Goal: Ask a question: Seek information or help from site administrators or community

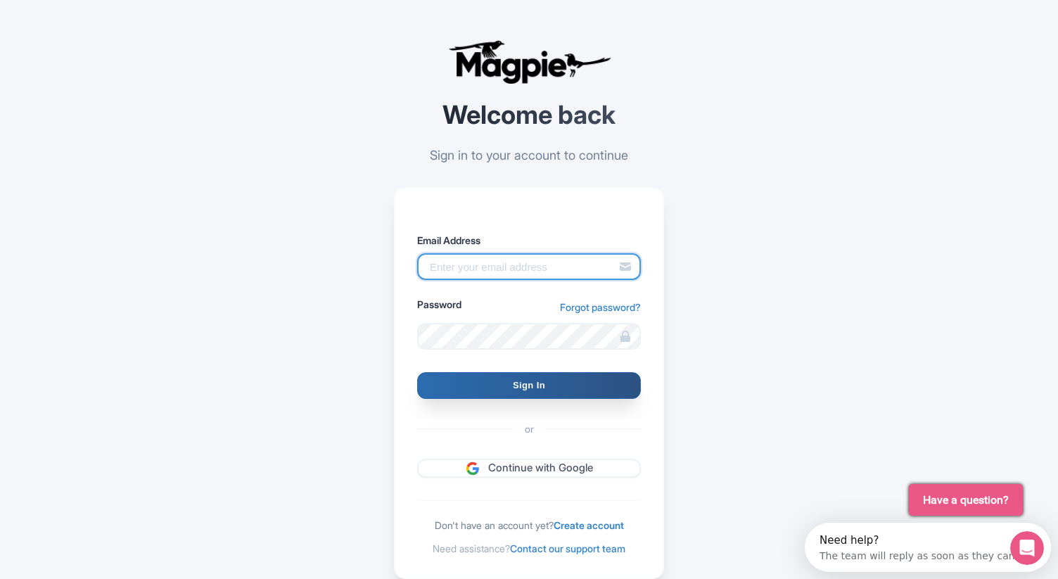
type input "[EMAIL_ADDRESS][DOMAIN_NAME]"
click at [513, 388] on input "Sign In" at bounding box center [529, 385] width 224 height 27
type input "Signing in..."
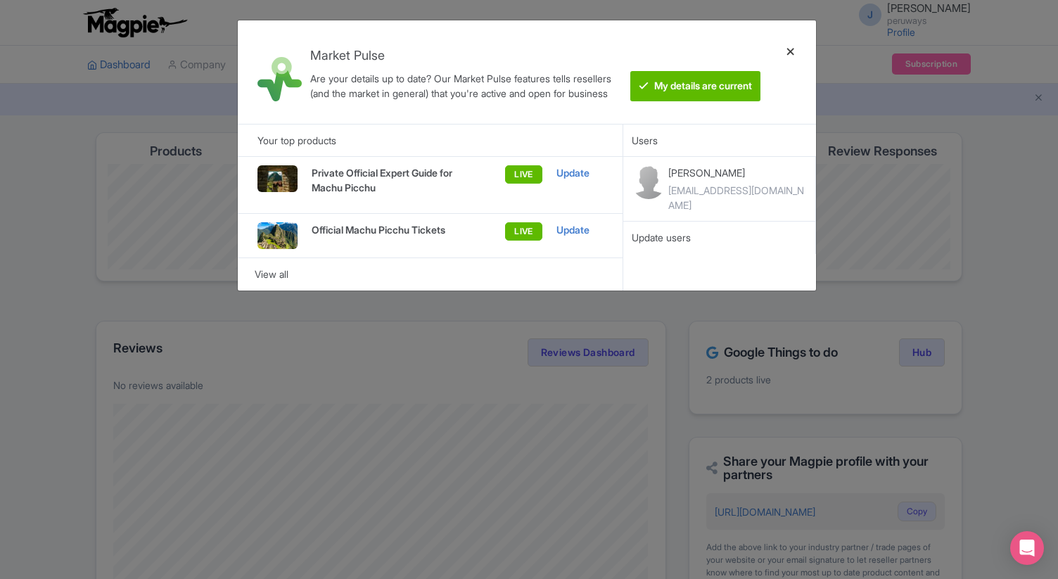
click at [788, 55] on div at bounding box center [791, 72] width 34 height 81
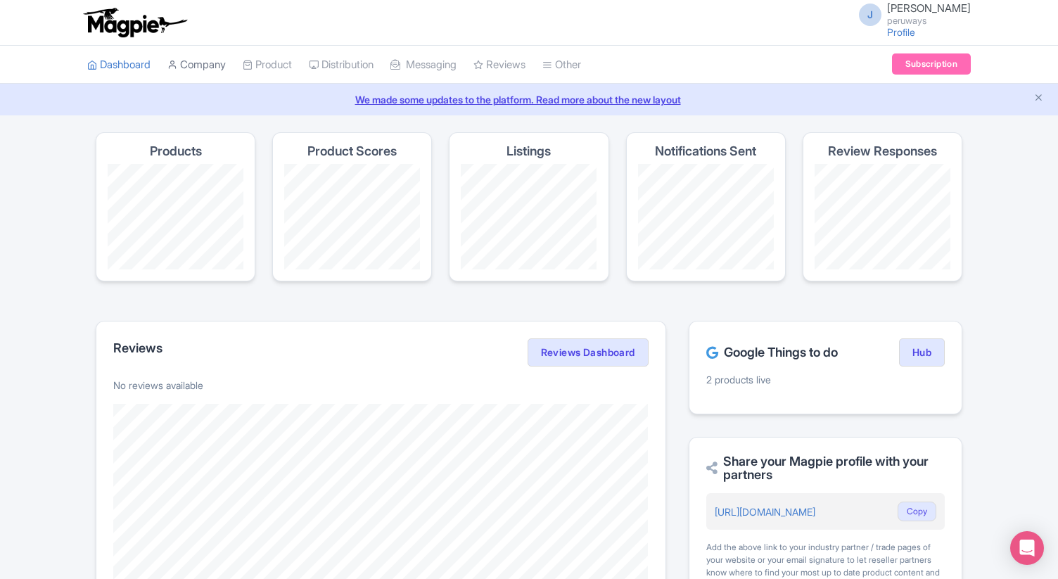
click at [222, 60] on link "Company" at bounding box center [196, 65] width 58 height 39
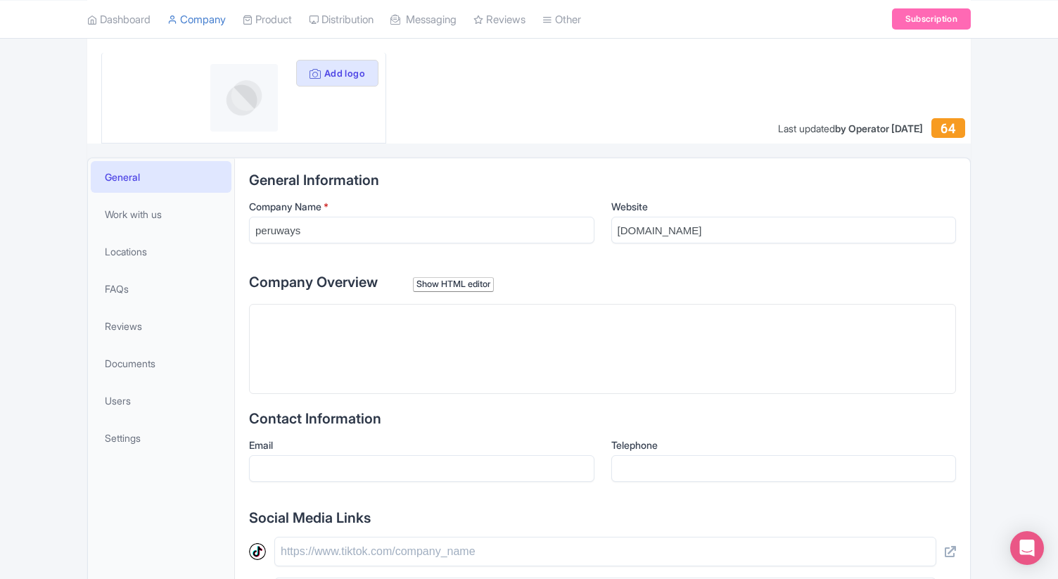
scroll to position [198, 0]
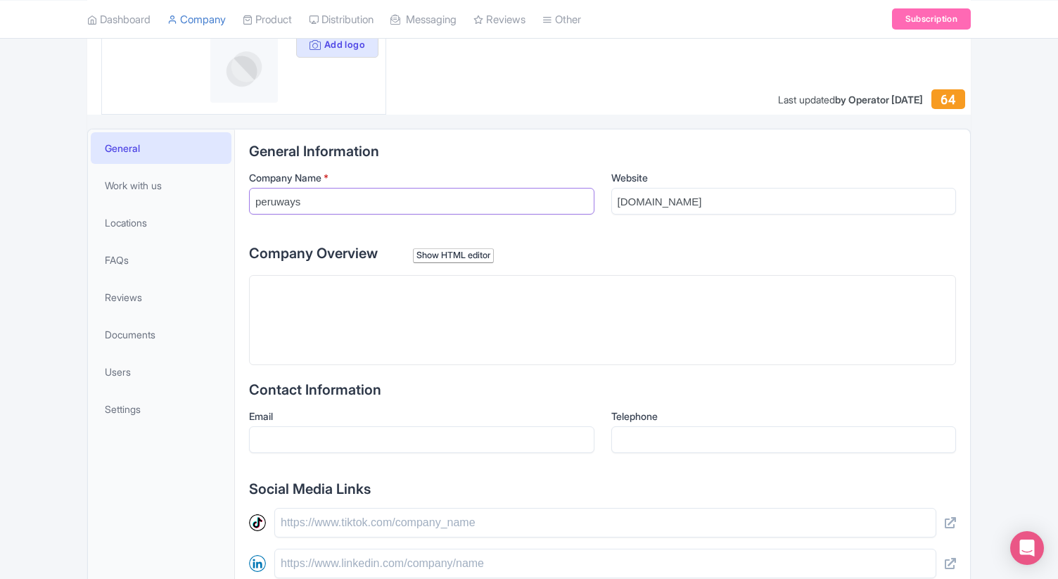
click at [333, 200] on input "peruways" at bounding box center [421, 201] width 345 height 27
click at [402, 204] on input "Official Machu Picchu Tickets - Peruways" at bounding box center [421, 201] width 345 height 27
click at [399, 203] on input "Official Machu Picchu Tickets by Peruways" at bounding box center [421, 201] width 345 height 27
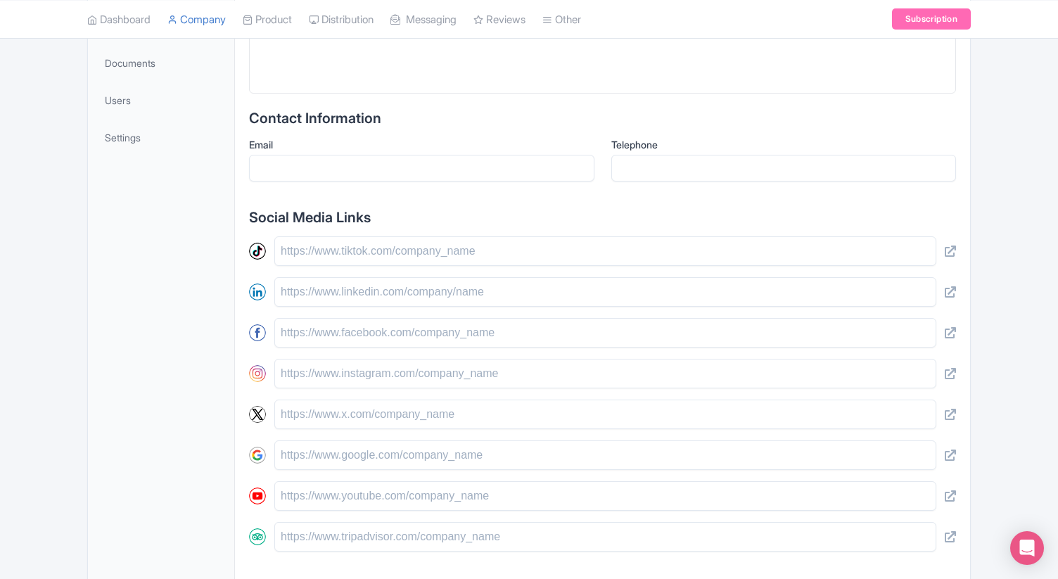
scroll to position [582, 0]
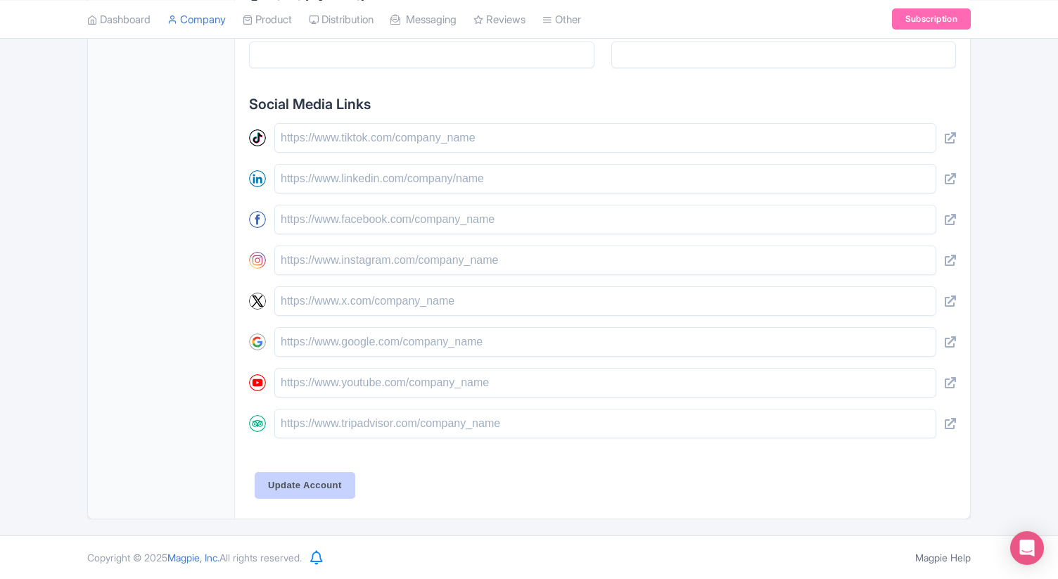
type input "Official Machu Picchu Tickets by Peruways"
click at [296, 489] on input "Update Account" at bounding box center [305, 485] width 101 height 27
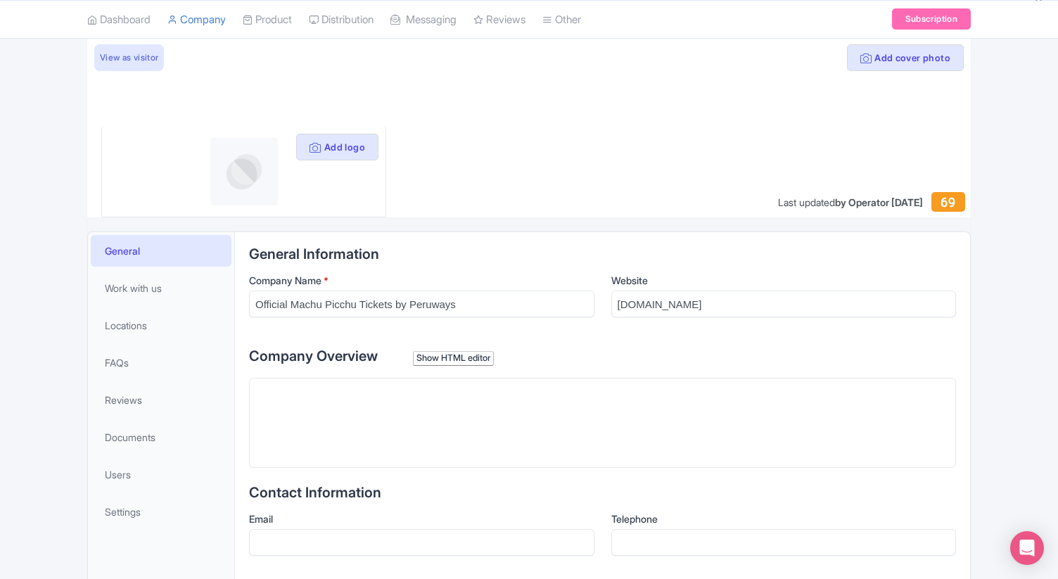
scroll to position [111, 0]
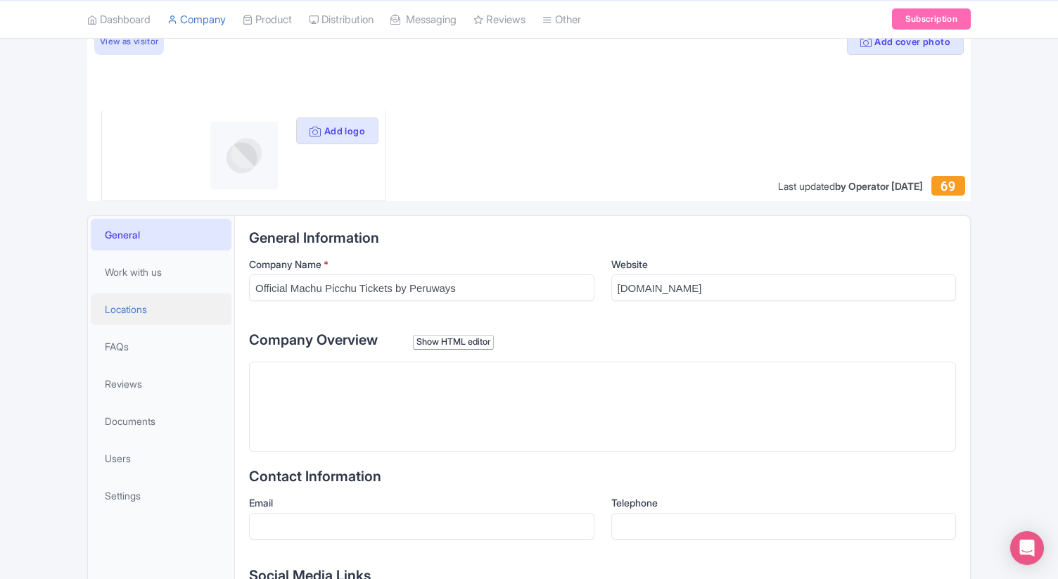
click at [147, 307] on span "Locations" at bounding box center [126, 309] width 42 height 15
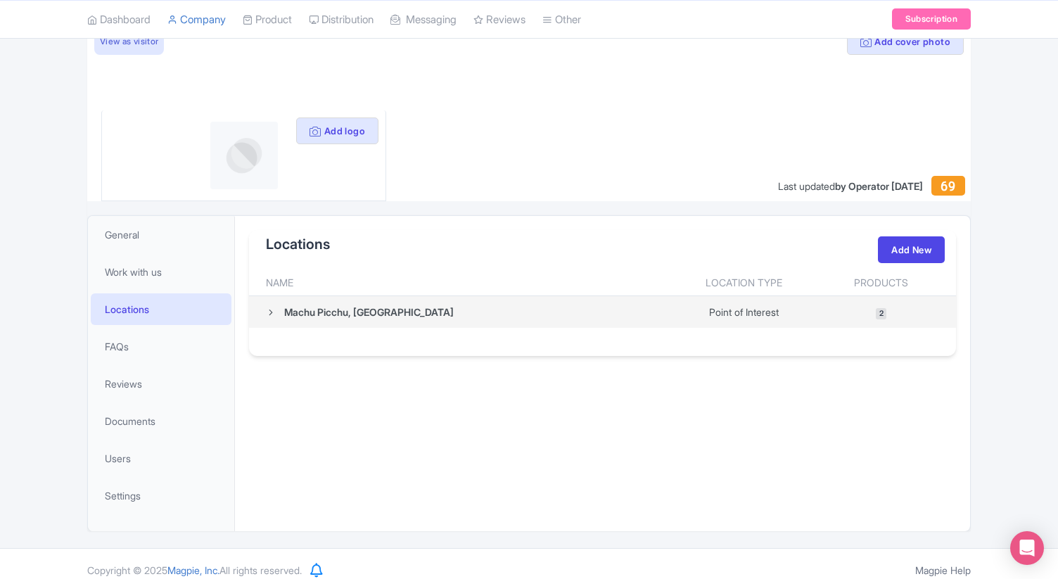
click at [262, 315] on td "Machu Picchu, Peru" at bounding box center [461, 312] width 424 height 32
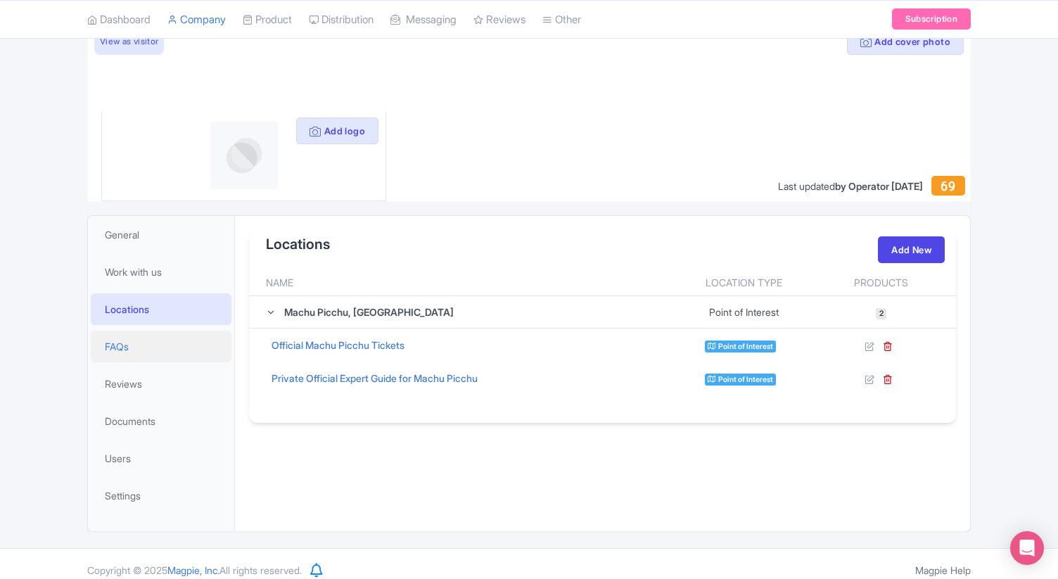
click at [136, 348] on link "FAQs" at bounding box center [161, 347] width 141 height 32
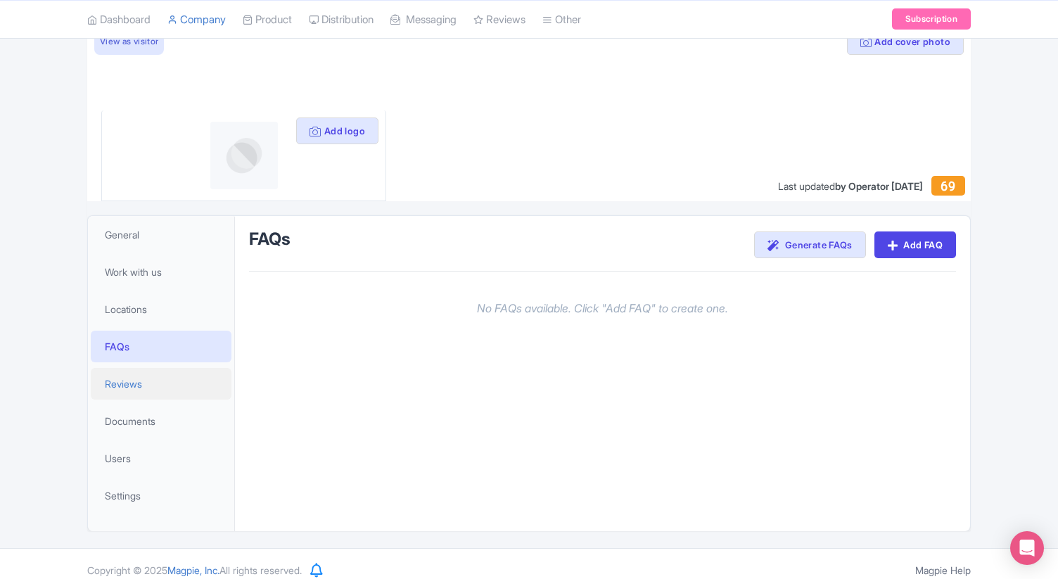
click at [137, 386] on span "Reviews" at bounding box center [123, 383] width 37 height 15
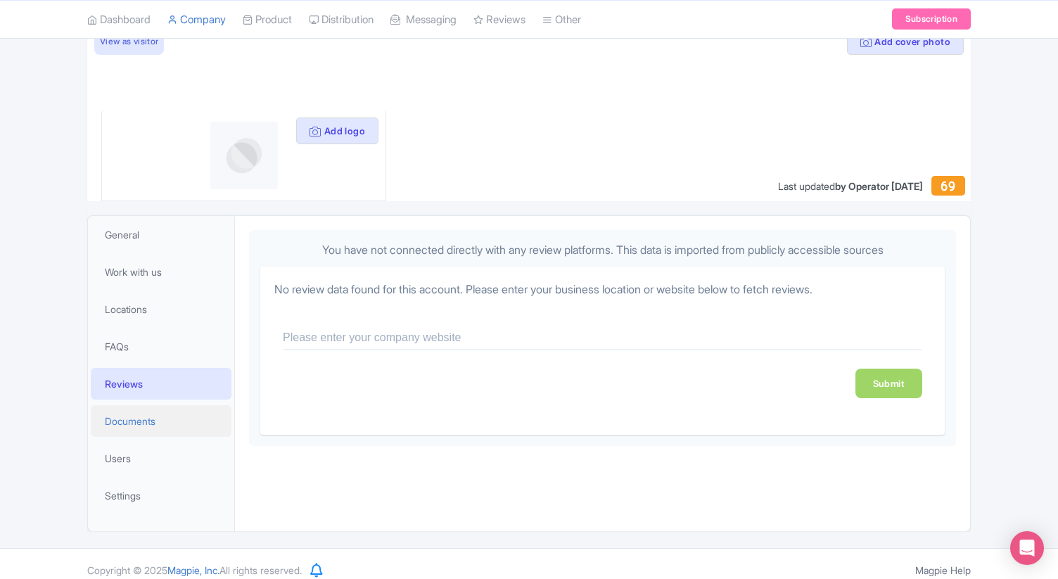
click at [140, 419] on span "Documents" at bounding box center [130, 421] width 51 height 15
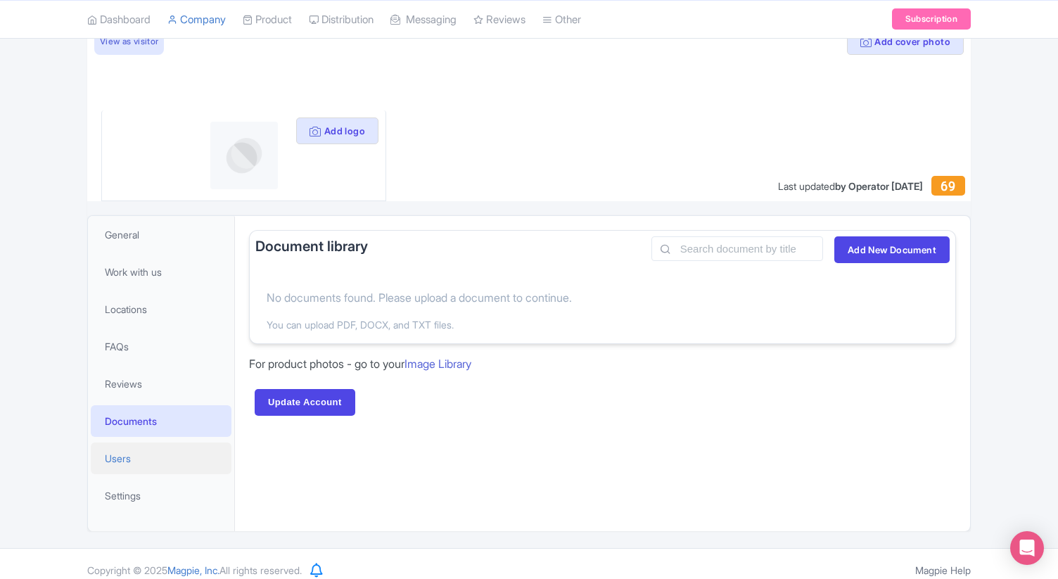
click at [120, 451] on span "Users" at bounding box center [118, 458] width 26 height 15
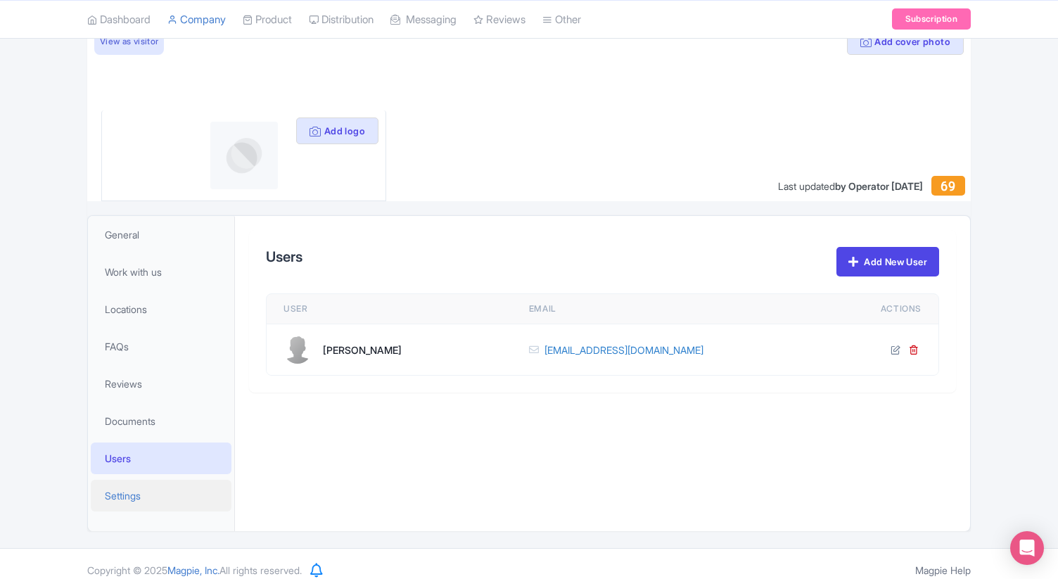
click at [123, 500] on span "Settings" at bounding box center [123, 495] width 36 height 15
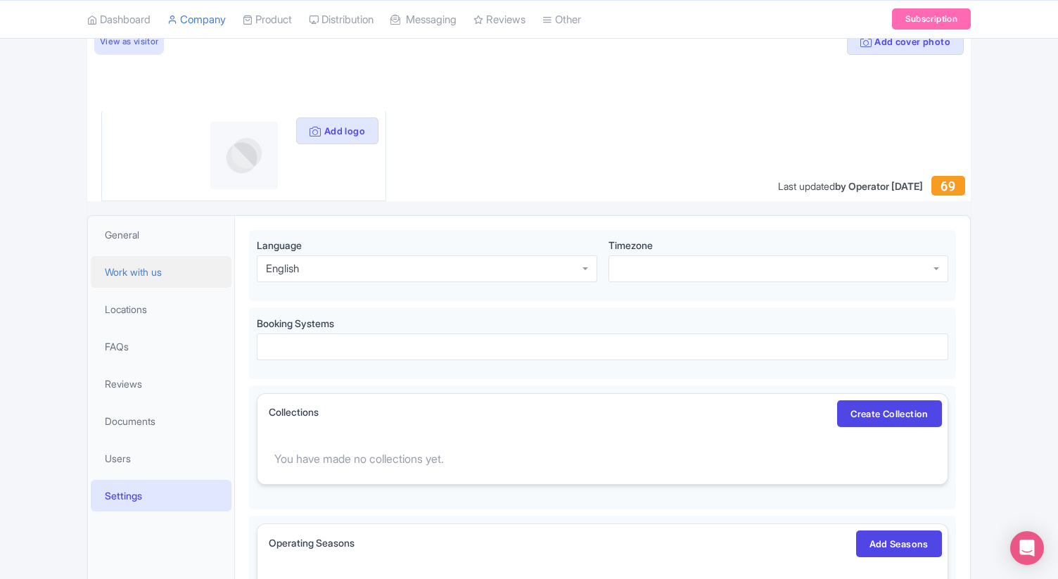
click at [148, 279] on link "Work with us" at bounding box center [161, 272] width 141 height 32
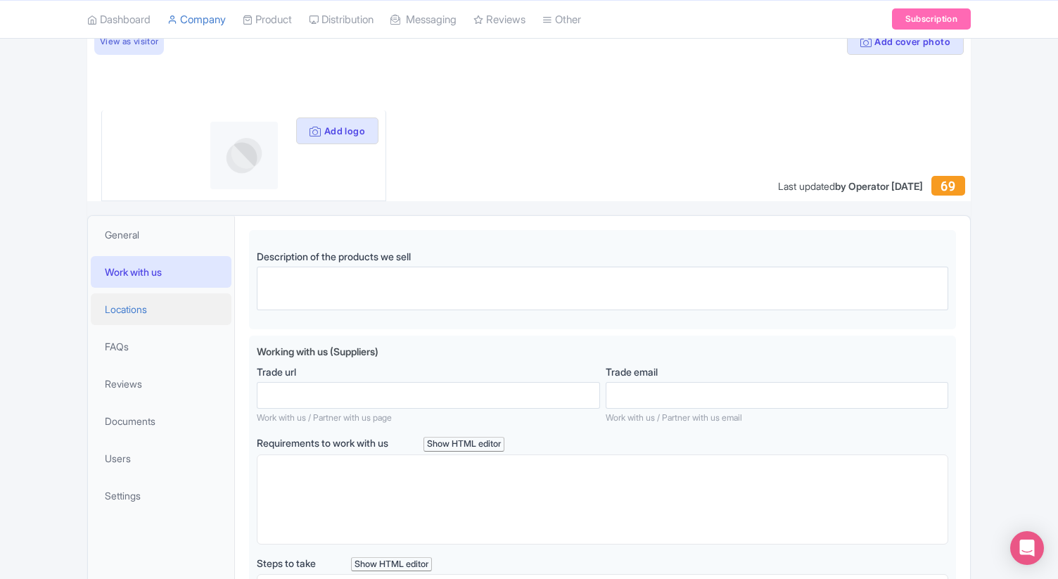
click at [173, 316] on link "Locations" at bounding box center [161, 309] width 141 height 32
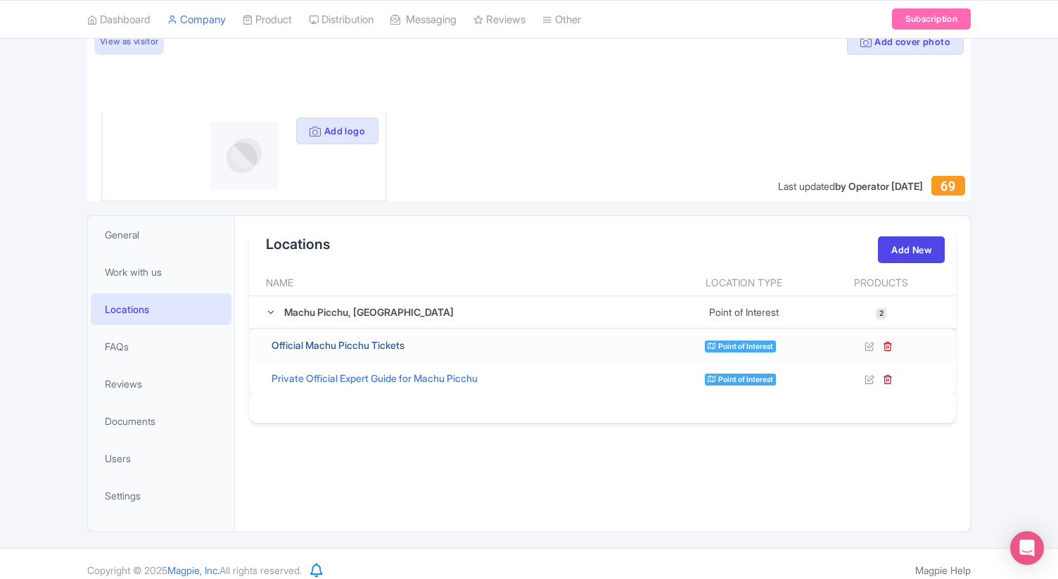
click at [389, 345] on link "Official Machu Picchu Tickets" at bounding box center [337, 345] width 133 height 12
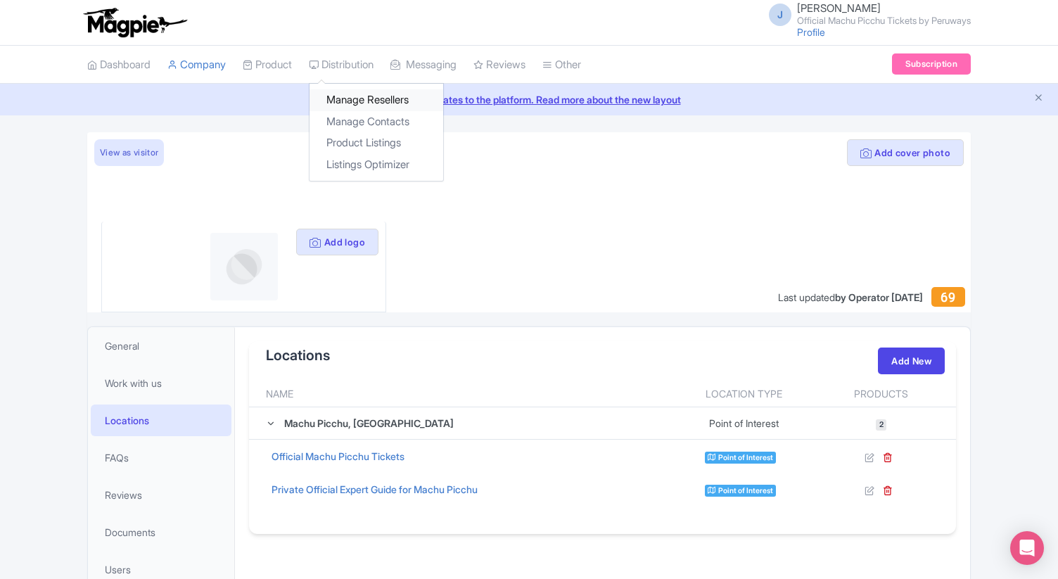
click at [350, 100] on link "Manage Resellers" at bounding box center [376, 100] width 134 height 22
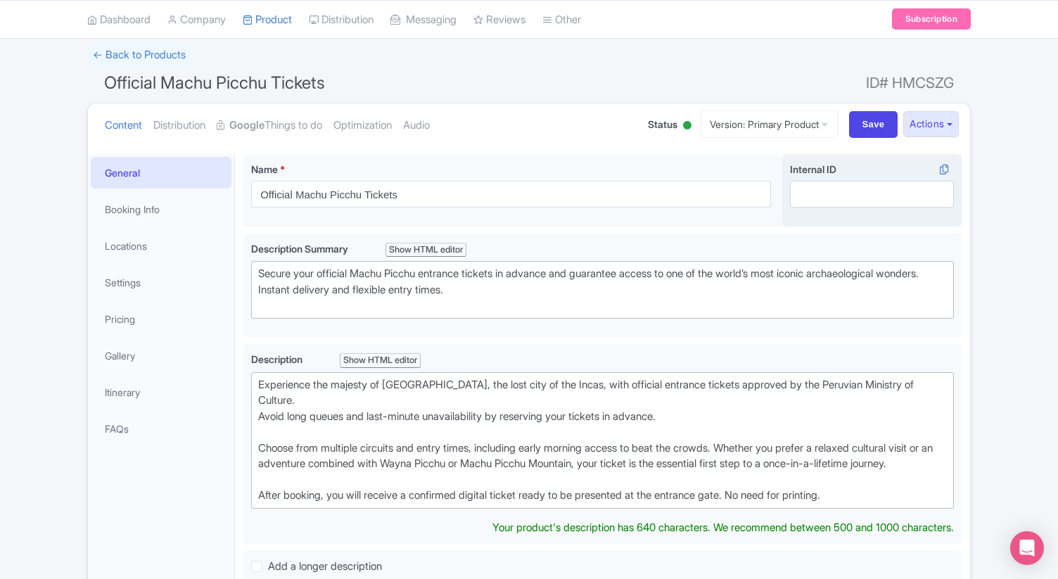
scroll to position [89, 0]
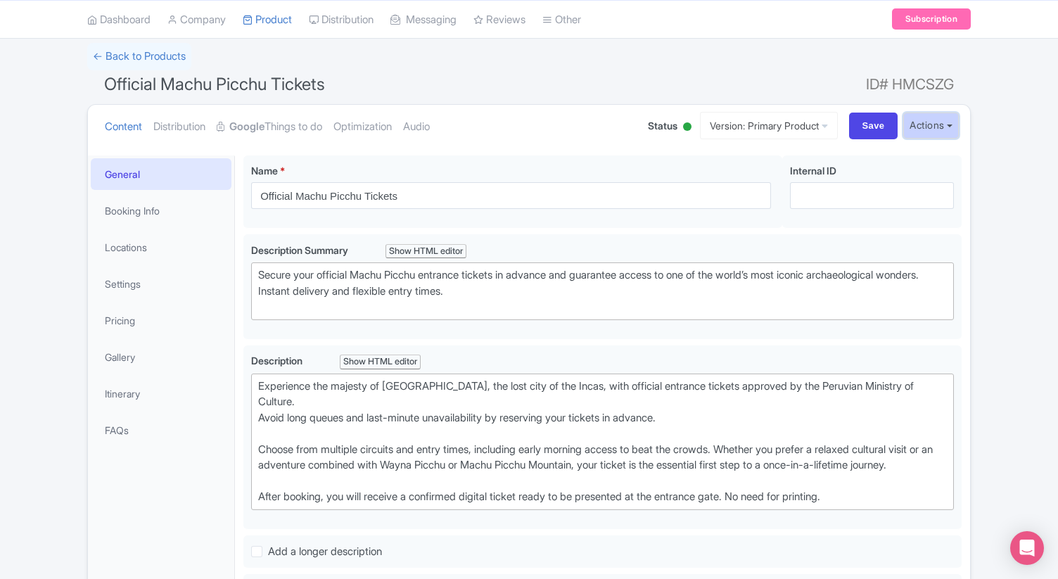
click at [932, 130] on button "Actions" at bounding box center [931, 126] width 56 height 26
click at [972, 168] on div "← Back to Products Official Machu Picchu Tickets ID# HMCSZG Content Distributio…" at bounding box center [529, 565] width 900 height 1044
click at [136, 219] on link "Booking Info" at bounding box center [161, 211] width 141 height 32
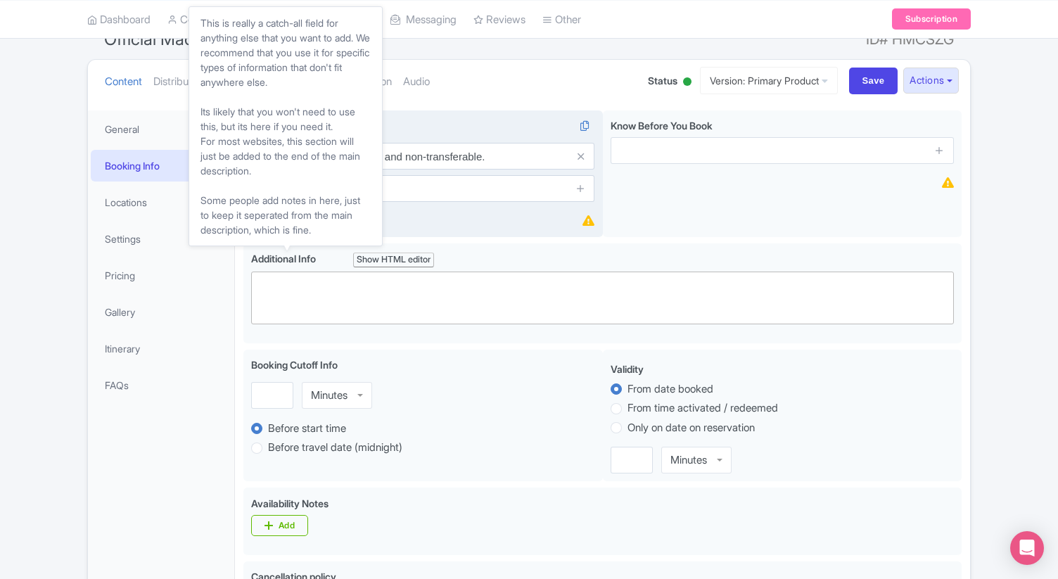
scroll to position [131, 0]
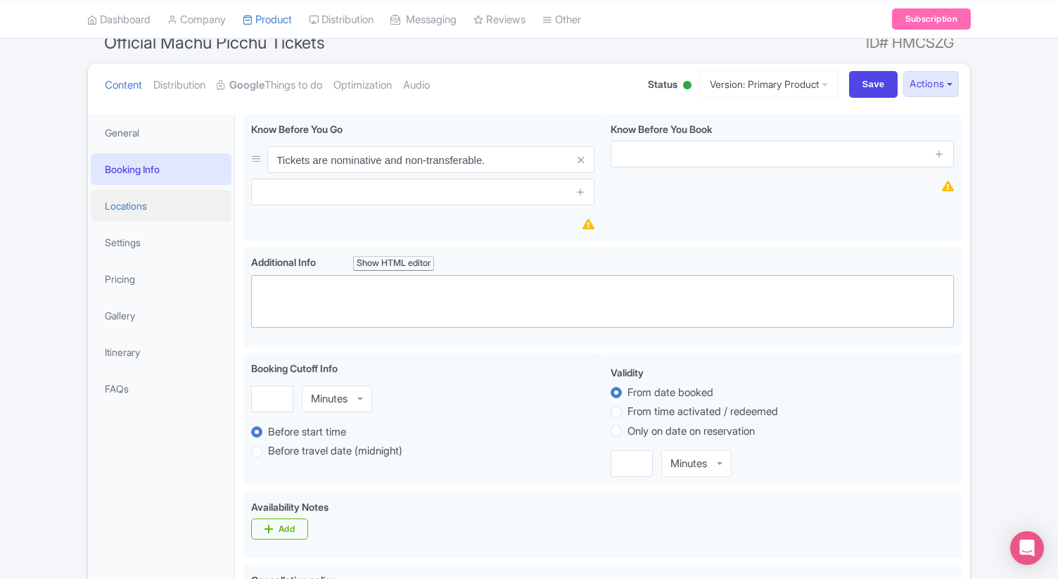
click at [138, 217] on link "Locations" at bounding box center [161, 206] width 141 height 32
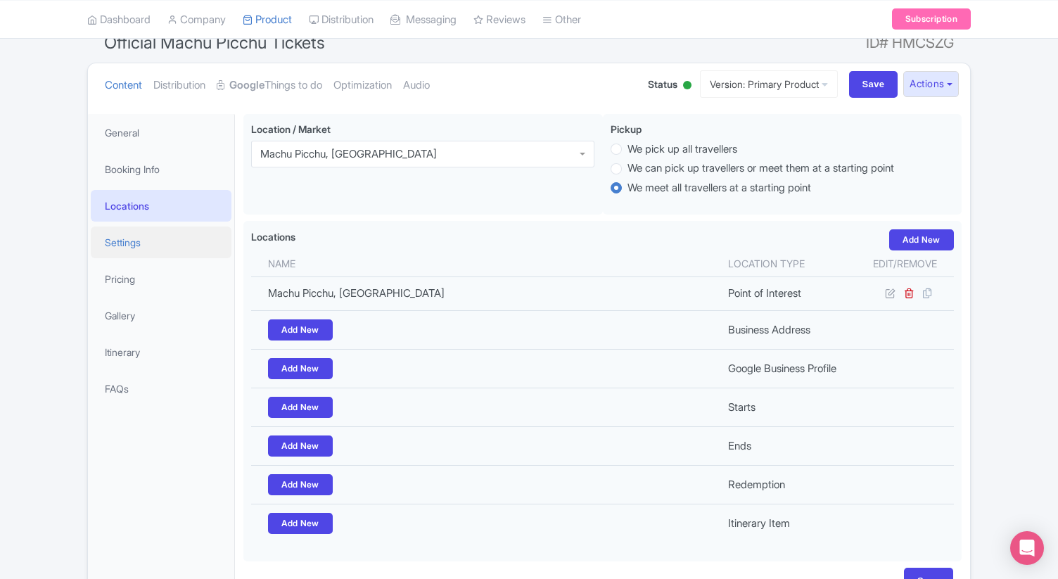
click at [127, 249] on link "Settings" at bounding box center [161, 242] width 141 height 32
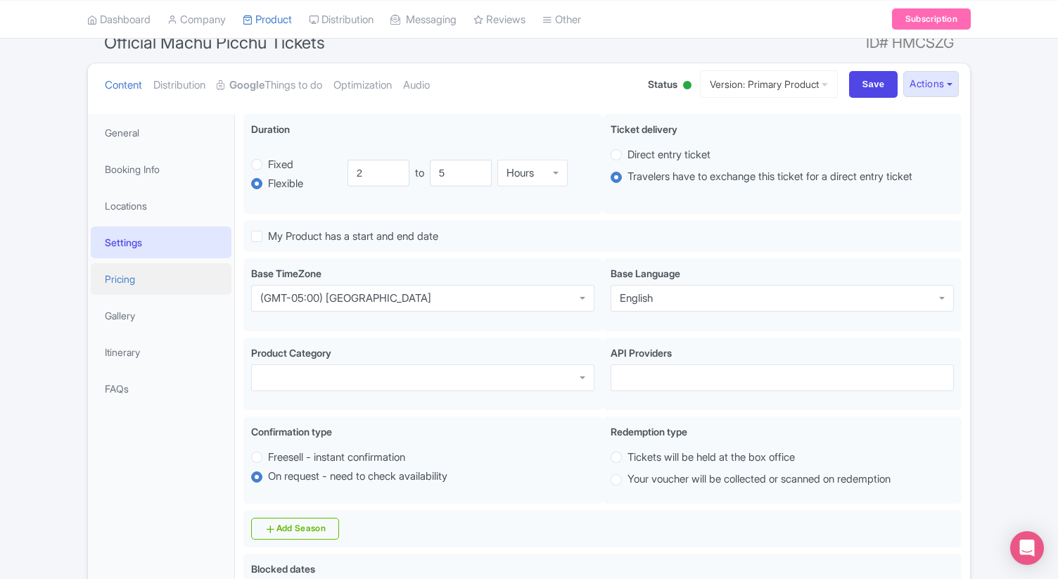
click at [142, 277] on link "Pricing" at bounding box center [161, 279] width 141 height 32
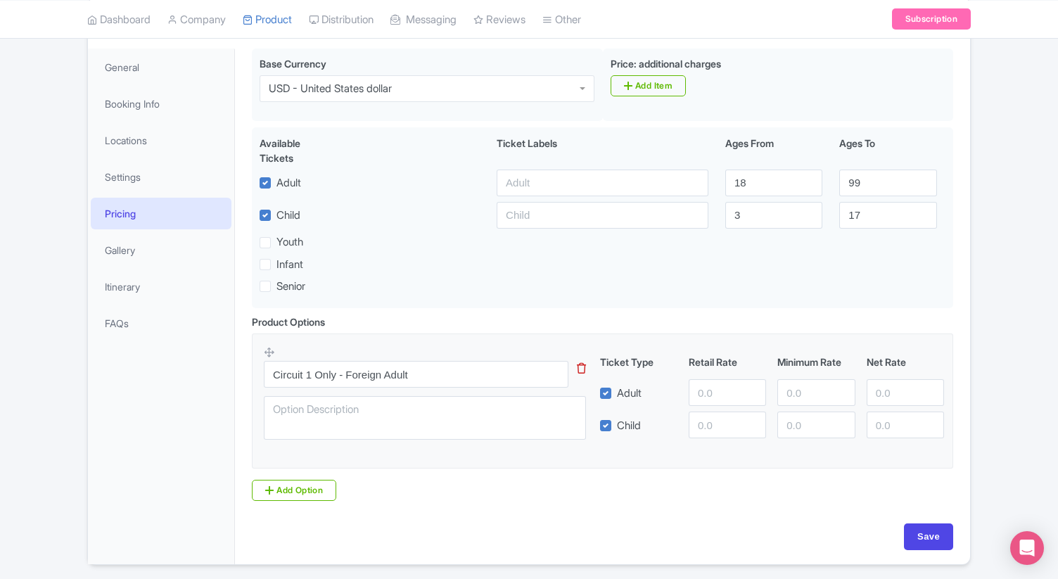
scroll to position [198, 0]
click at [132, 248] on link "Gallery" at bounding box center [161, 248] width 141 height 32
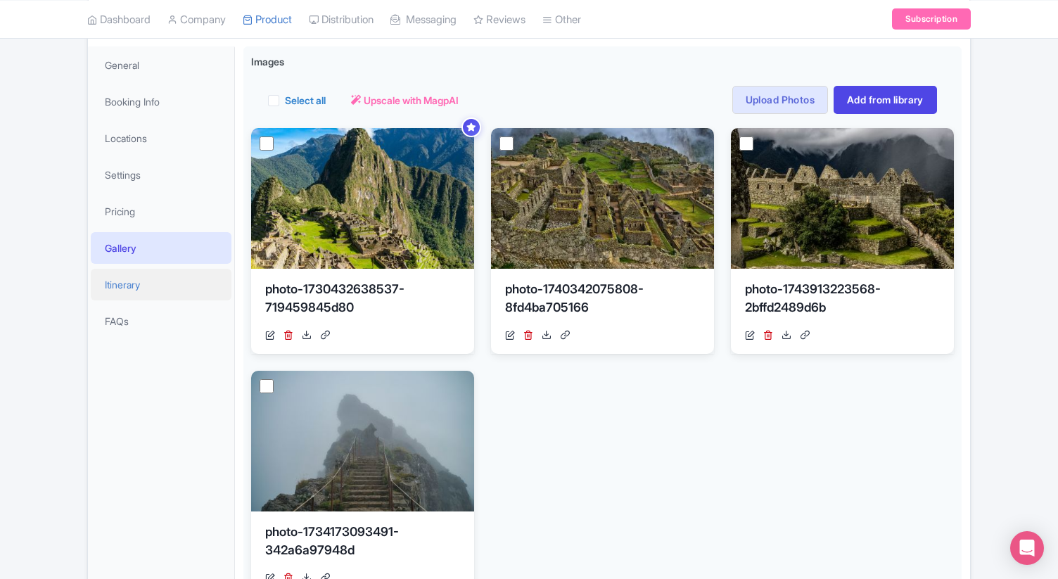
click at [160, 286] on link "Itinerary" at bounding box center [161, 285] width 141 height 32
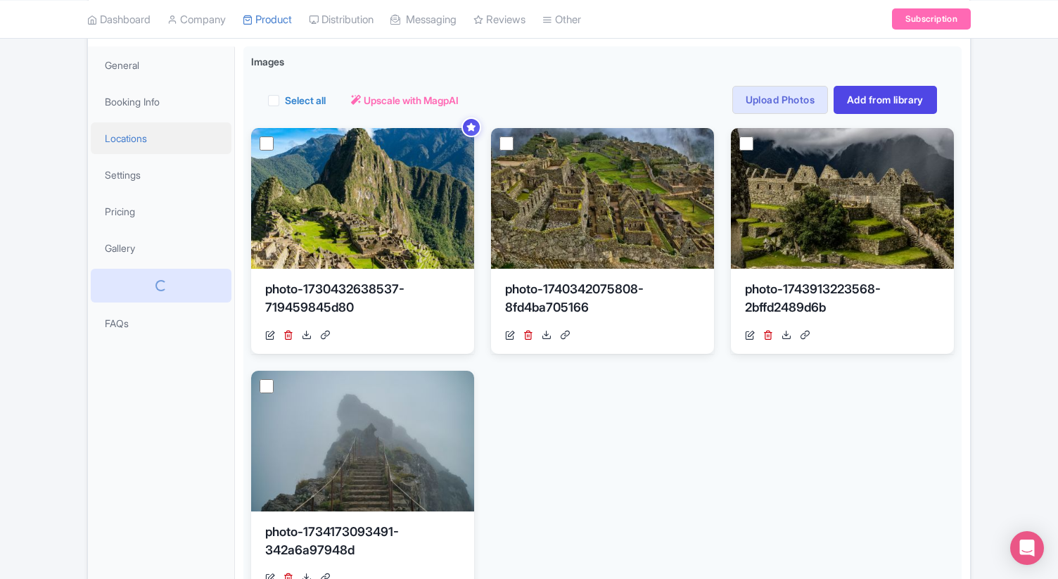
scroll to position [37, 0]
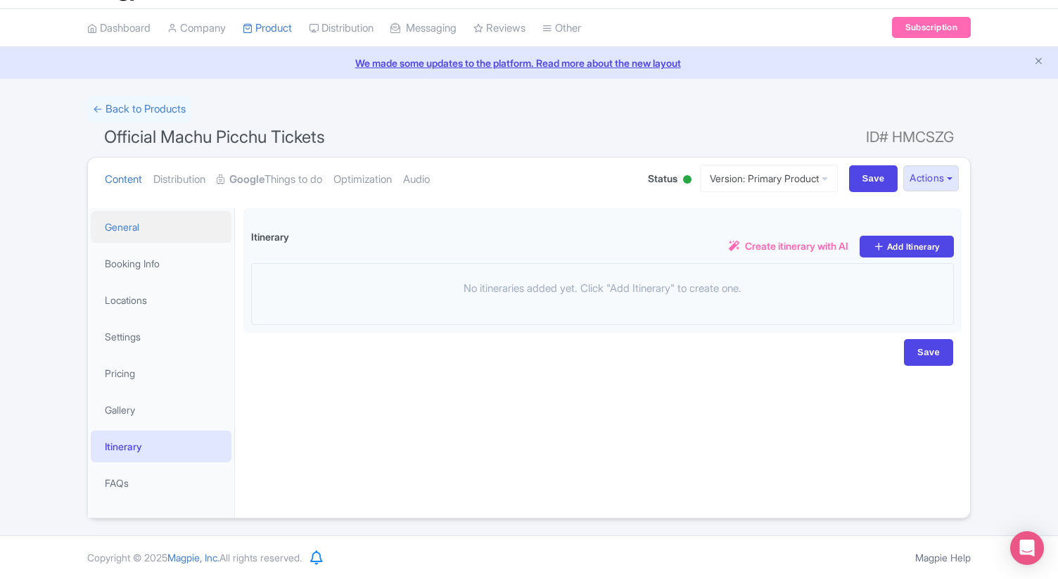
click at [132, 231] on link "General" at bounding box center [161, 227] width 141 height 32
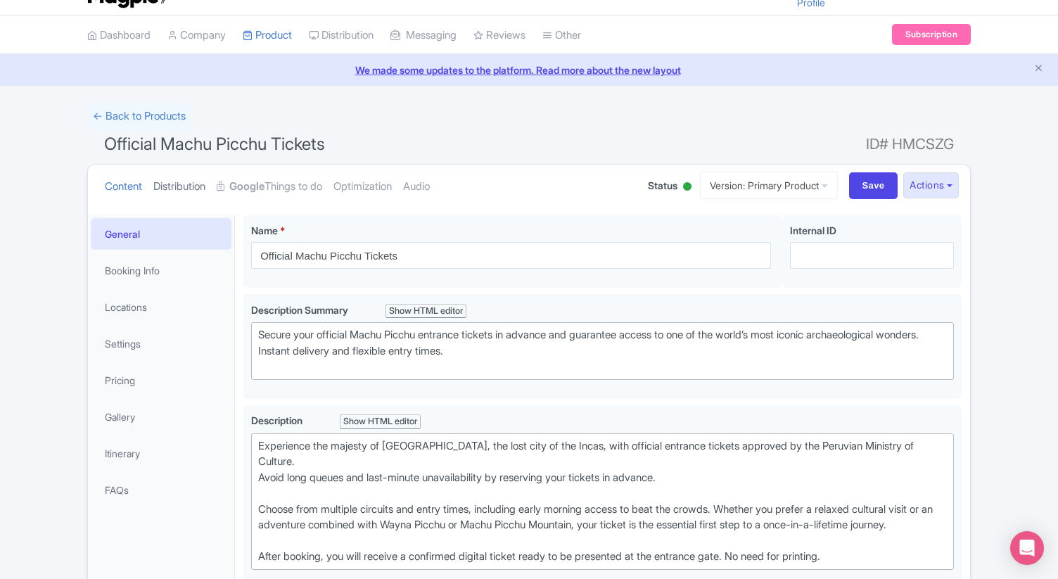
scroll to position [0, 0]
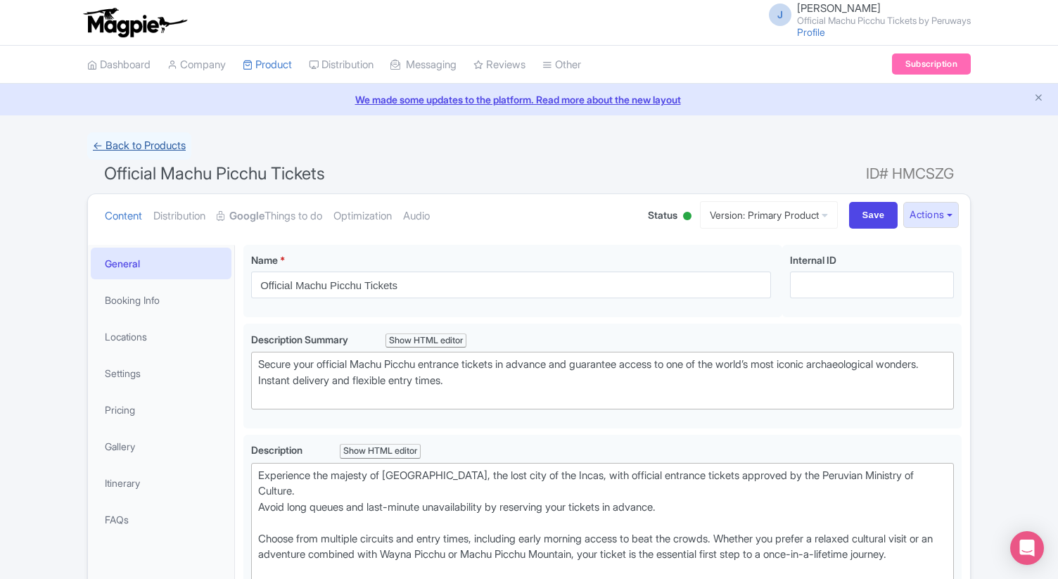
click at [162, 145] on link "← Back to Products" at bounding box center [139, 145] width 104 height 27
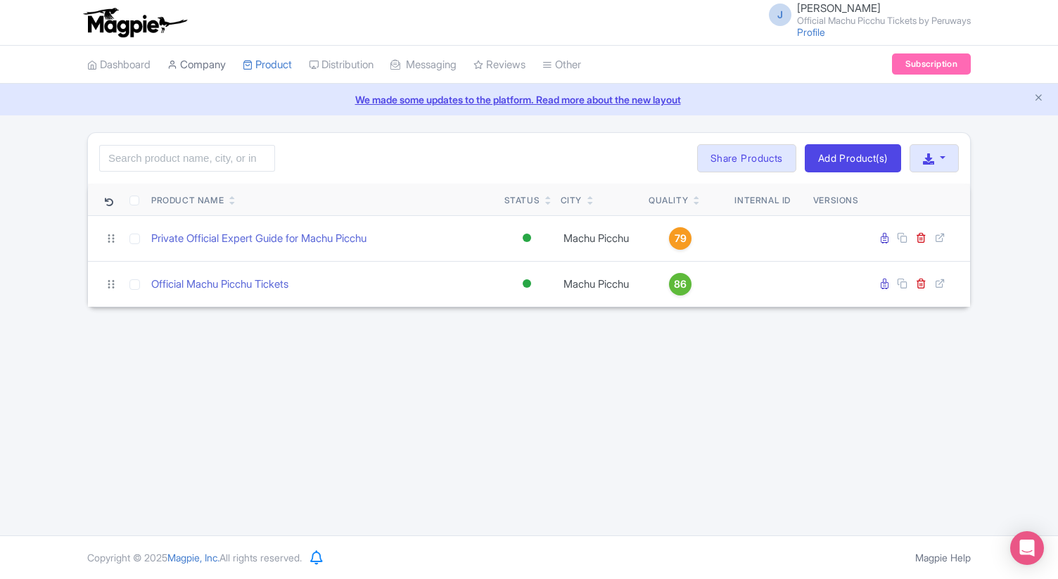
click at [205, 65] on link "Company" at bounding box center [196, 65] width 58 height 39
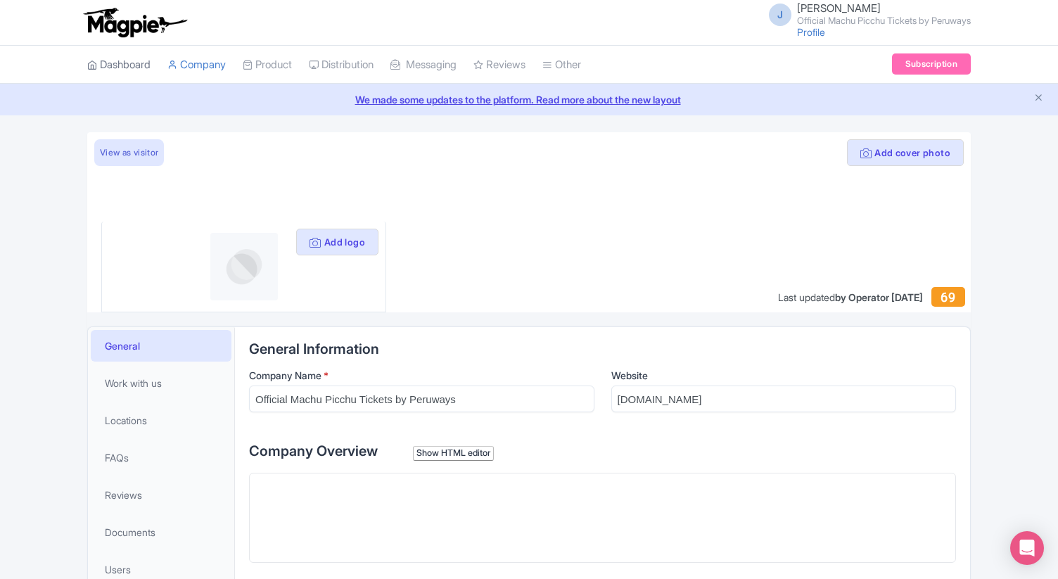
click at [120, 63] on link "Dashboard" at bounding box center [118, 65] width 63 height 39
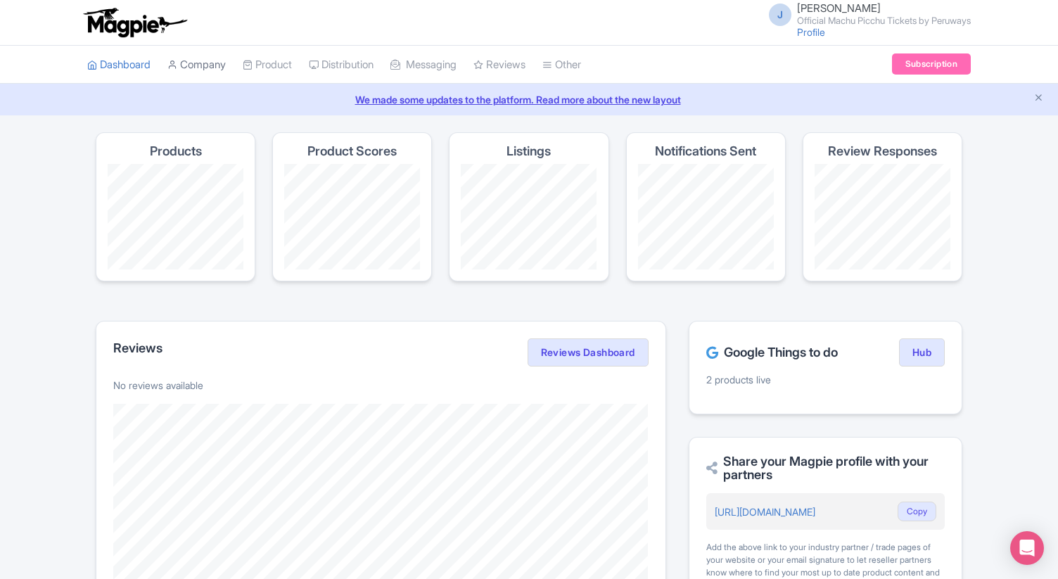
click at [202, 64] on link "Company" at bounding box center [196, 65] width 58 height 39
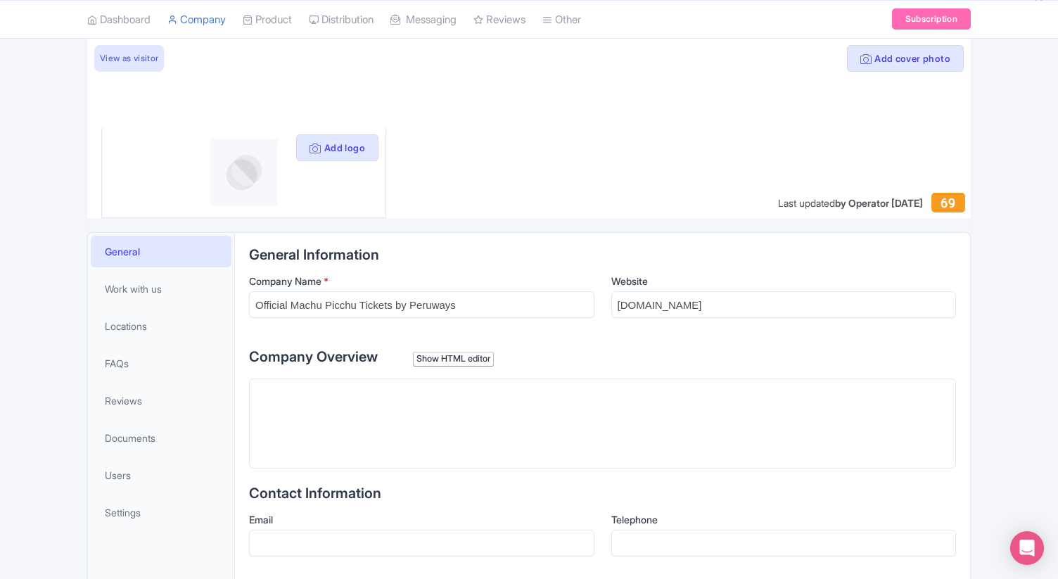
scroll to position [95, 0]
click at [148, 292] on span "Work with us" at bounding box center [133, 288] width 57 height 15
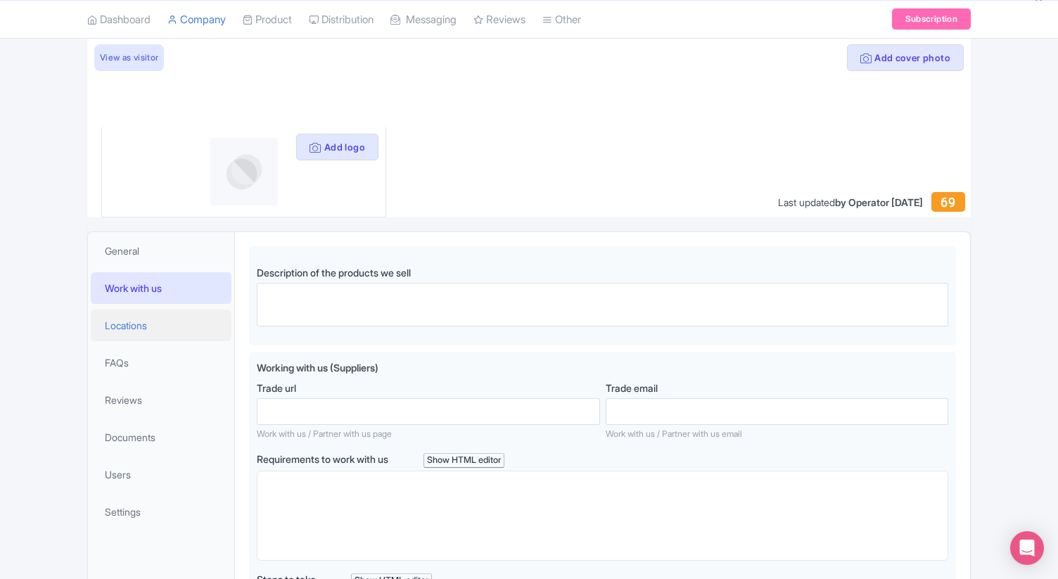
click at [132, 331] on span "Locations" at bounding box center [126, 325] width 42 height 15
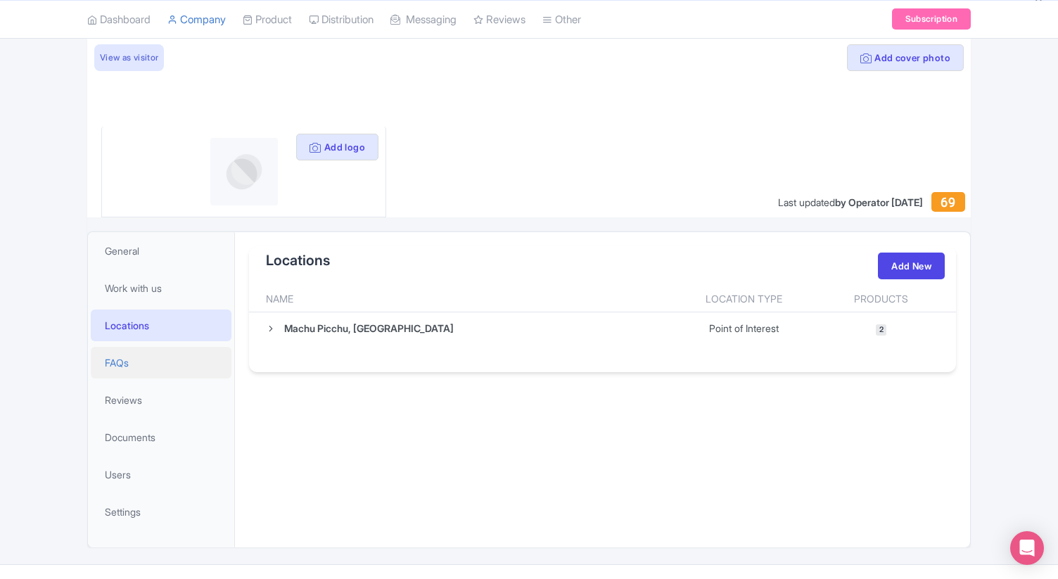
click at [120, 359] on span "FAQs" at bounding box center [117, 362] width 24 height 15
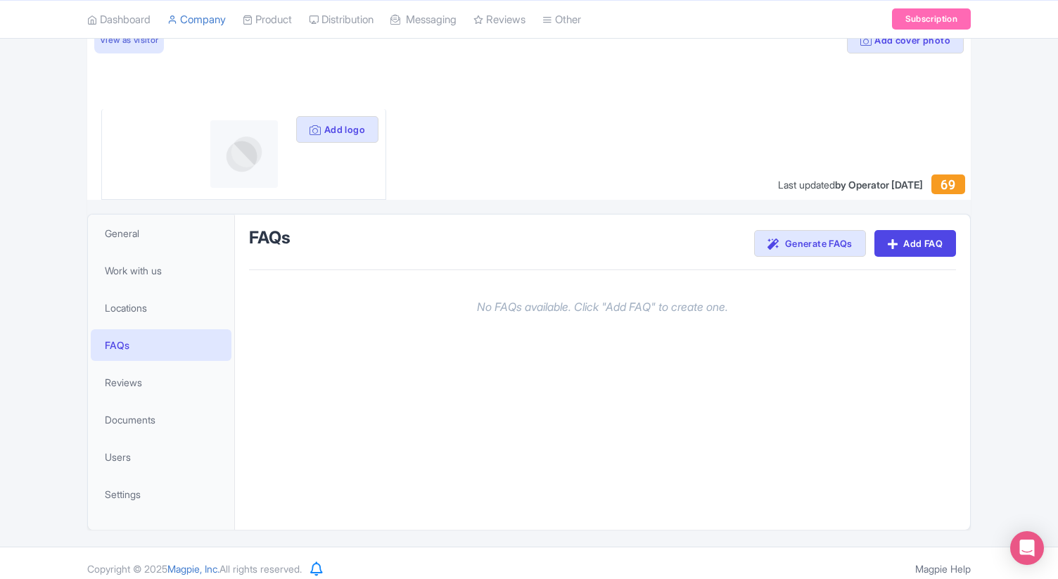
scroll to position [120, 0]
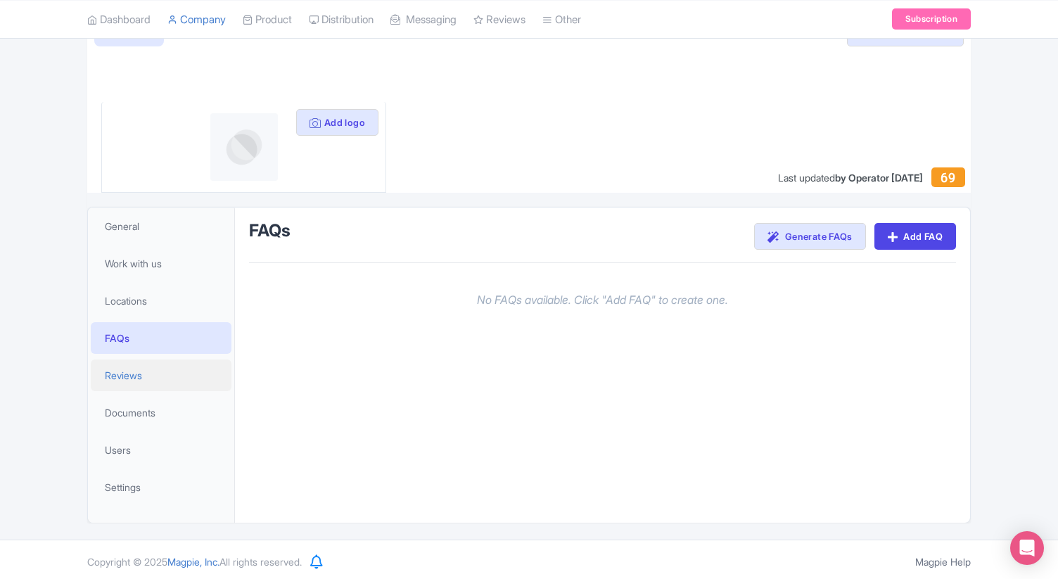
click at [120, 371] on span "Reviews" at bounding box center [123, 375] width 37 height 15
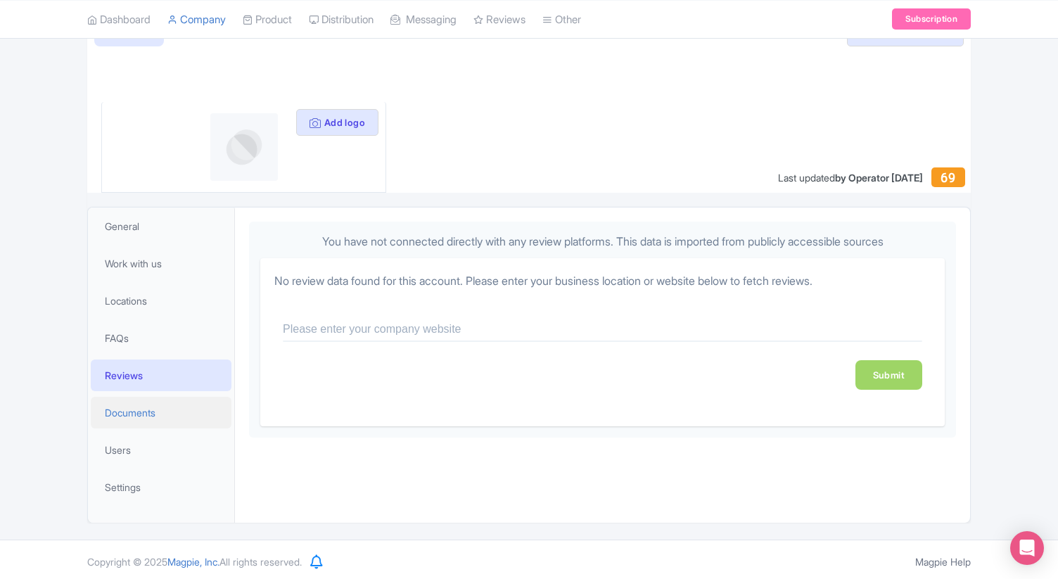
click at [130, 421] on link "Documents" at bounding box center [161, 413] width 141 height 32
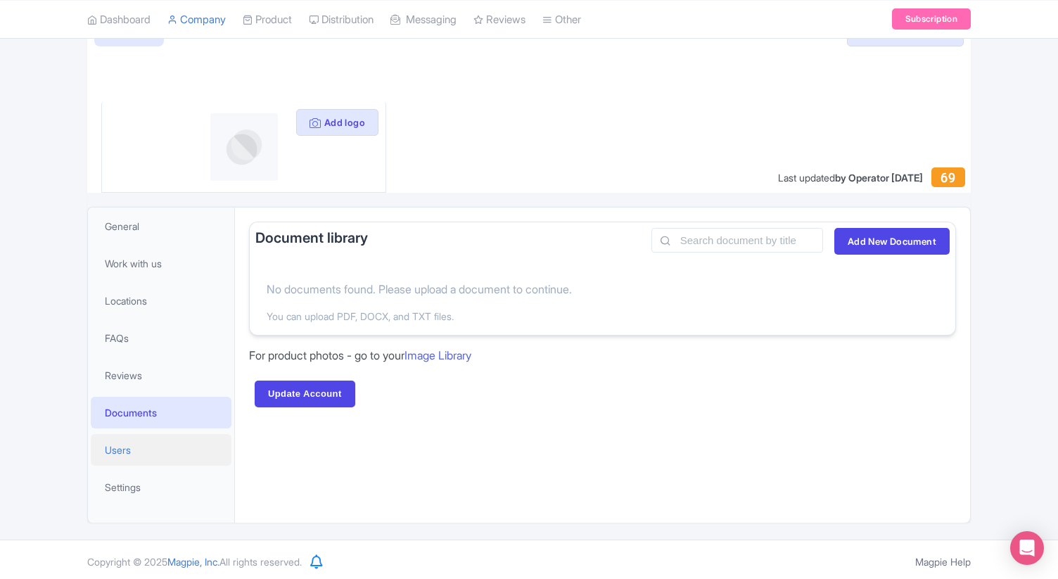
click at [130, 443] on span "Users" at bounding box center [118, 449] width 26 height 15
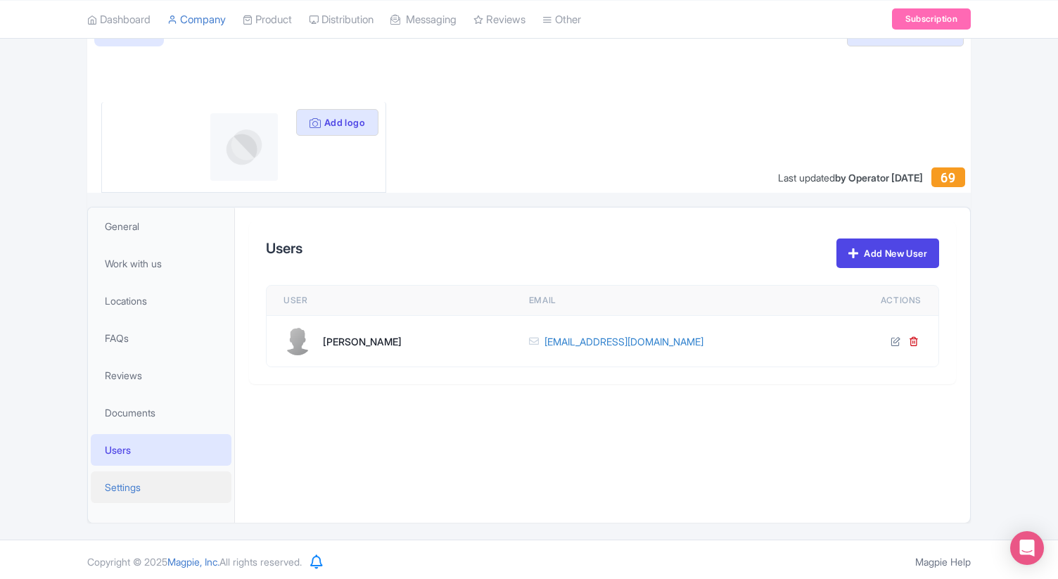
click at [132, 478] on link "Settings" at bounding box center [161, 487] width 141 height 32
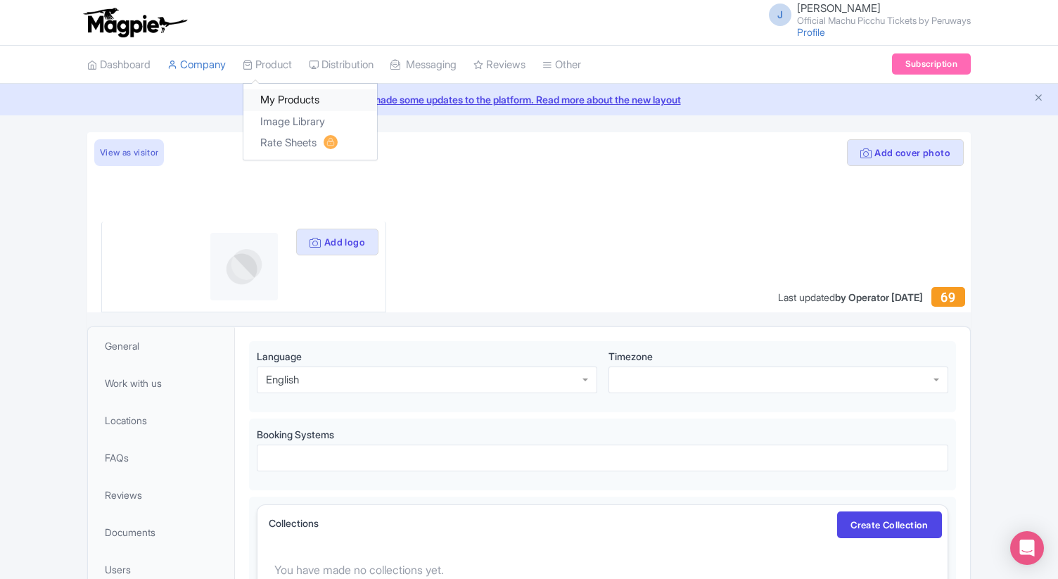
click at [292, 98] on link "My Products" at bounding box center [310, 100] width 134 height 22
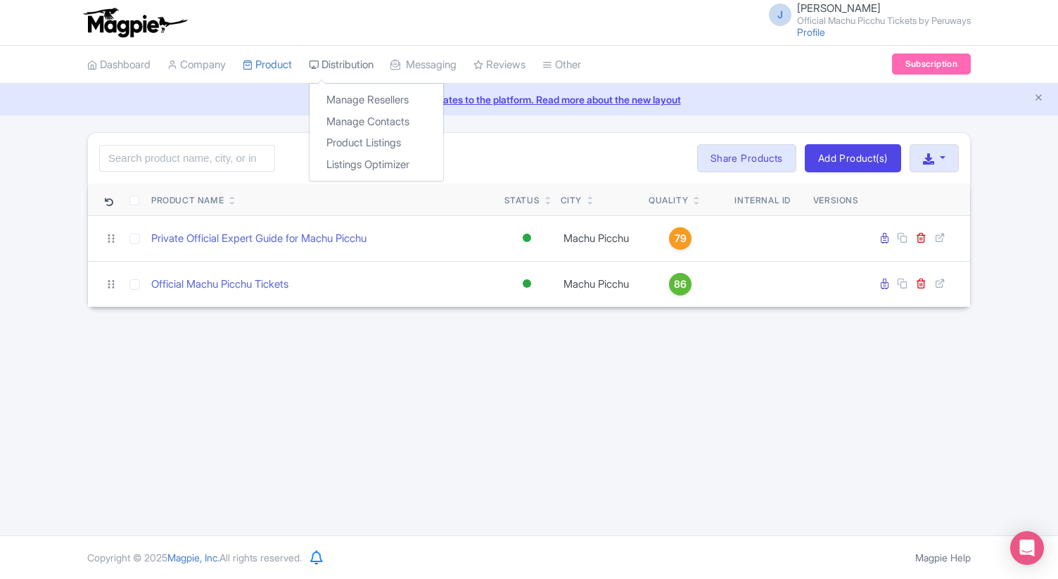
click at [354, 60] on link "Distribution" at bounding box center [341, 65] width 65 height 39
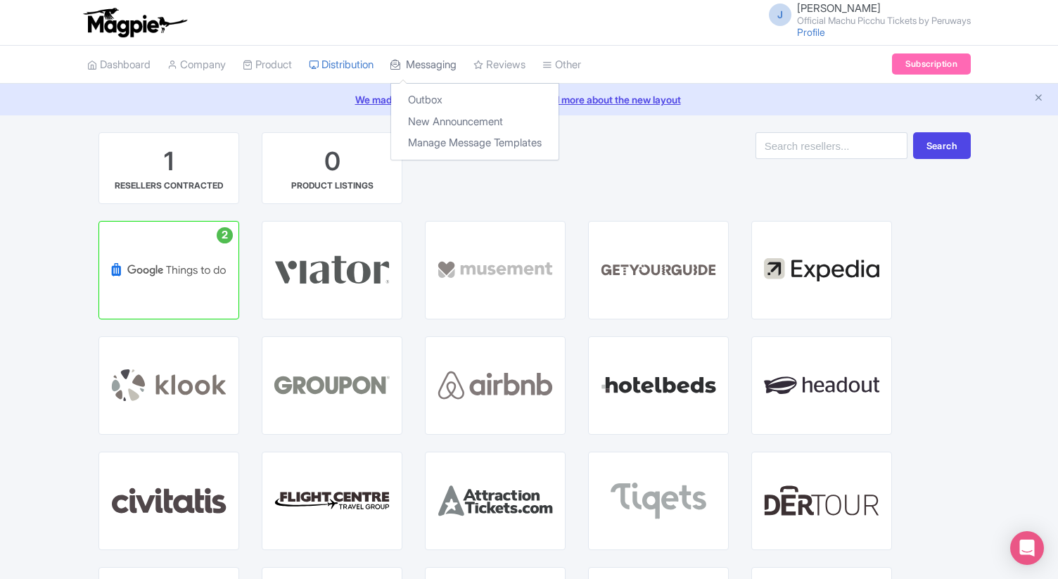
click at [431, 68] on link "Messaging" at bounding box center [423, 65] width 66 height 39
click at [441, 103] on link "Outbox" at bounding box center [474, 100] width 167 height 22
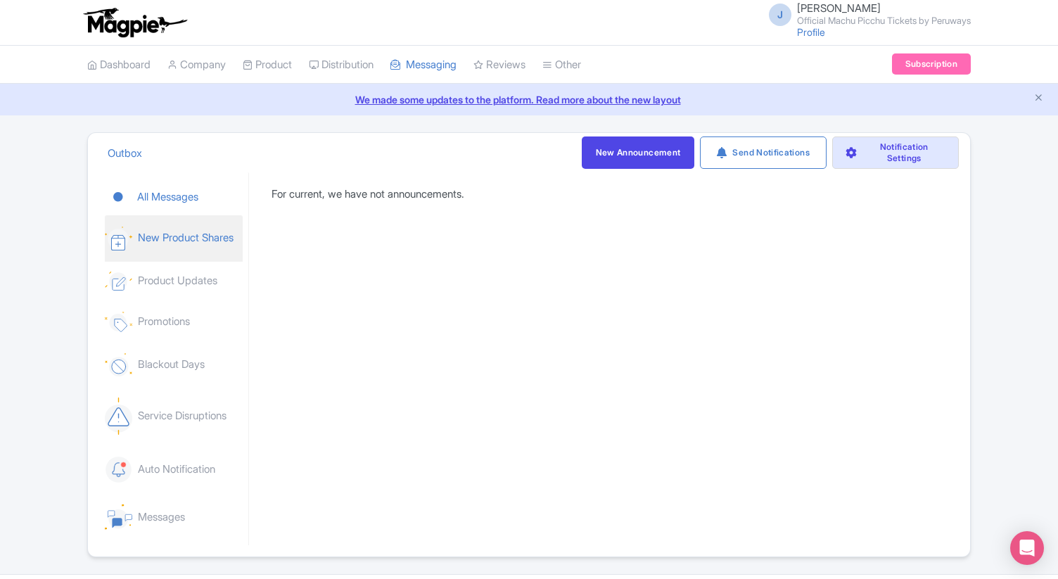
click at [189, 248] on link "New Product Shares" at bounding box center [174, 238] width 138 height 46
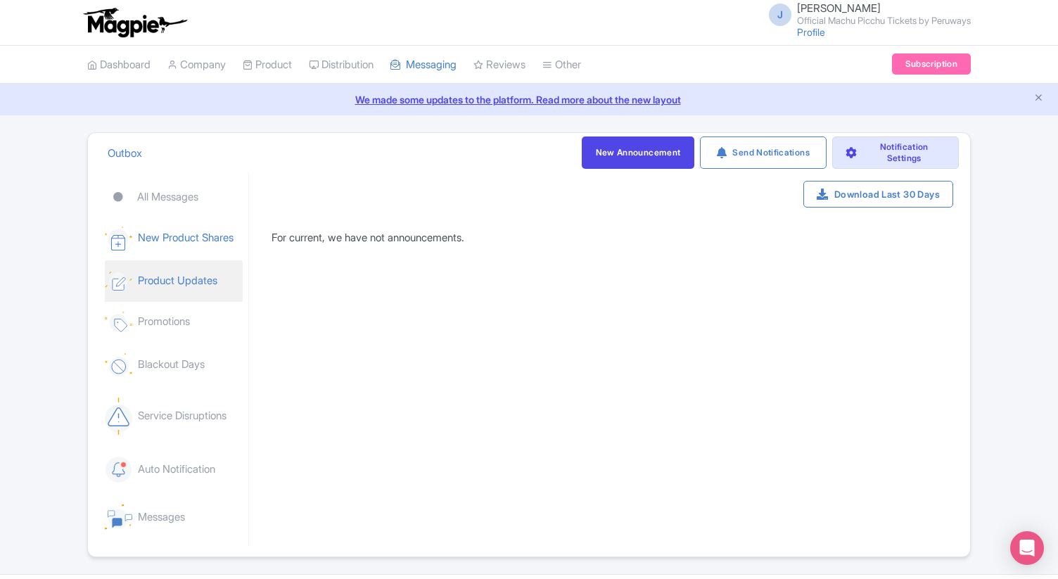
click at [189, 280] on link "Product Updates" at bounding box center [174, 280] width 138 height 41
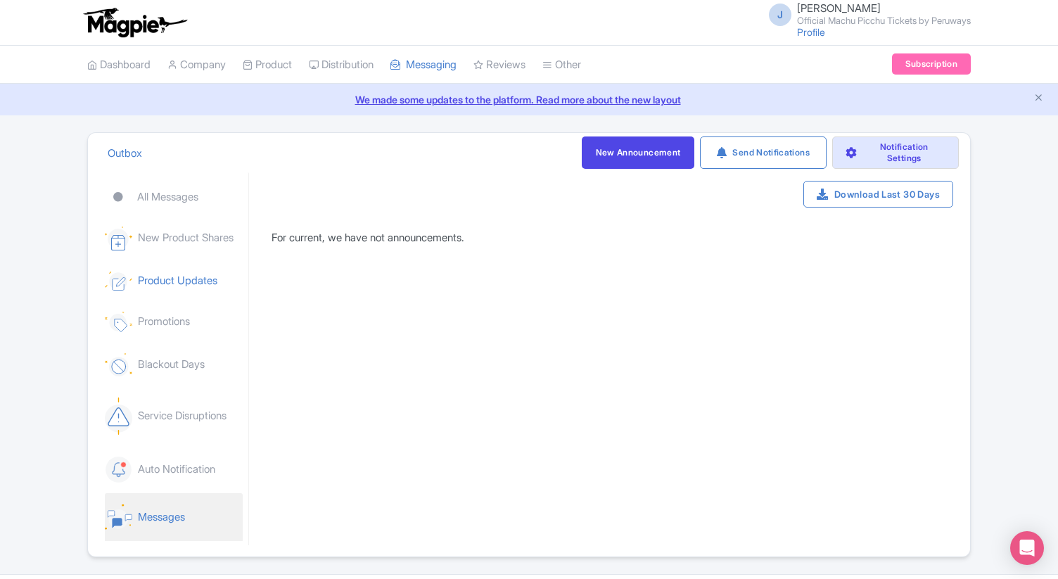
click at [188, 523] on link "Messages" at bounding box center [174, 517] width 138 height 48
click at [158, 521] on link "Messages" at bounding box center [174, 517] width 138 height 48
click at [1027, 544] on icon "Open Intercom Messenger" at bounding box center [1026, 548] width 16 height 18
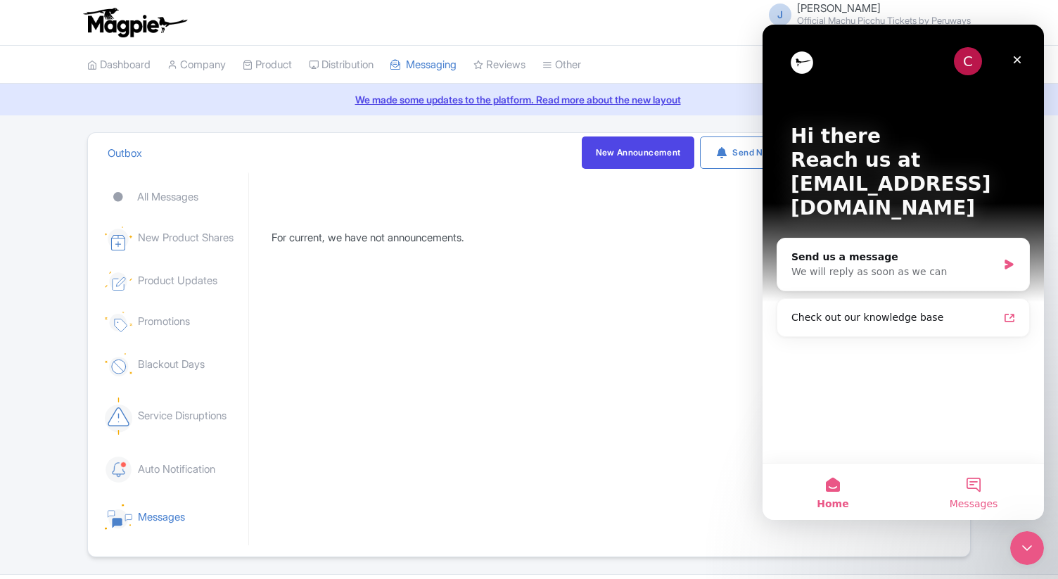
click at [976, 488] on button "Messages" at bounding box center [973, 491] width 141 height 56
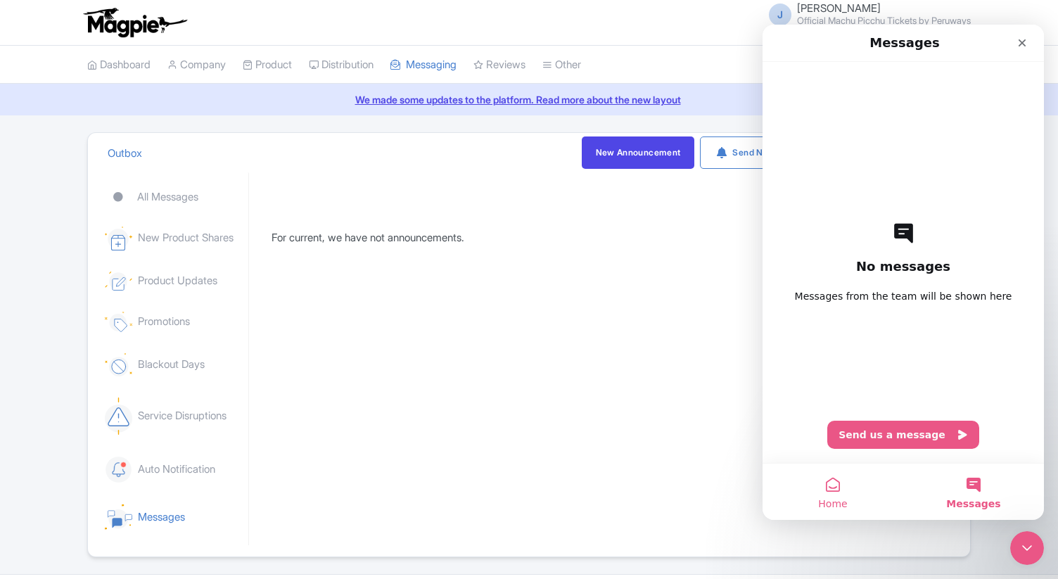
click at [831, 487] on button "Home" at bounding box center [832, 491] width 141 height 56
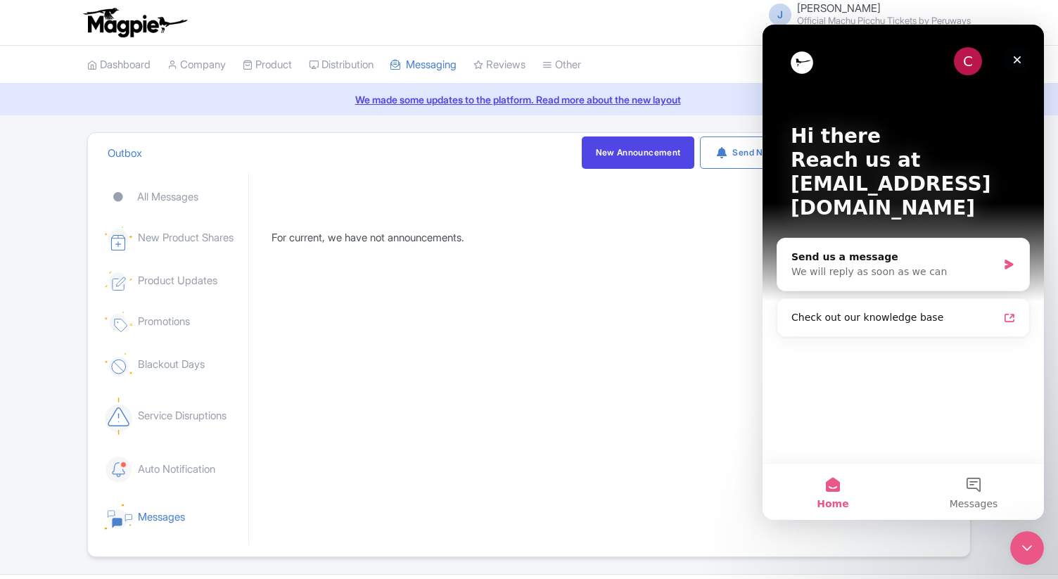
click at [1019, 60] on icon "Close" at bounding box center [1016, 59] width 11 height 11
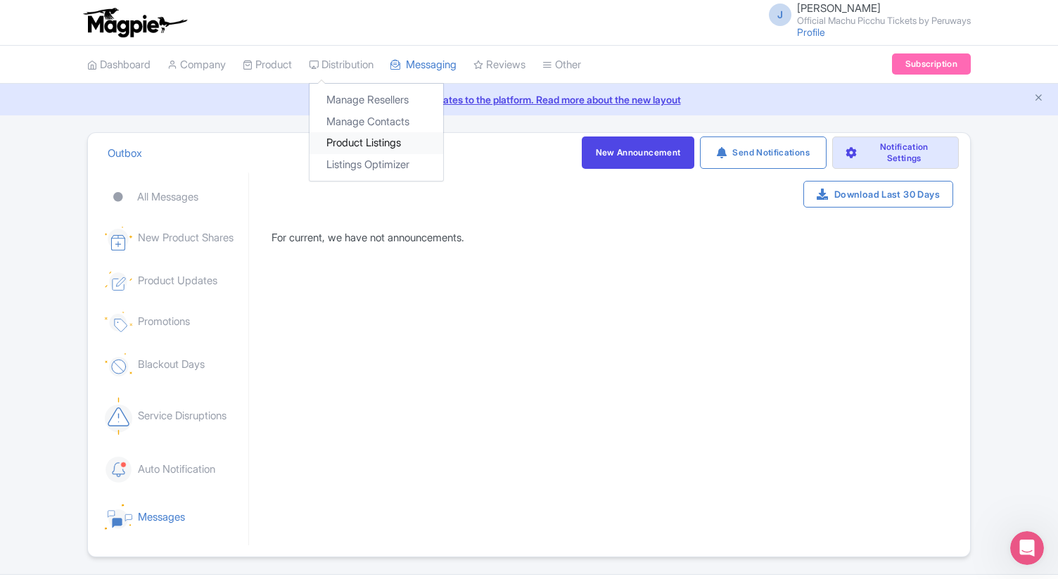
click at [362, 143] on link "Product Listings" at bounding box center [376, 143] width 134 height 22
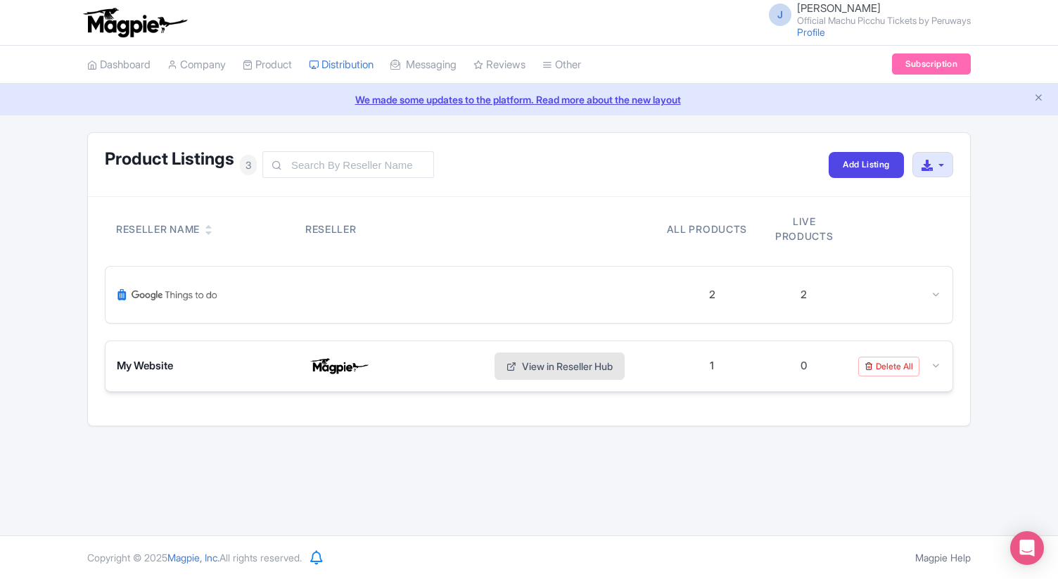
click at [565, 371] on link "View in Reseller Hub" at bounding box center [559, 365] width 130 height 27
click at [935, 295] on icon at bounding box center [936, 294] width 11 height 11
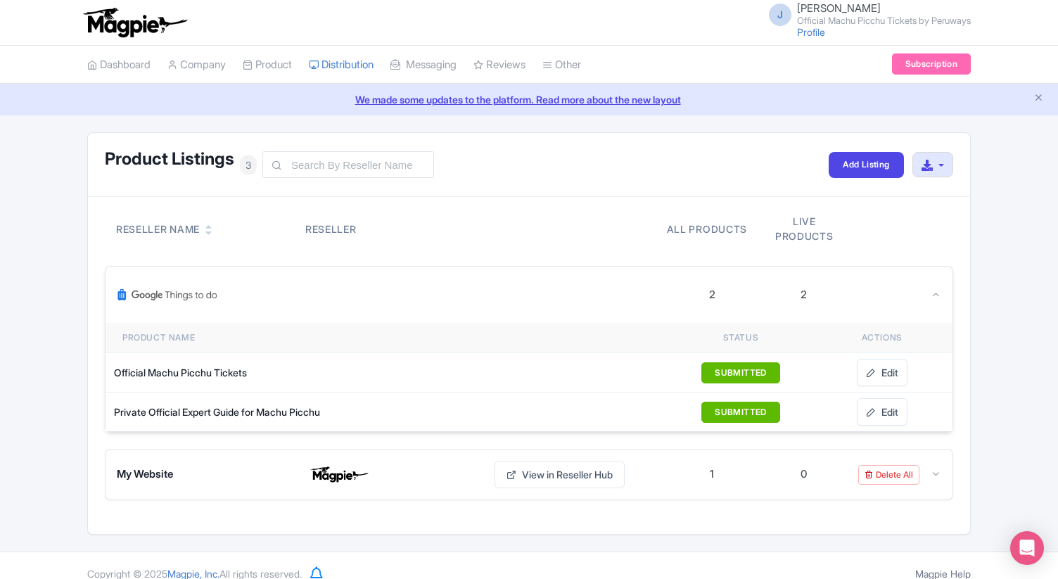
scroll to position [16, 0]
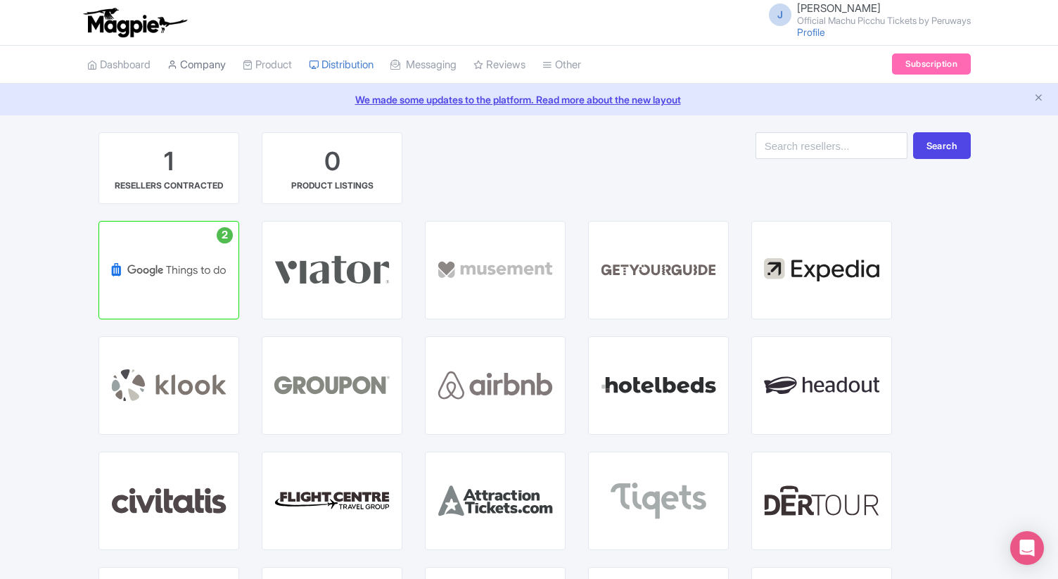
click at [221, 65] on link "Company" at bounding box center [196, 65] width 58 height 39
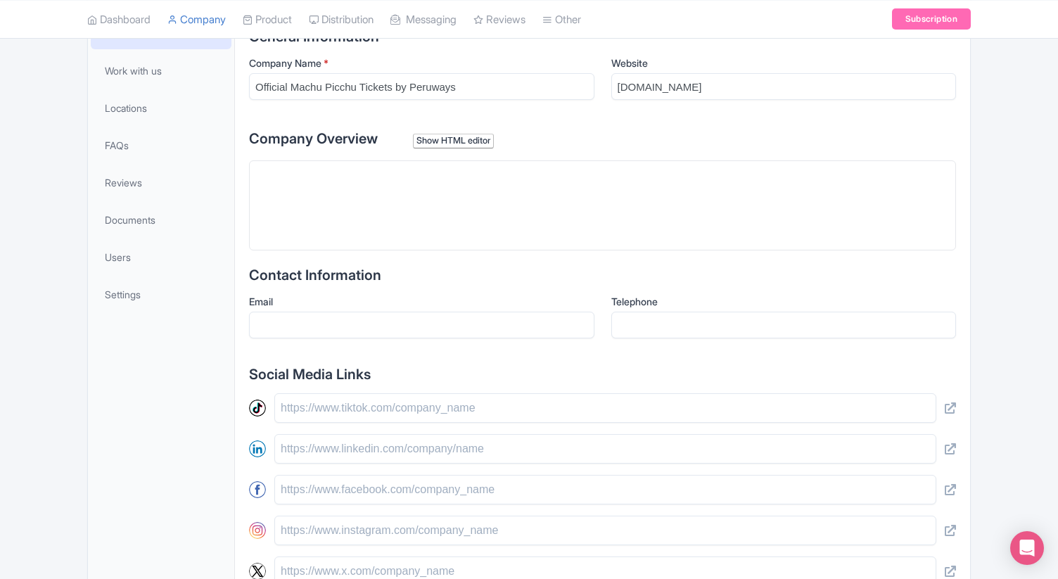
scroll to position [218, 0]
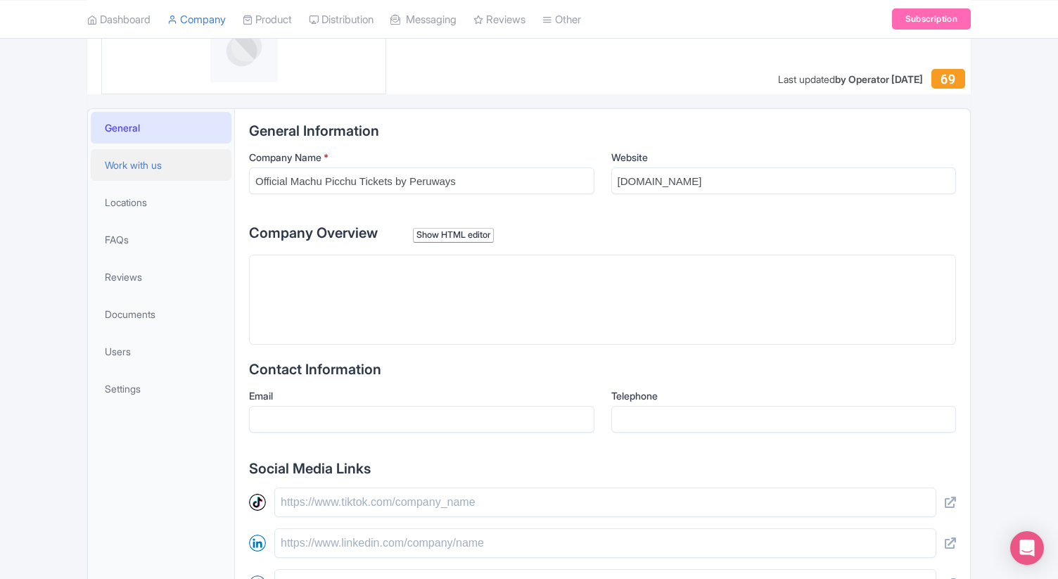
click at [152, 167] on span "Work with us" at bounding box center [133, 165] width 57 height 15
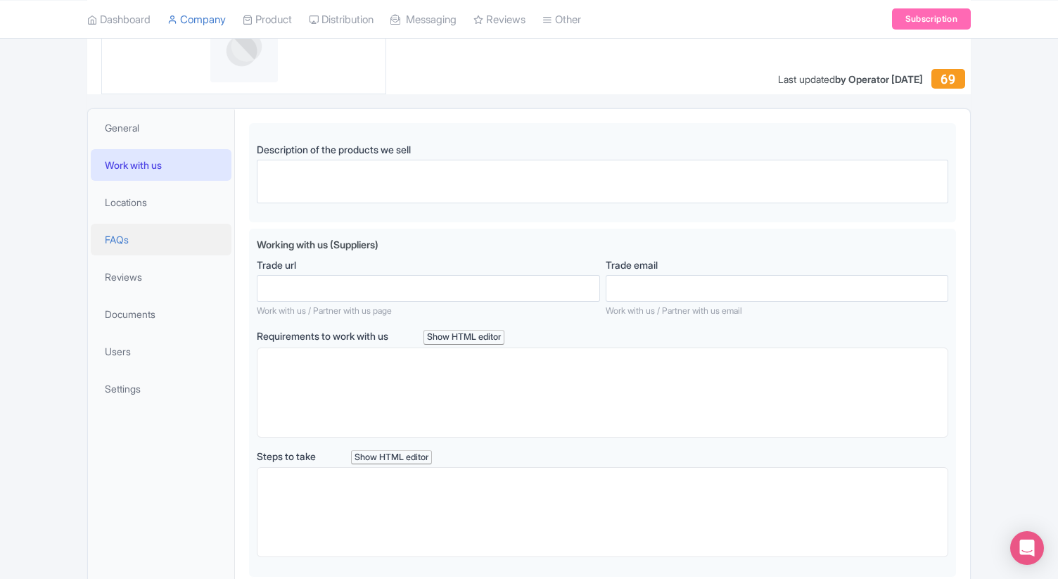
click at [134, 236] on link "FAQs" at bounding box center [161, 240] width 141 height 32
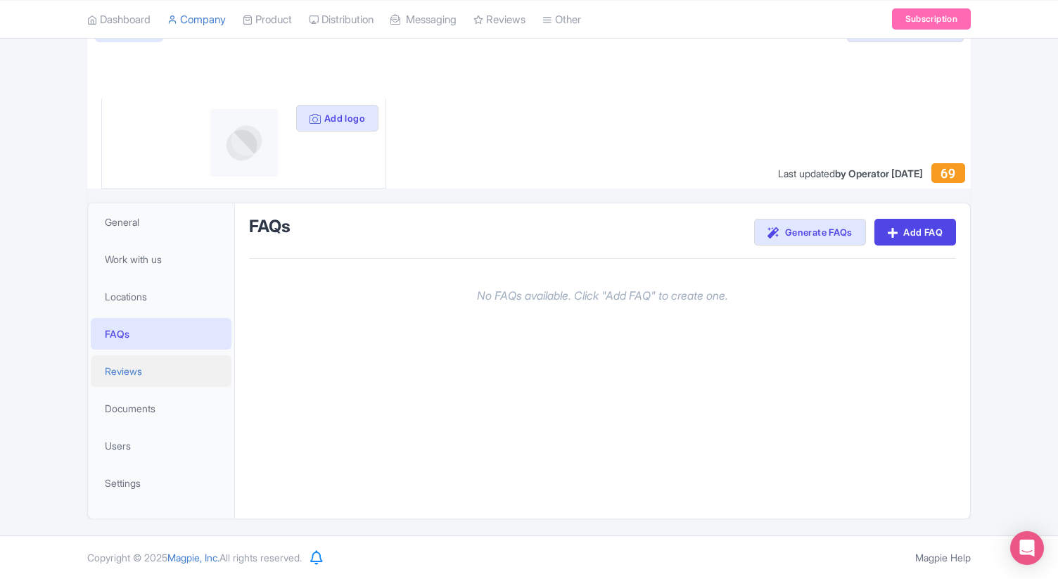
click at [153, 369] on link "Reviews" at bounding box center [161, 371] width 141 height 32
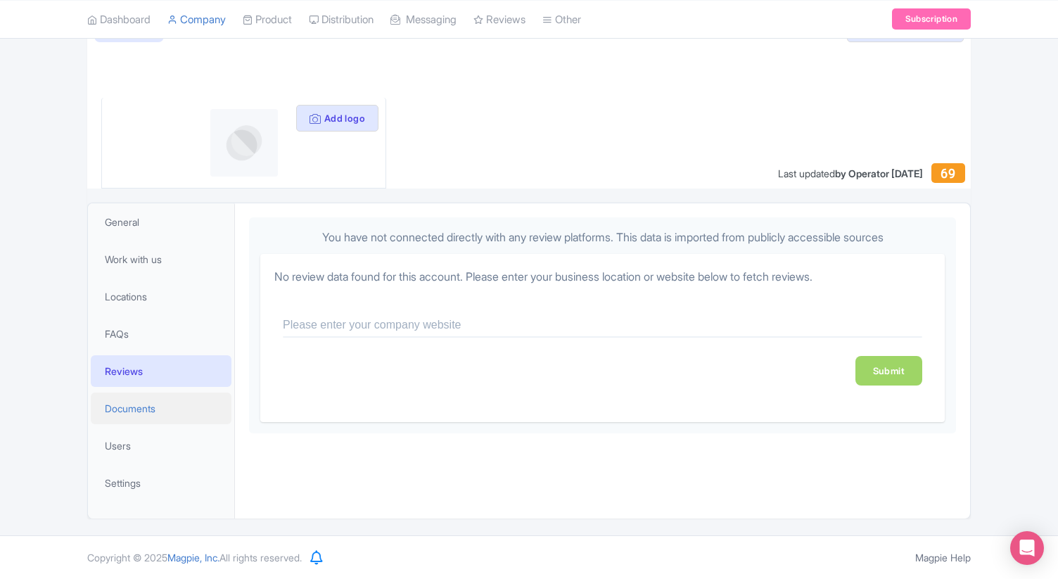
click at [160, 414] on link "Documents" at bounding box center [161, 408] width 141 height 32
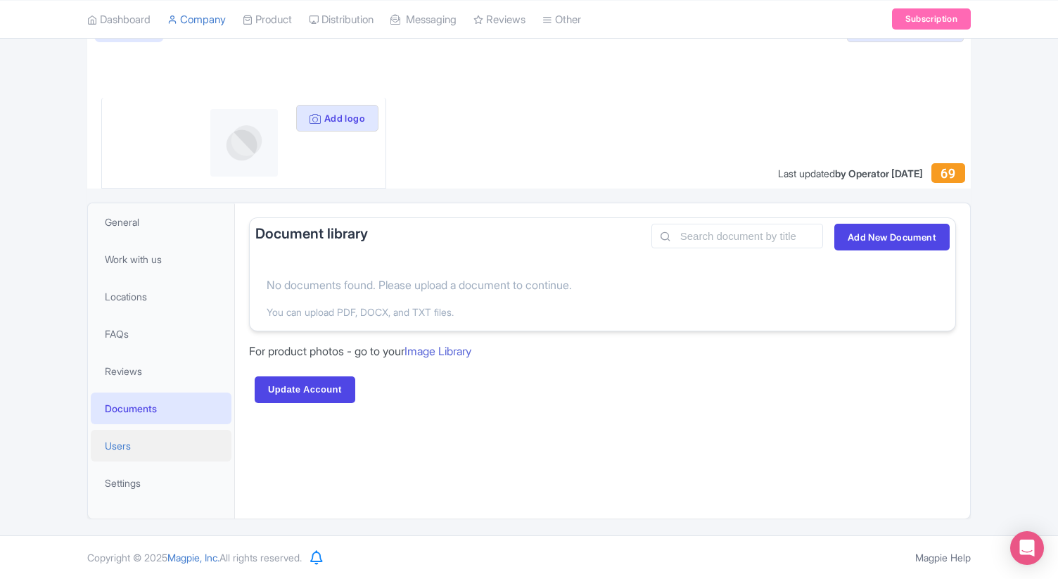
click at [148, 439] on link "Users" at bounding box center [161, 446] width 141 height 32
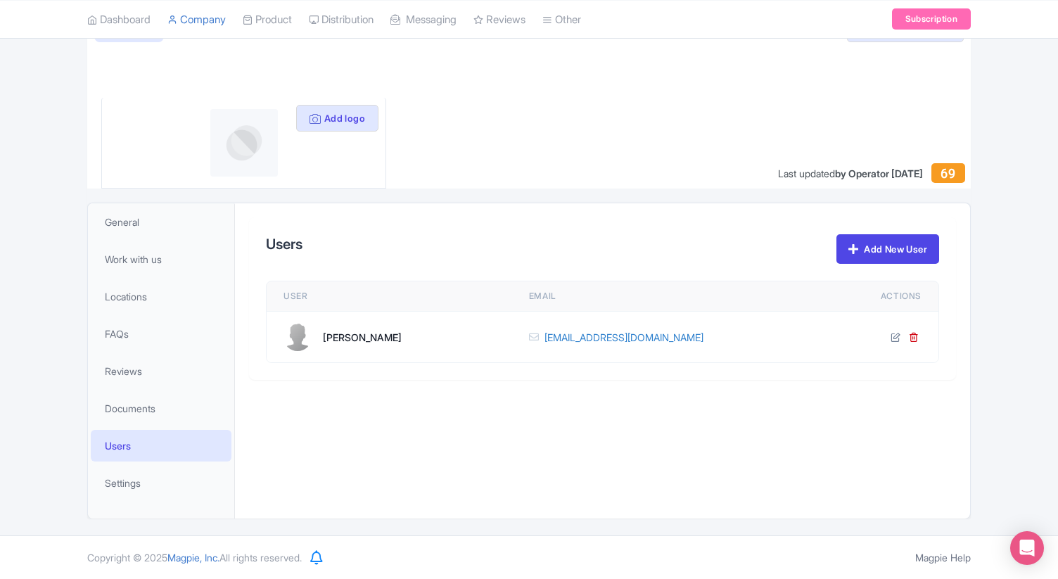
click at [146, 461] on link "Users" at bounding box center [161, 446] width 141 height 32
click at [143, 485] on link "Settings" at bounding box center [161, 483] width 141 height 32
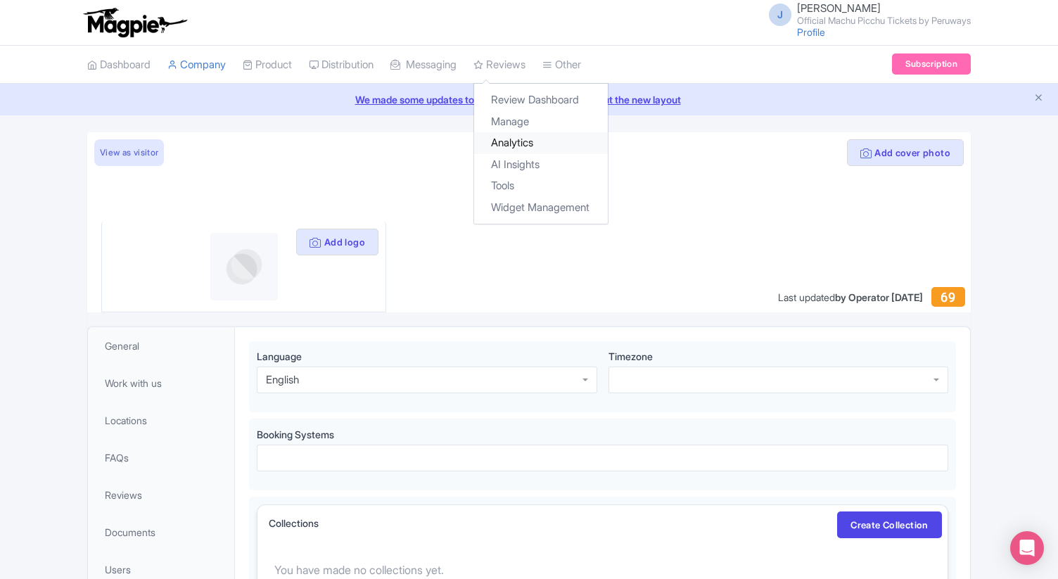
click at [529, 142] on link "Analytics" at bounding box center [541, 143] width 134 height 22
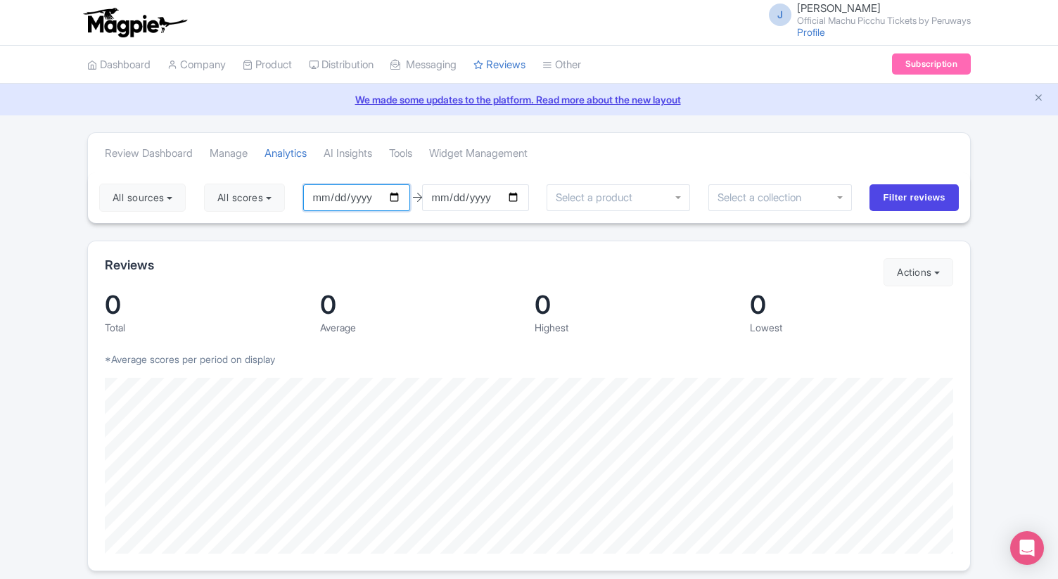
click at [381, 207] on input "[DATE]" at bounding box center [356, 197] width 107 height 27
click at [404, 201] on input "[DATE]" at bounding box center [356, 197] width 107 height 27
type input "[DATE]"
click at [914, 203] on input "Filter reviews" at bounding box center [913, 197] width 89 height 27
click at [602, 203] on input "select-one" at bounding box center [594, 197] width 84 height 13
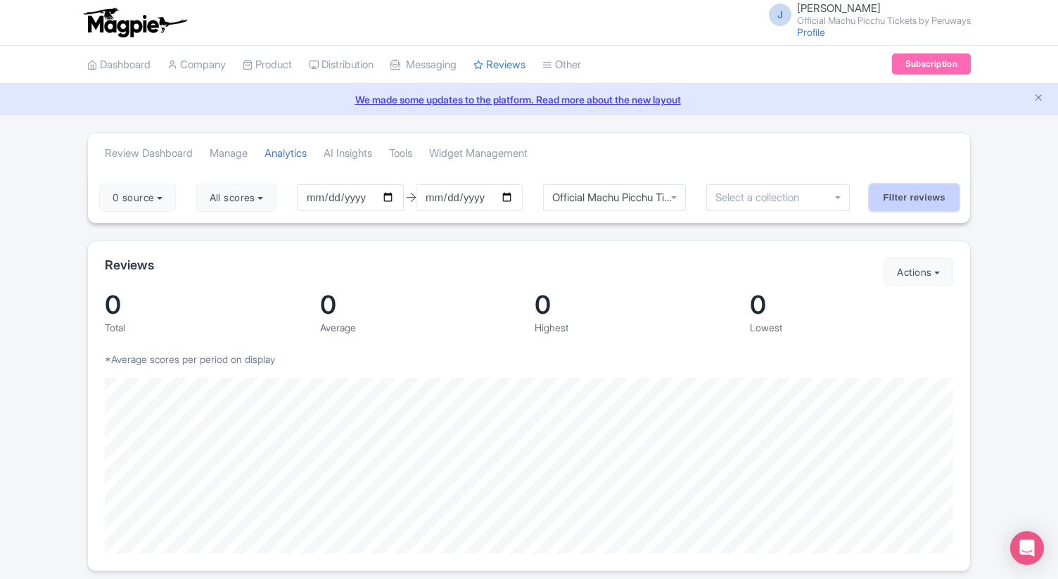
click at [928, 204] on input "Filter reviews" at bounding box center [913, 197] width 89 height 27
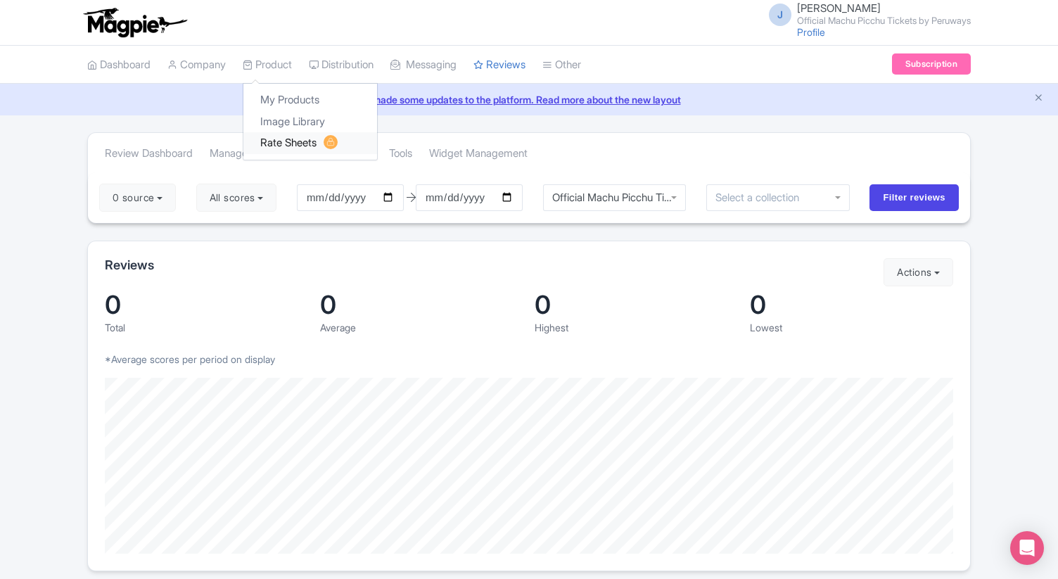
click at [288, 146] on link "Rate Sheets" at bounding box center [310, 143] width 134 height 22
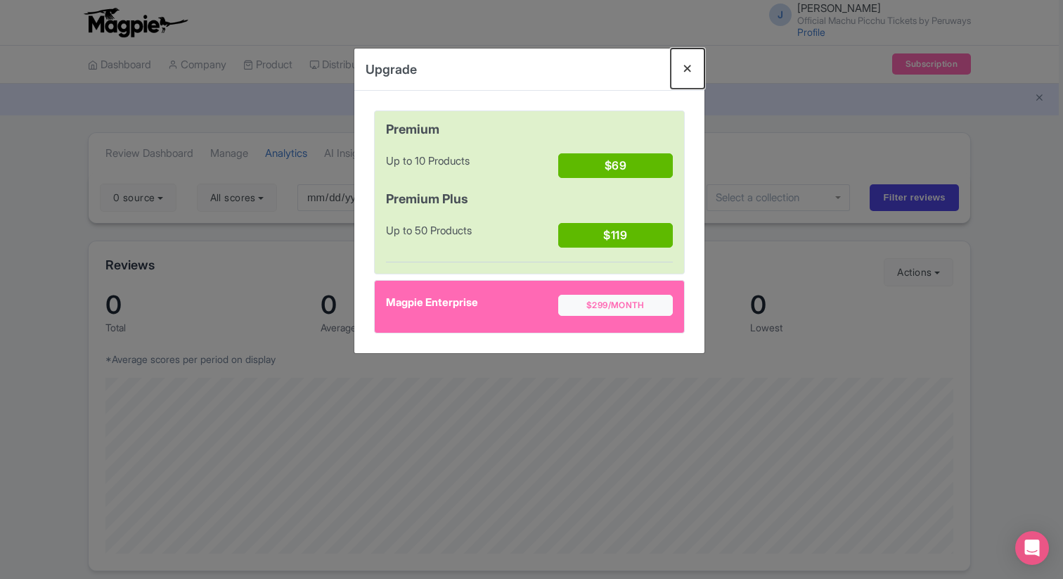
click at [689, 75] on button "Close" at bounding box center [688, 69] width 34 height 40
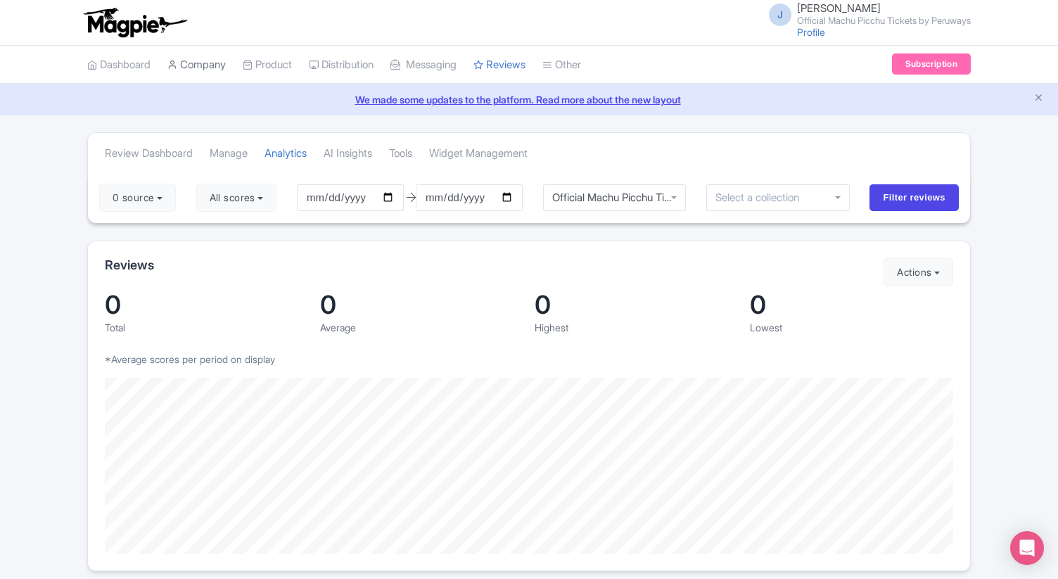
click at [210, 69] on link "Company" at bounding box center [196, 65] width 58 height 39
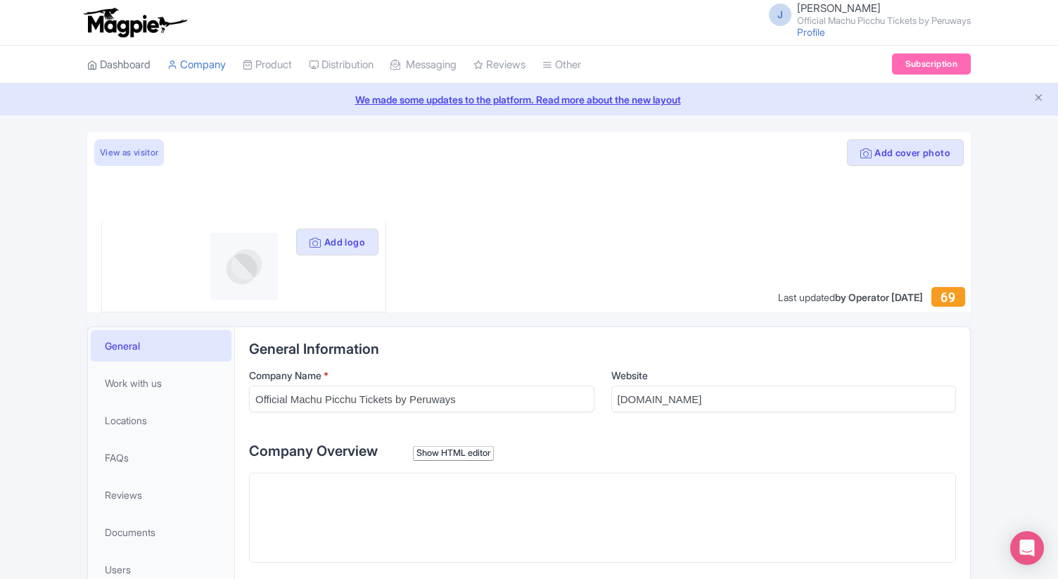
click at [124, 68] on link "Dashboard" at bounding box center [118, 65] width 63 height 39
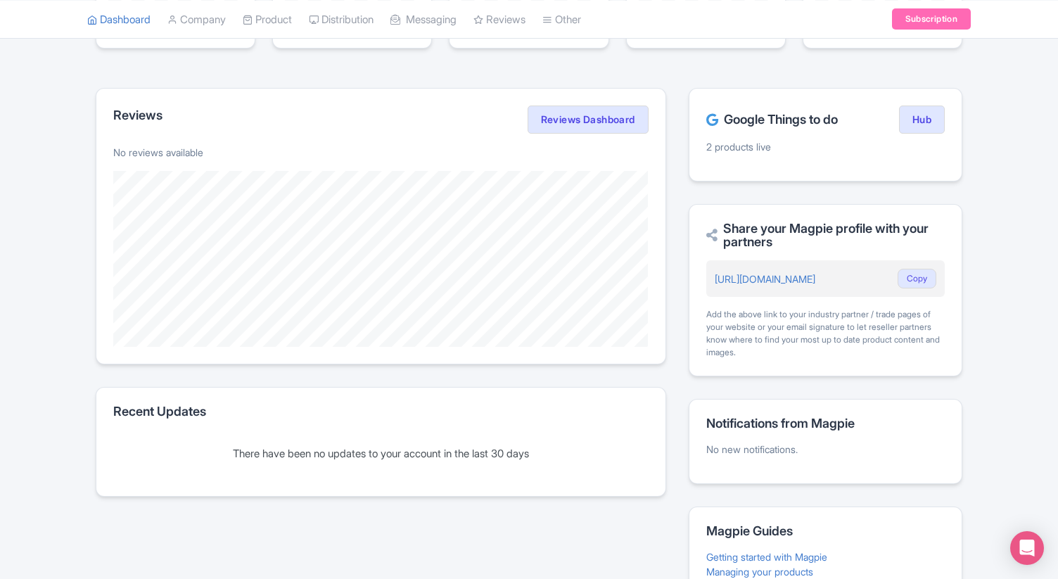
scroll to position [74, 0]
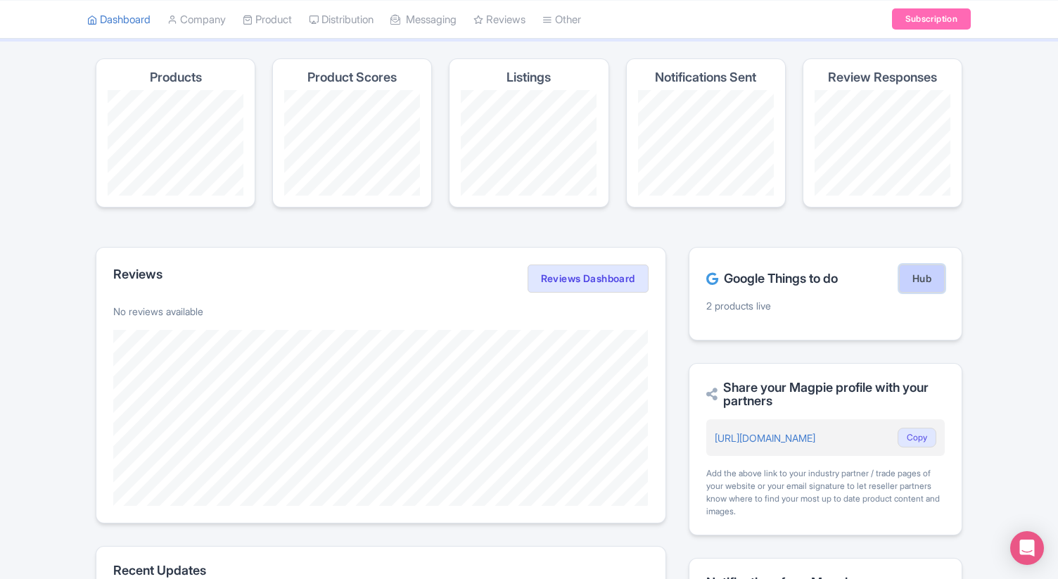
click at [922, 281] on link "Hub" at bounding box center [922, 278] width 46 height 28
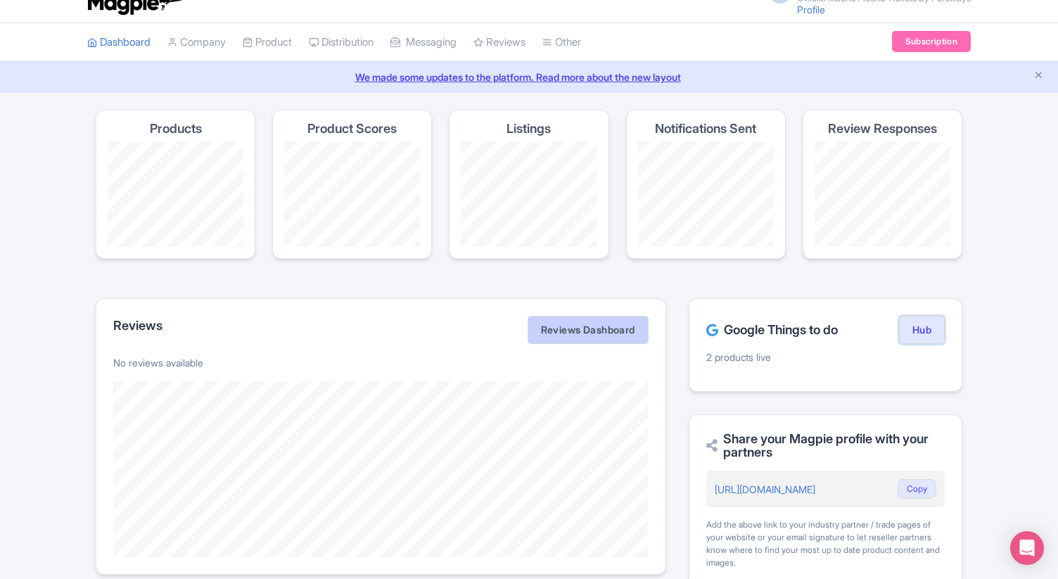
scroll to position [0, 0]
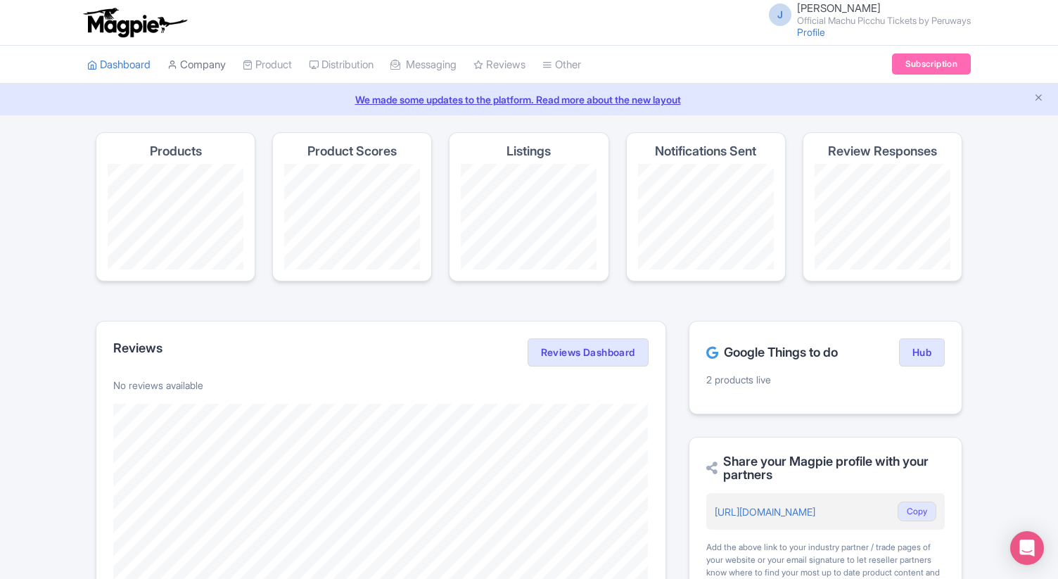
click at [189, 63] on link "Company" at bounding box center [196, 65] width 58 height 39
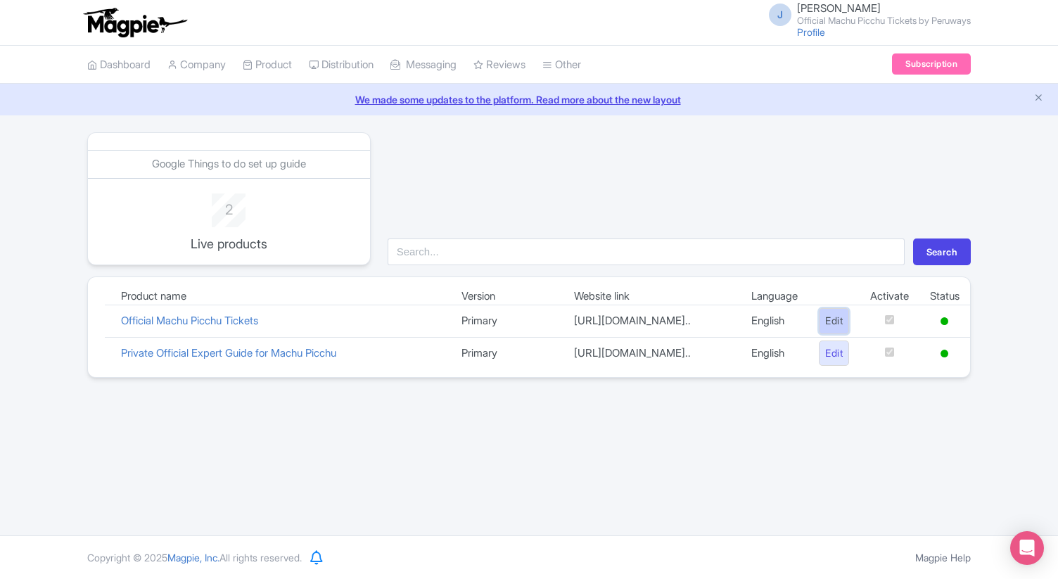
click at [828, 328] on link "Edit" at bounding box center [834, 321] width 30 height 26
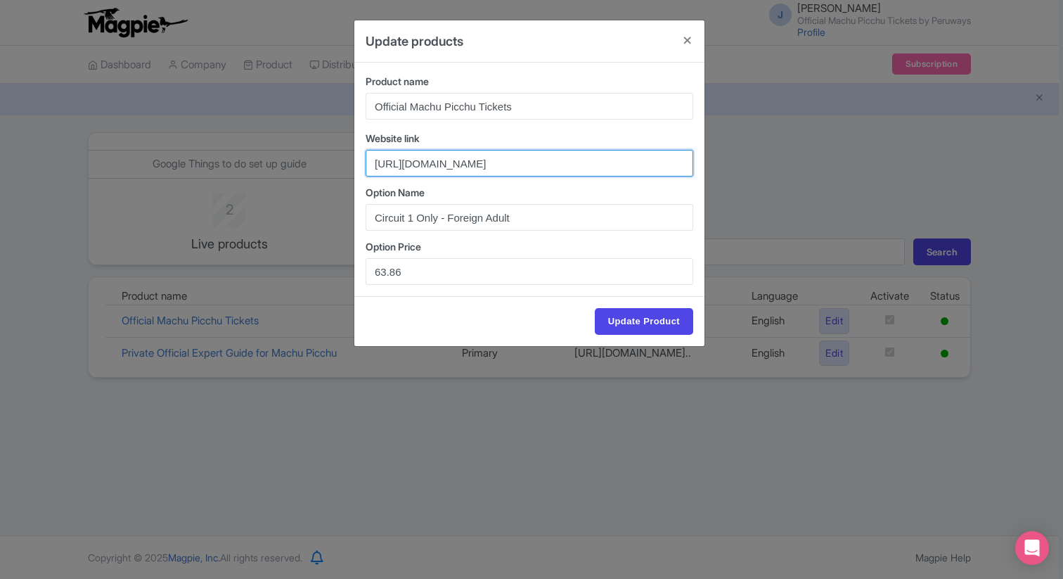
drag, startPoint x: 475, startPoint y: 165, endPoint x: 623, endPoint y: 165, distance: 147.7
click at [623, 165] on input "[URL][DOMAIN_NAME]" at bounding box center [530, 163] width 328 height 27
click at [612, 164] on input "[URL][DOMAIN_NAME]" at bounding box center [530, 163] width 328 height 27
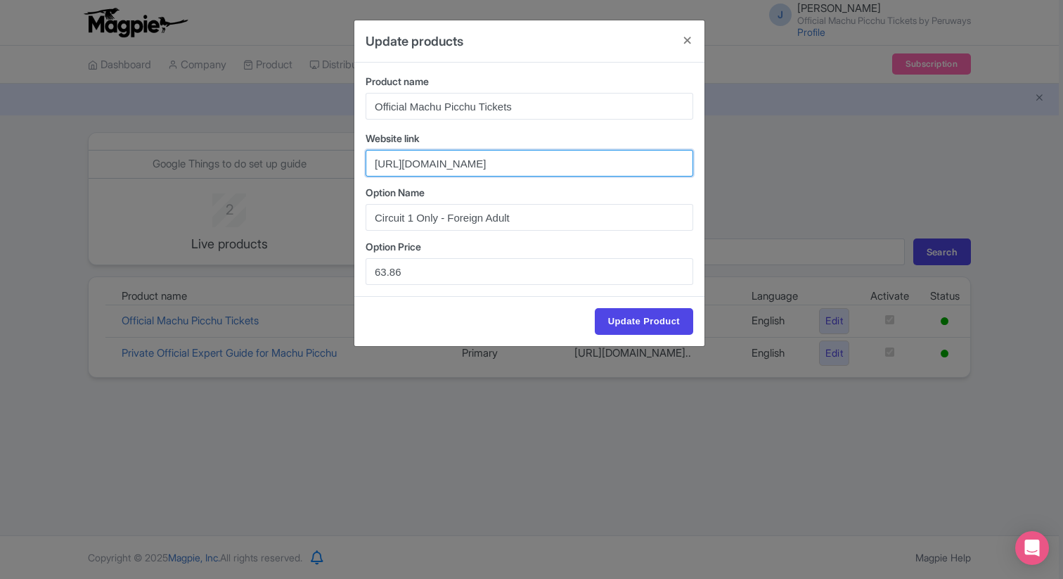
click at [612, 164] on input "[URL][DOMAIN_NAME]" at bounding box center [530, 163] width 328 height 27
click at [686, 37] on button "Close" at bounding box center [688, 40] width 34 height 40
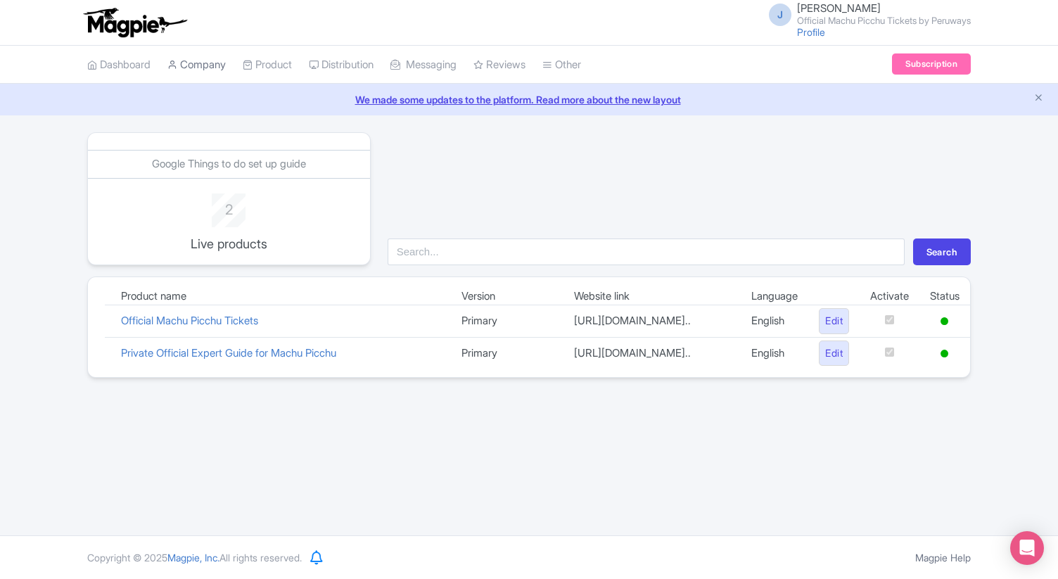
click at [217, 67] on link "Company" at bounding box center [196, 65] width 58 height 39
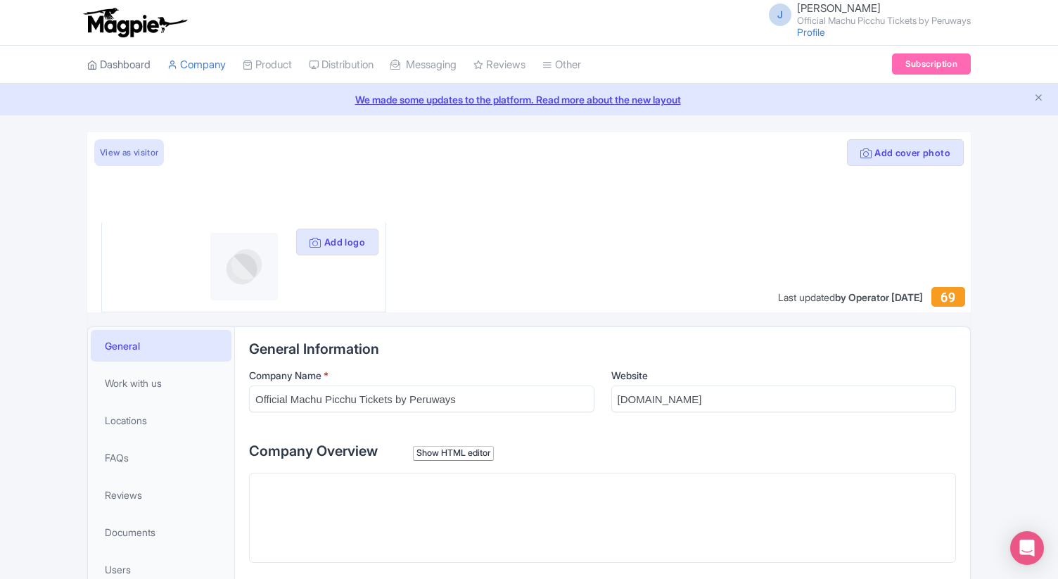
click at [120, 68] on link "Dashboard" at bounding box center [118, 65] width 63 height 39
click at [797, 34] on link "Profile" at bounding box center [811, 32] width 28 height 12
click at [953, 62] on link "Subscription" at bounding box center [931, 63] width 79 height 21
click at [1026, 551] on icon "Open Intercom Messenger" at bounding box center [1025, 546] width 23 height 23
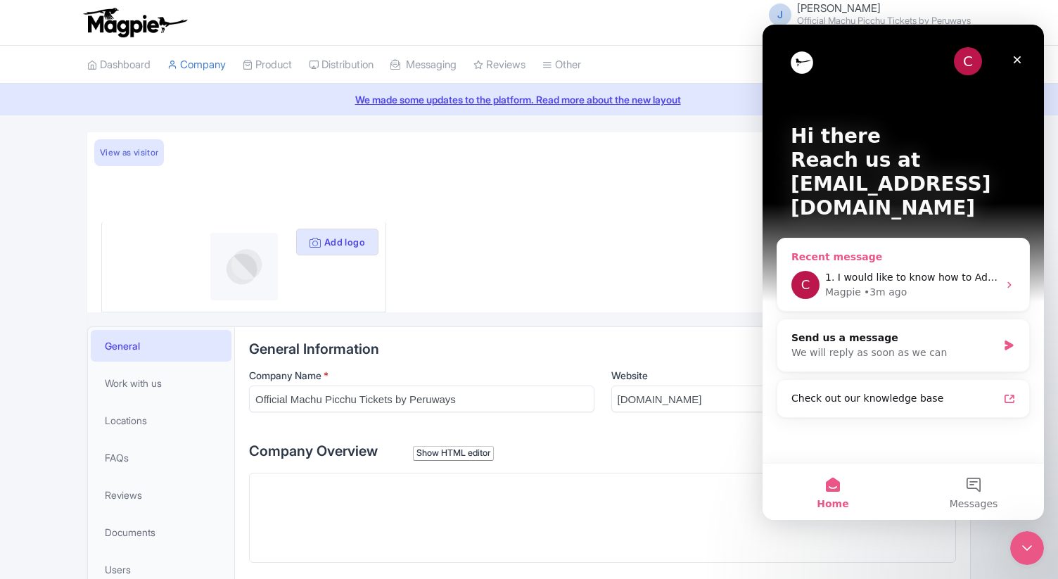
click at [940, 285] on div "Magpie • 3m ago" at bounding box center [911, 292] width 173 height 15
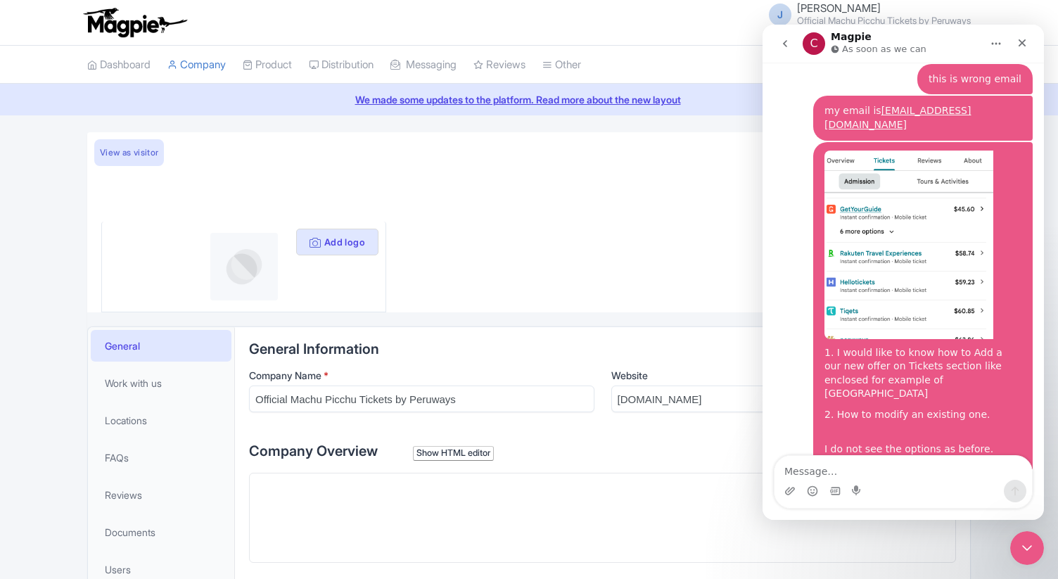
scroll to position [200, 0]
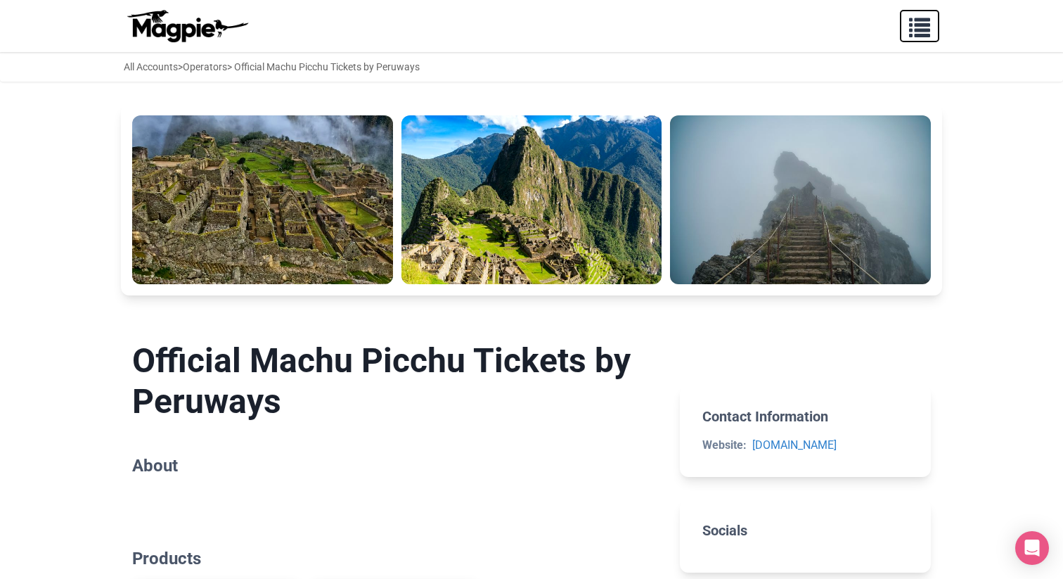
click at [919, 25] on span "button" at bounding box center [919, 24] width 21 height 21
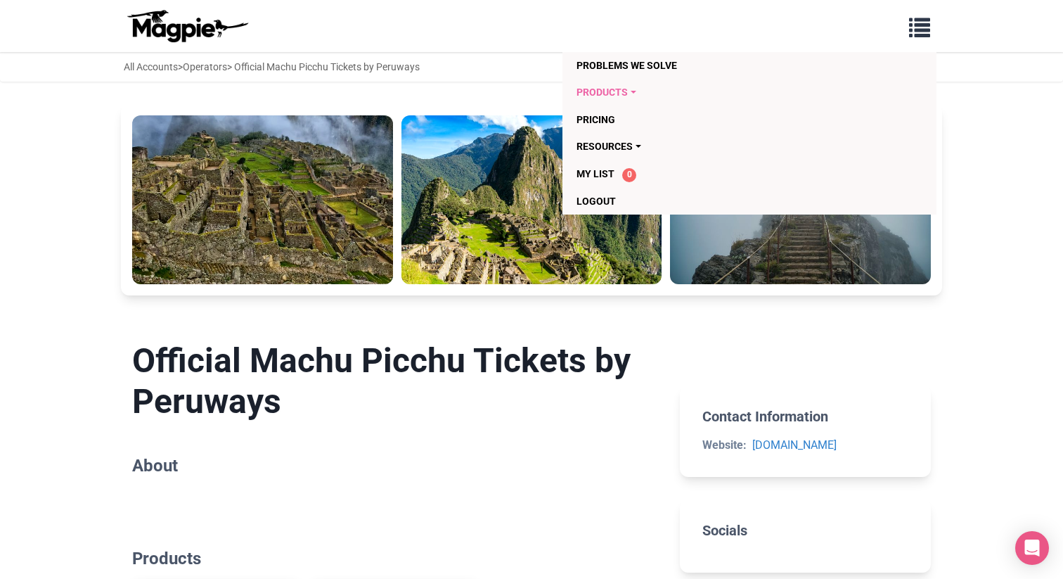
click at [632, 91] on link "Products" at bounding box center [669, 92] width 184 height 27
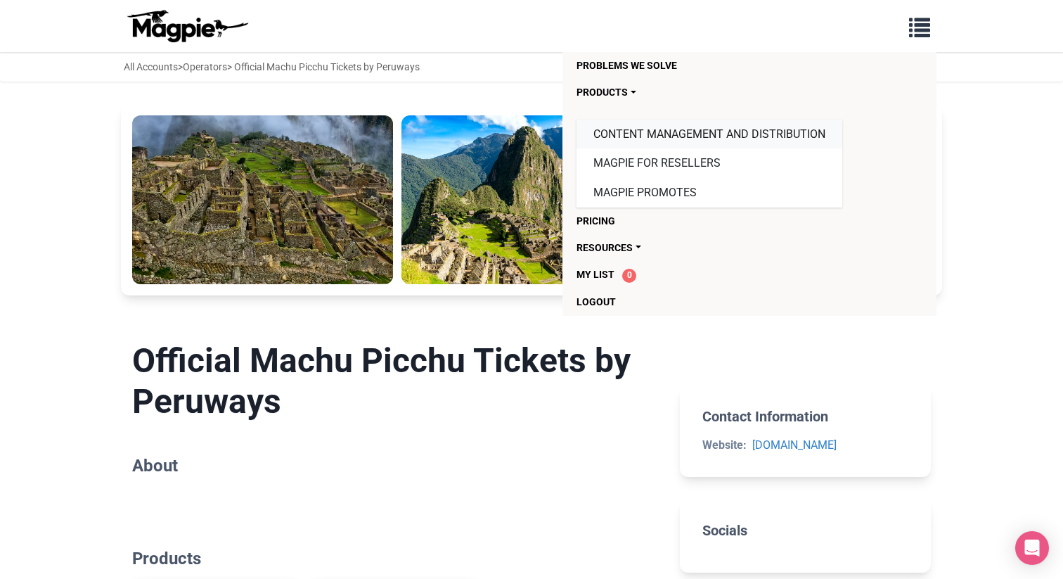
click at [650, 137] on link "Content Management and Distribution" at bounding box center [710, 135] width 266 height 30
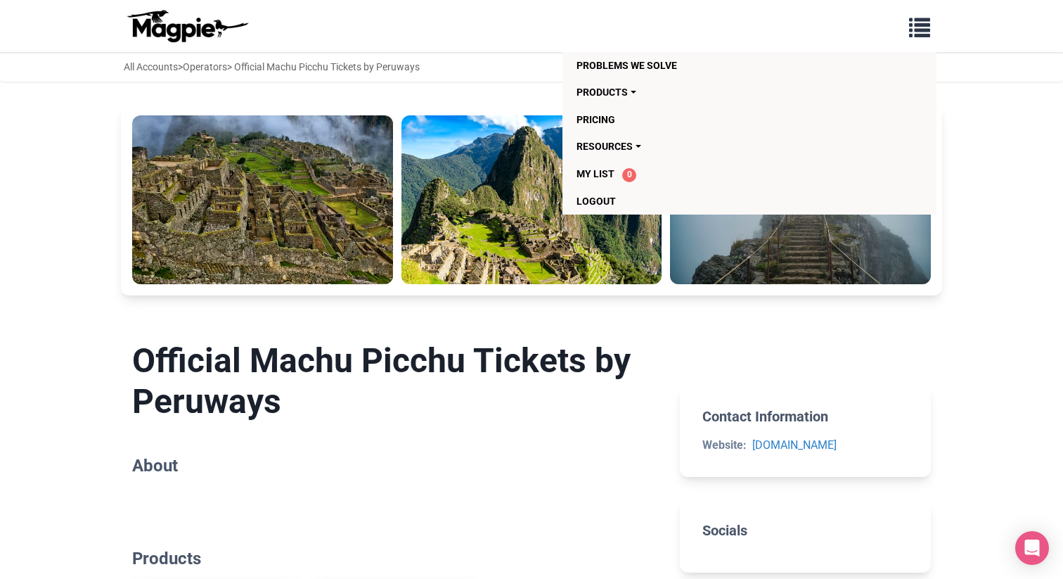
click at [610, 459] on h2 "About" at bounding box center [394, 466] width 525 height 20
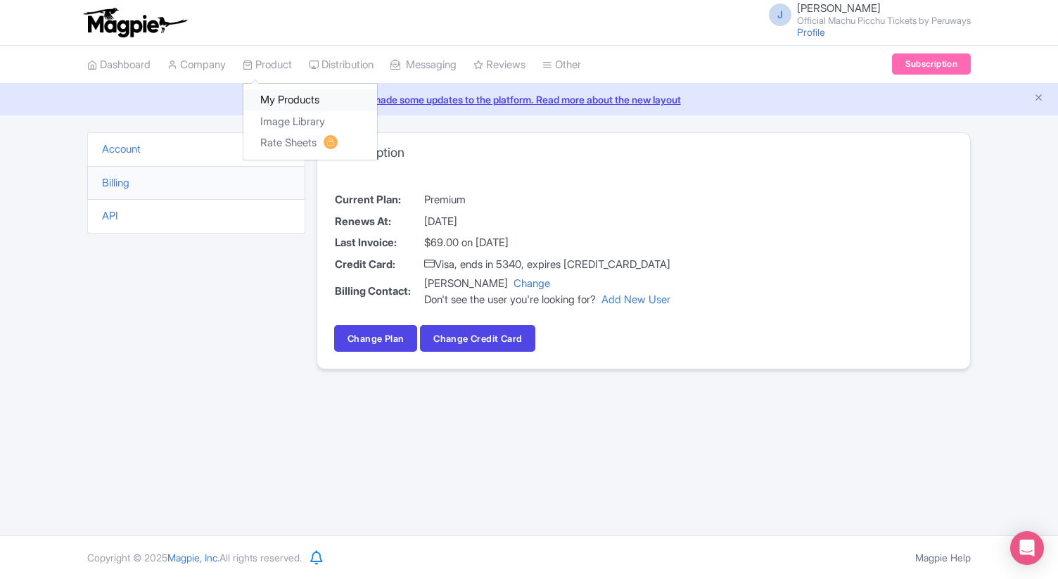
click at [288, 101] on link "My Products" at bounding box center [310, 100] width 134 height 22
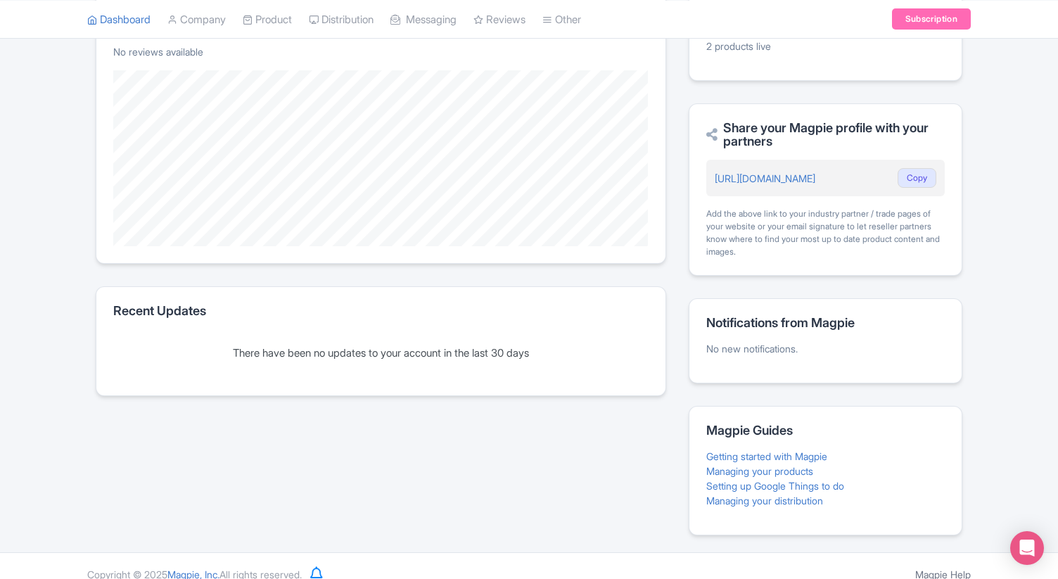
scroll to position [350, 0]
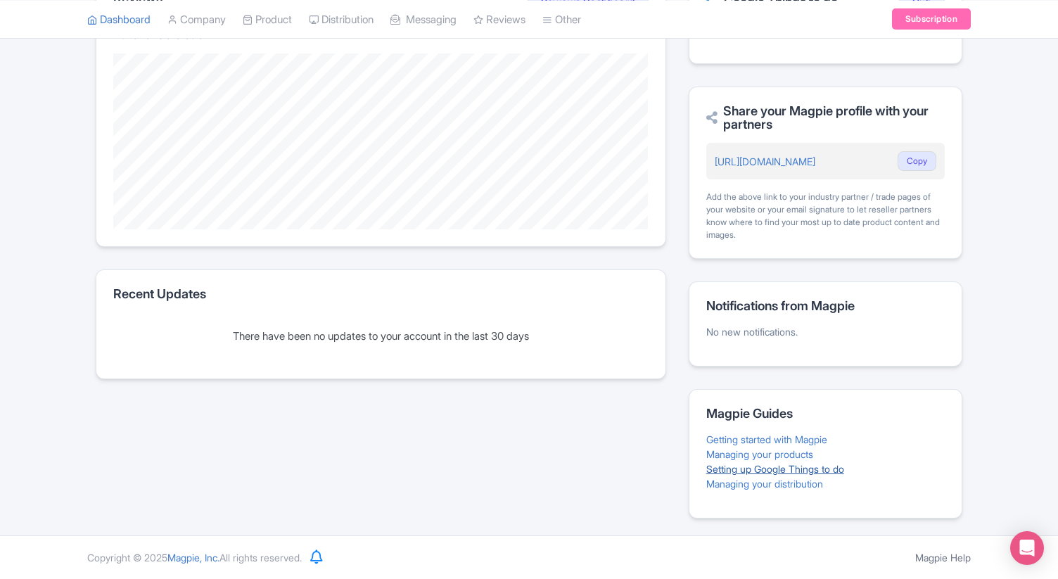
click at [784, 470] on link "Setting up Google Things to do" at bounding box center [775, 469] width 138 height 12
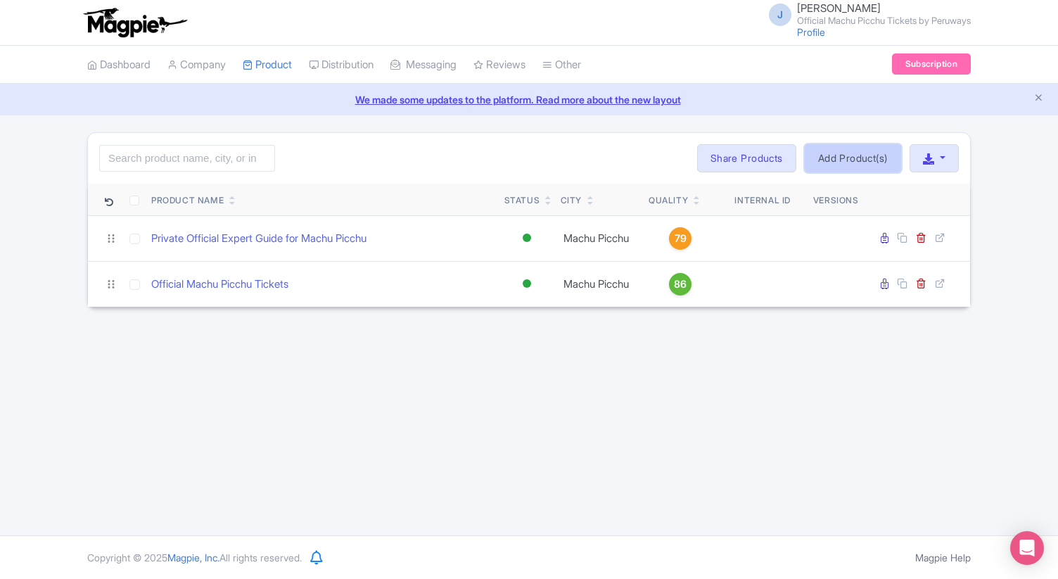
click at [825, 162] on link "Add Product(s)" at bounding box center [853, 158] width 96 height 28
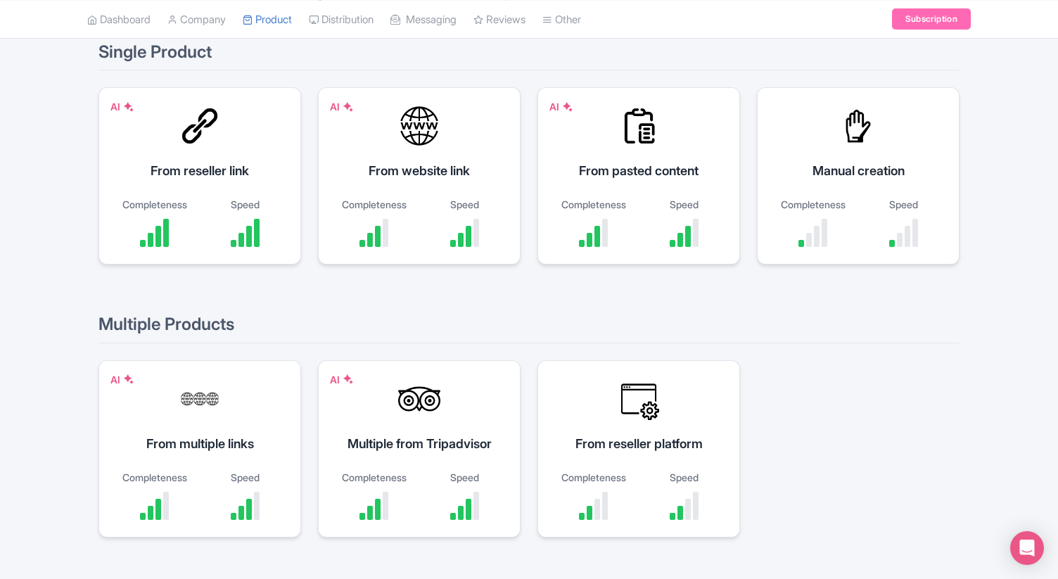
scroll to position [157, 0]
click at [825, 172] on div "Manual creation" at bounding box center [857, 171] width 167 height 19
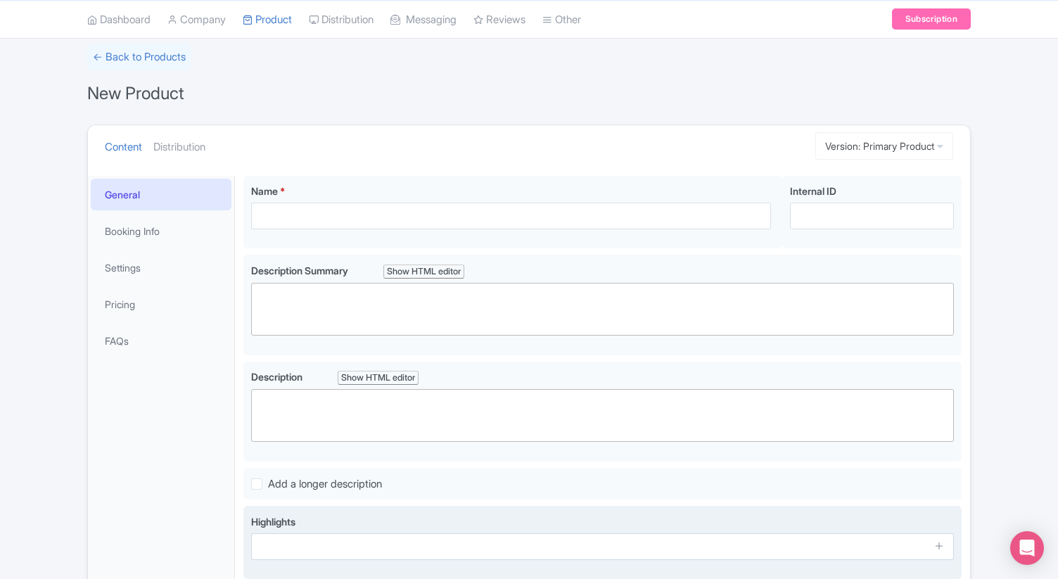
scroll to position [83, 0]
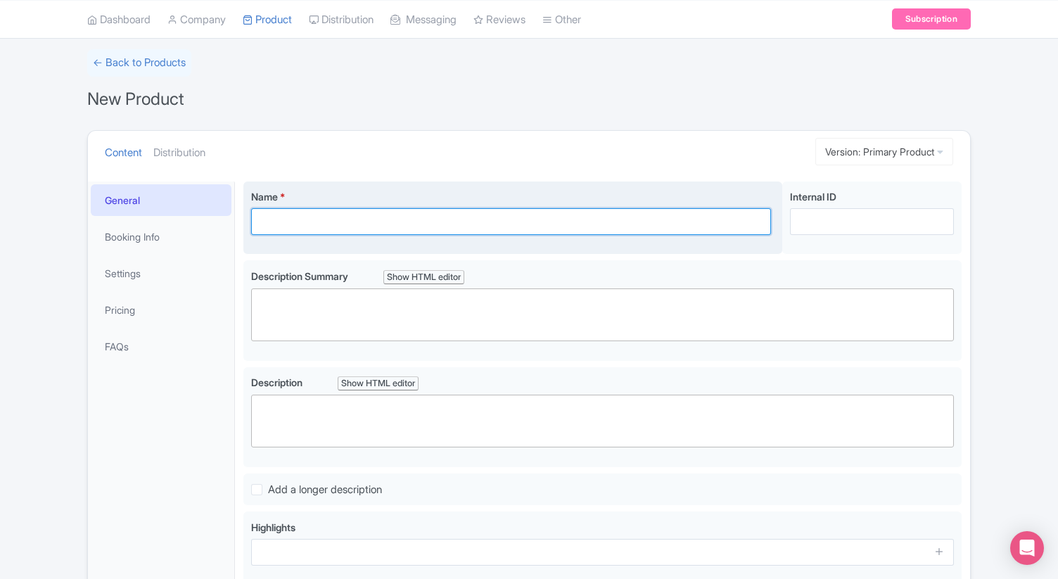
click at [395, 224] on input "Name *" at bounding box center [511, 221] width 520 height 27
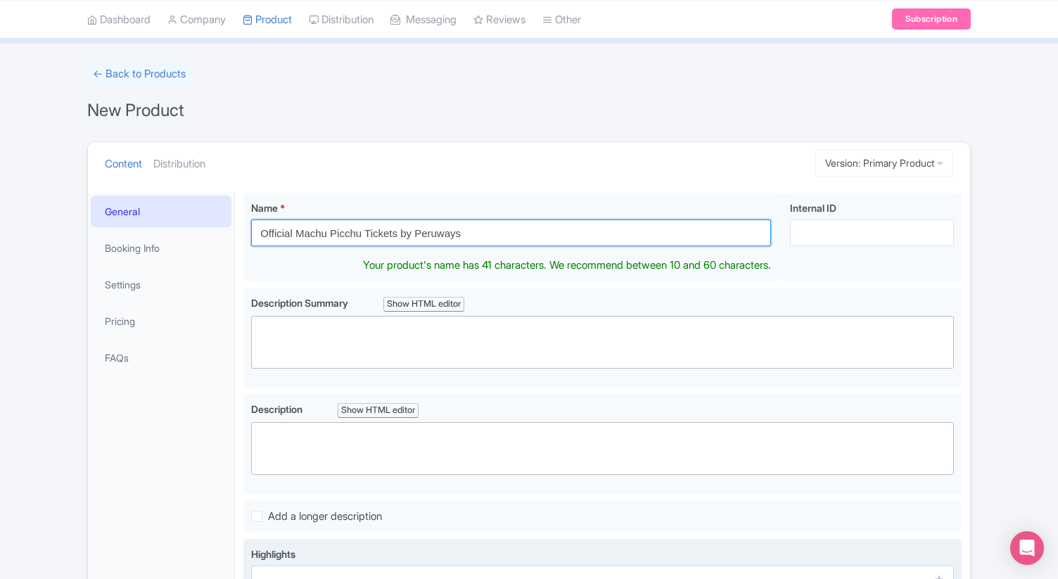
scroll to position [53, 0]
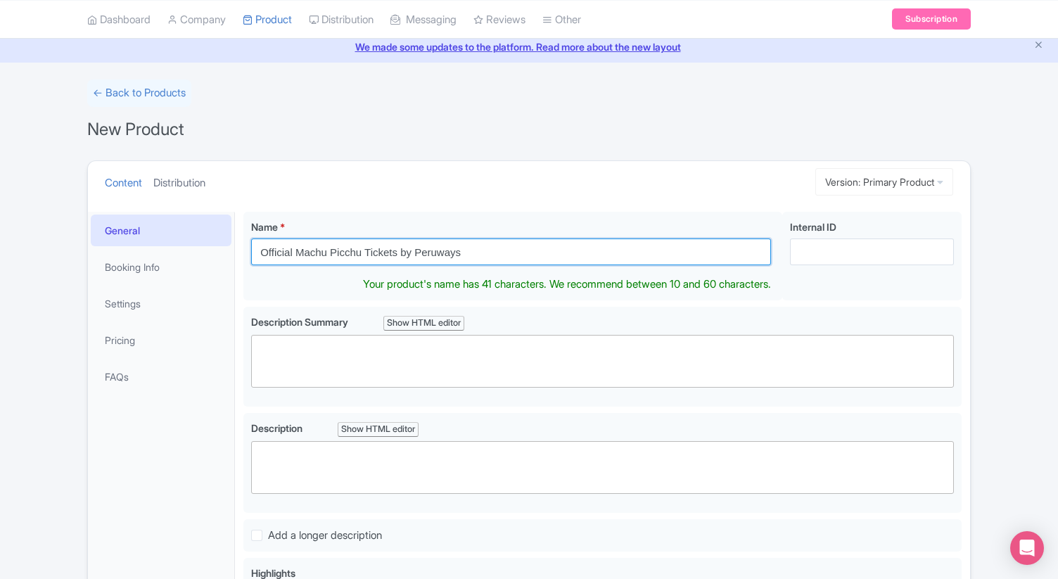
type input "Official Machu Picchu Tickets by Peruways"
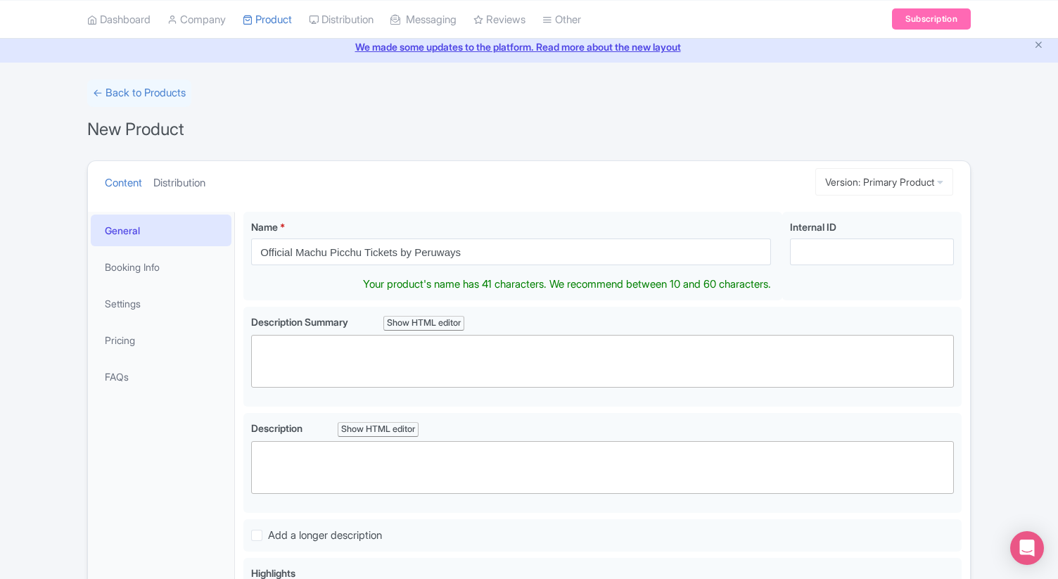
click at [190, 184] on link "Distribution" at bounding box center [179, 183] width 52 height 44
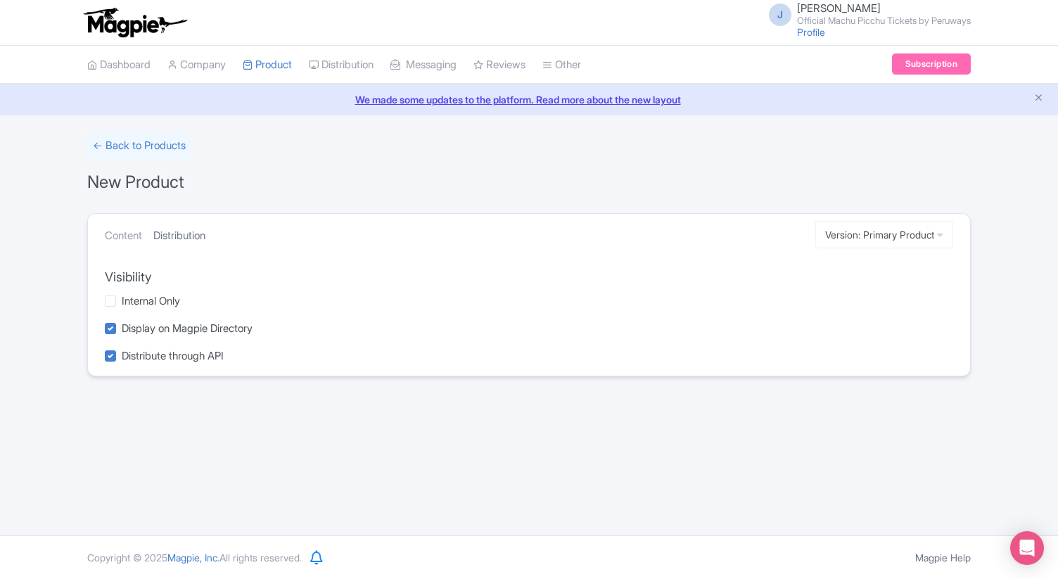
scroll to position [0, 0]
click at [127, 238] on link "Content" at bounding box center [123, 236] width 37 height 44
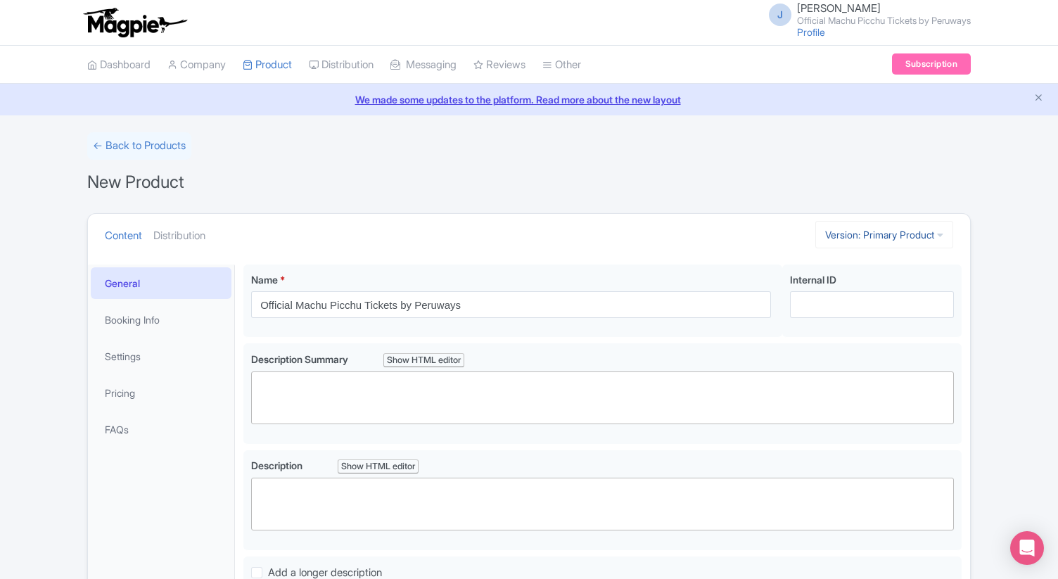
click at [875, 235] on link "Version: Primary Product" at bounding box center [884, 234] width 138 height 27
click at [772, 229] on div "Content Distribution Version: Primary Product Primary Product Version: Primary …" at bounding box center [529, 235] width 882 height 43
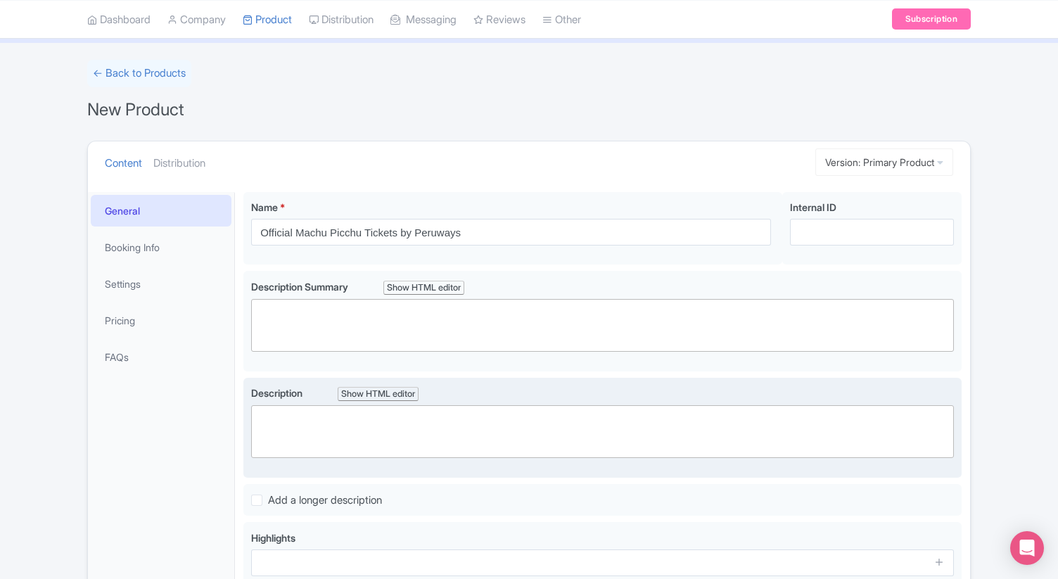
scroll to position [62, 0]
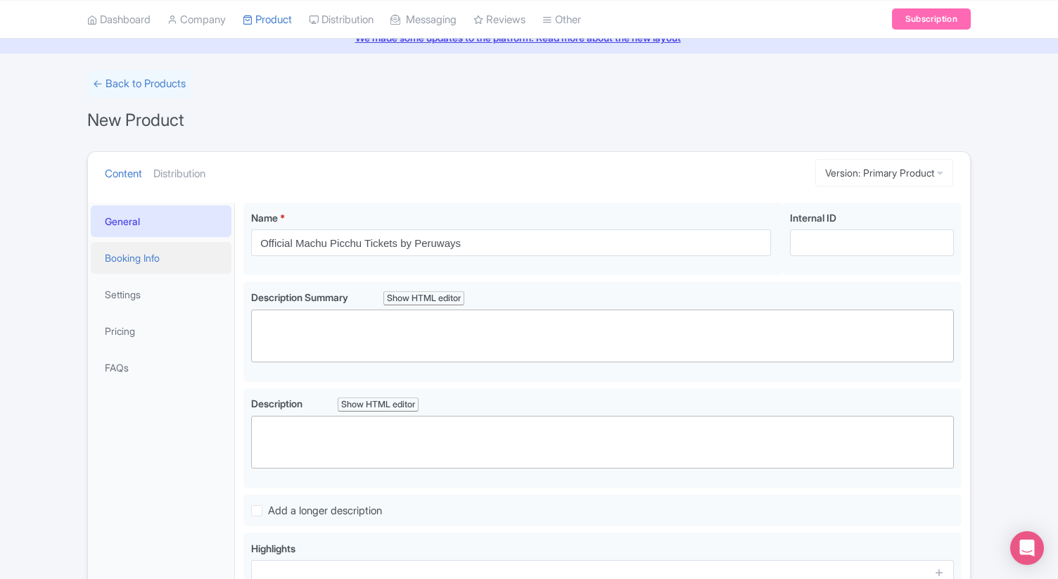
click at [141, 260] on link "Booking Info" at bounding box center [161, 258] width 141 height 32
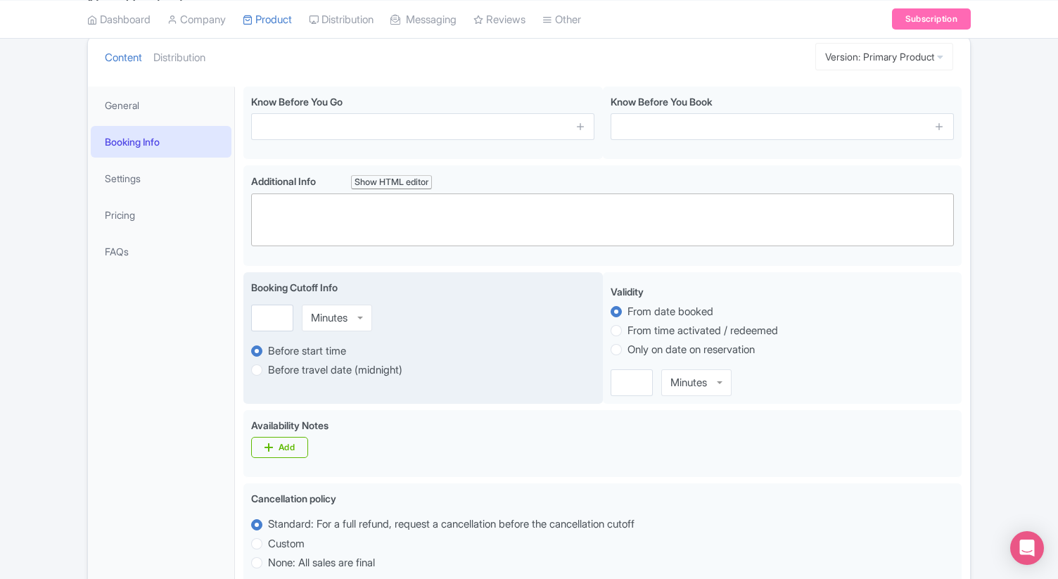
scroll to position [172, 0]
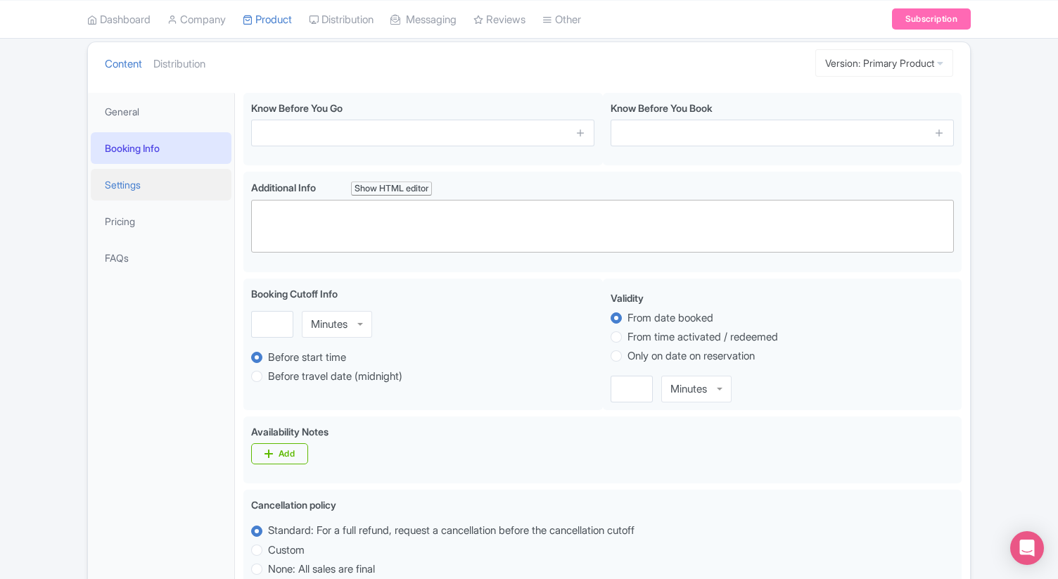
click at [133, 179] on link "Settings" at bounding box center [161, 185] width 141 height 32
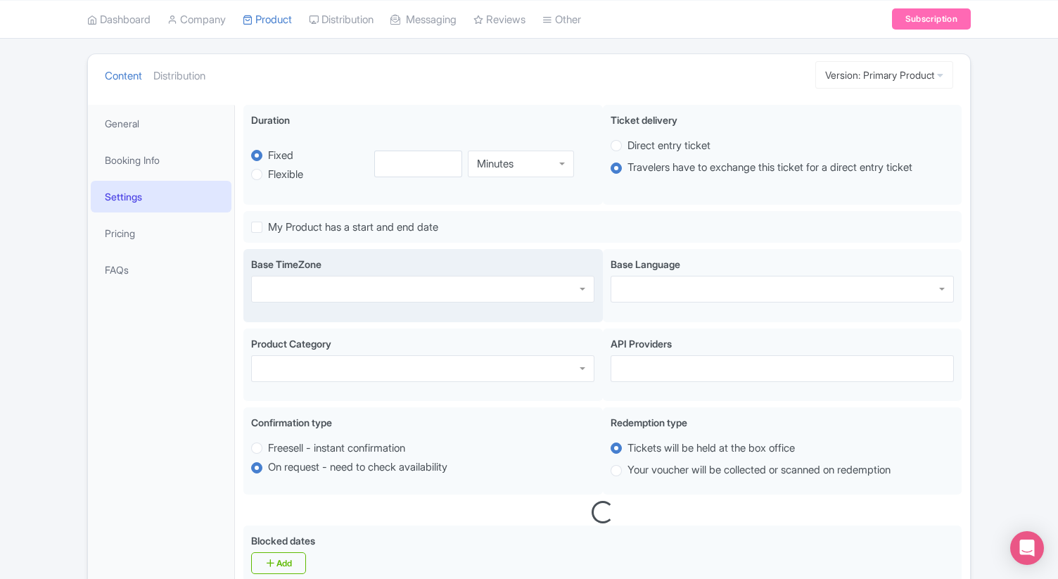
scroll to position [0, 0]
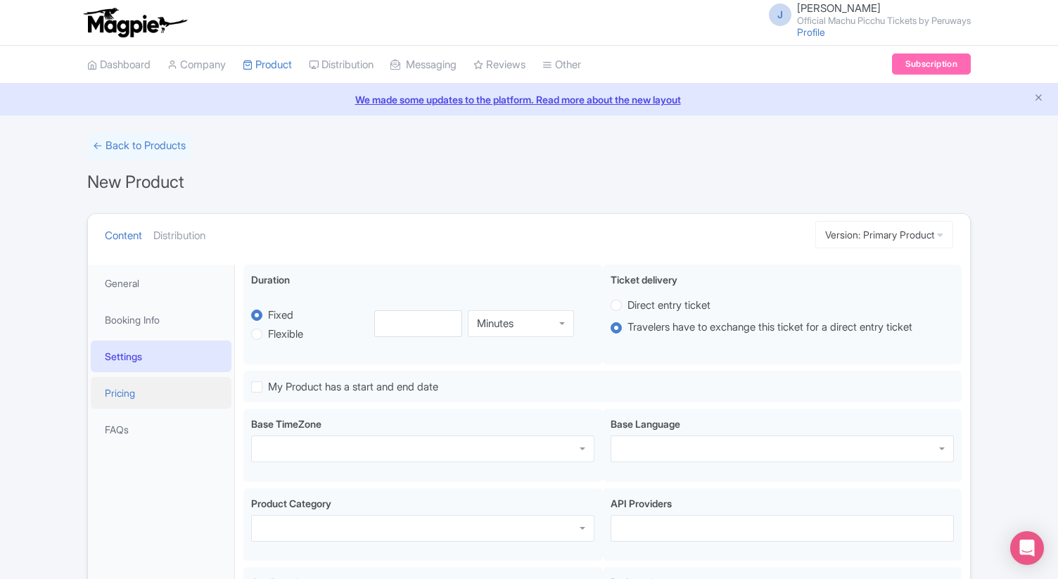
click at [134, 392] on link "Pricing" at bounding box center [161, 393] width 141 height 32
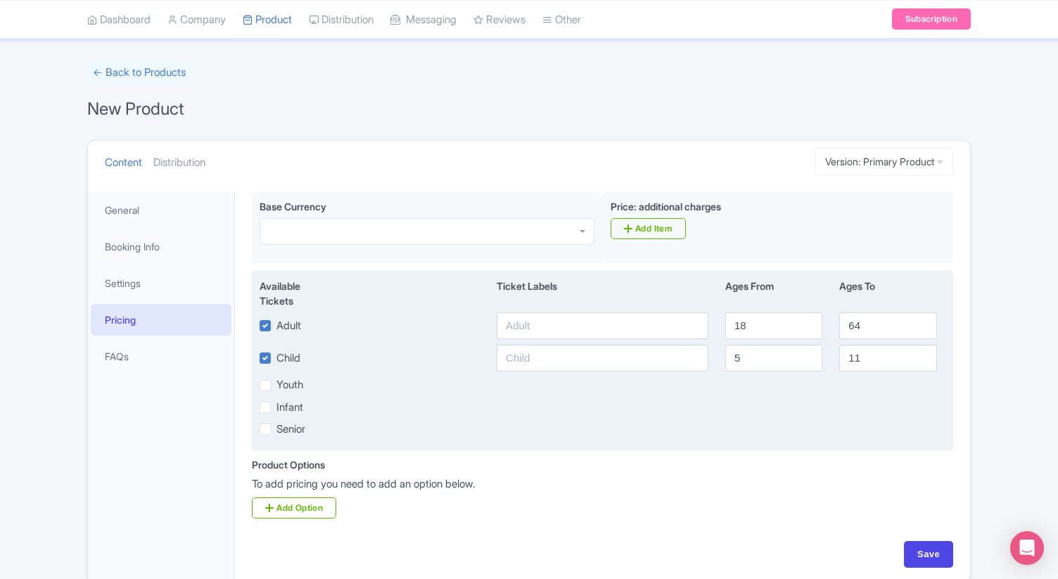
scroll to position [139, 0]
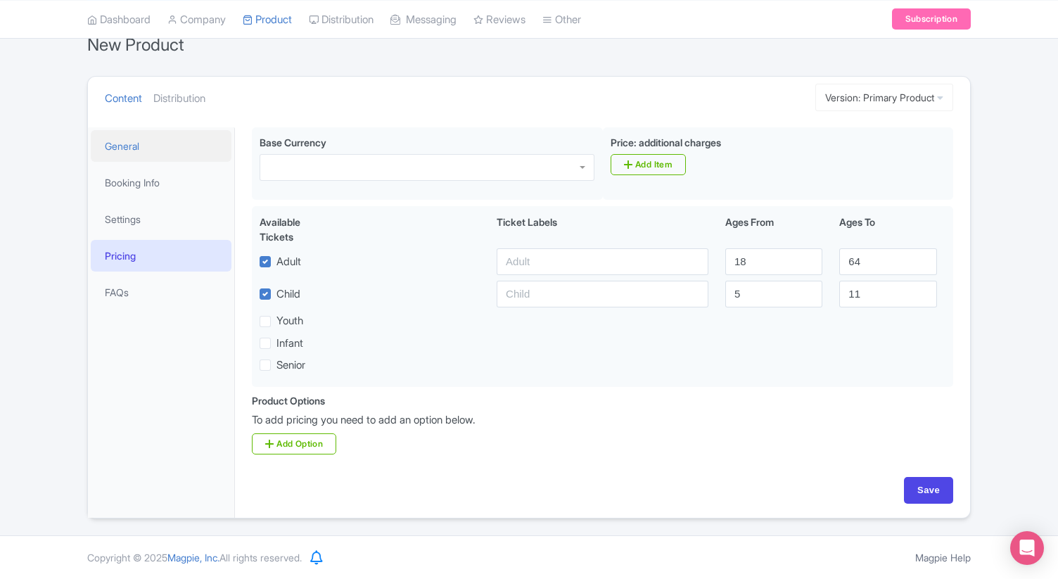
click at [133, 149] on link "General" at bounding box center [161, 146] width 141 height 32
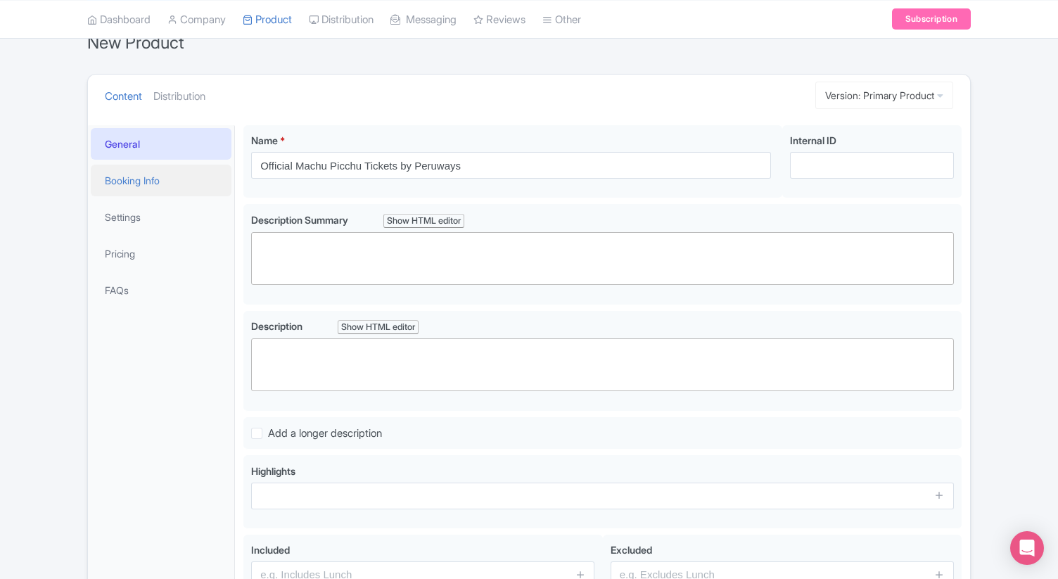
click at [138, 180] on link "Booking Info" at bounding box center [161, 181] width 141 height 32
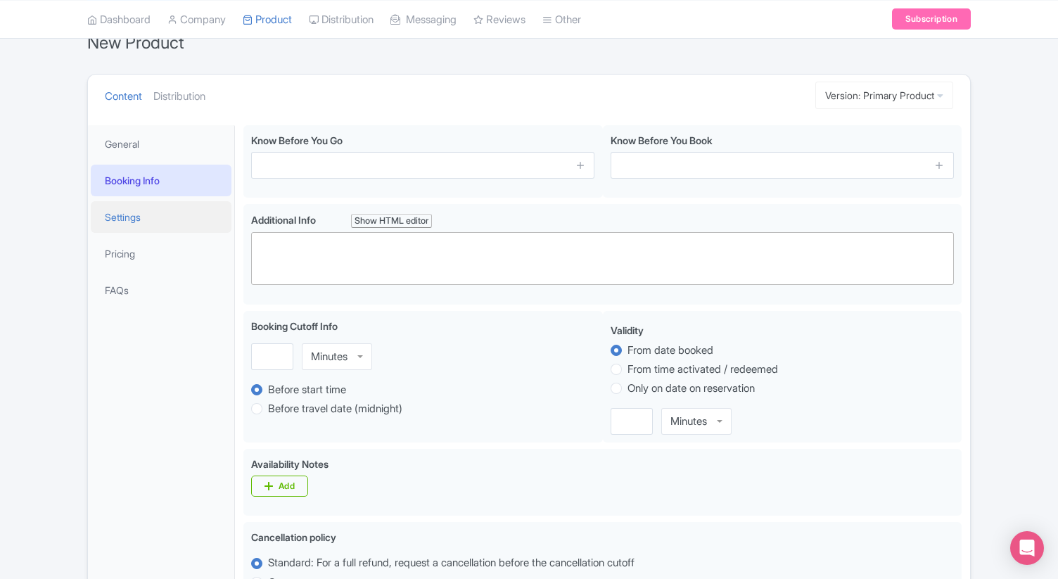
click at [127, 216] on link "Settings" at bounding box center [161, 217] width 141 height 32
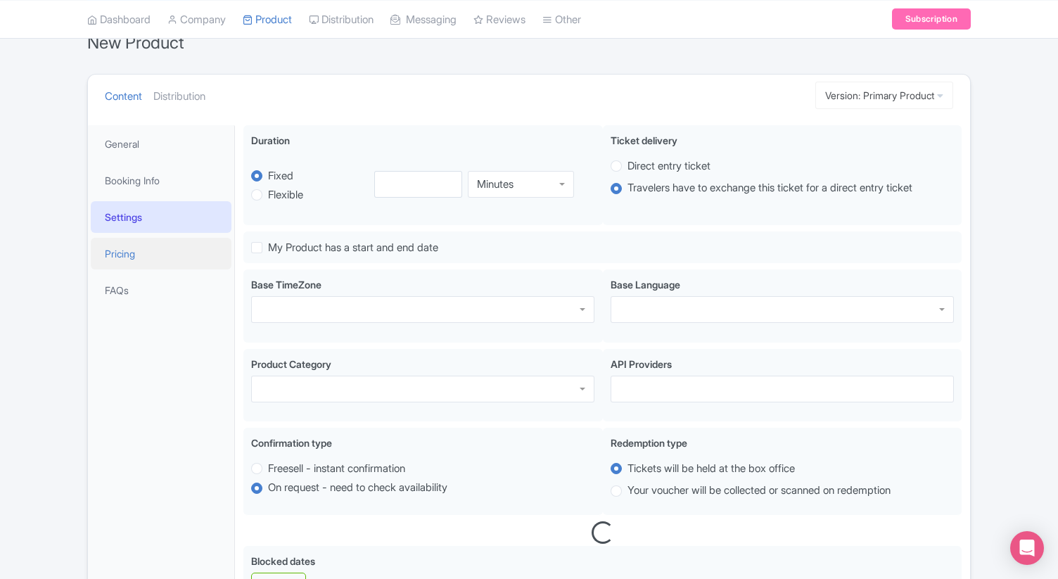
click at [122, 247] on link "Pricing" at bounding box center [161, 254] width 141 height 32
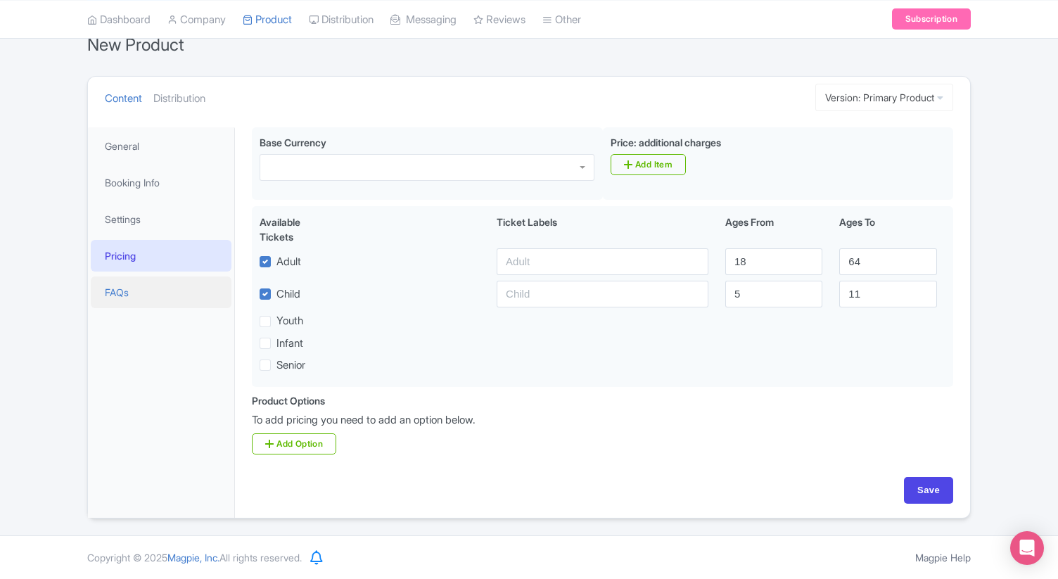
click at [120, 293] on link "FAQs" at bounding box center [161, 292] width 141 height 32
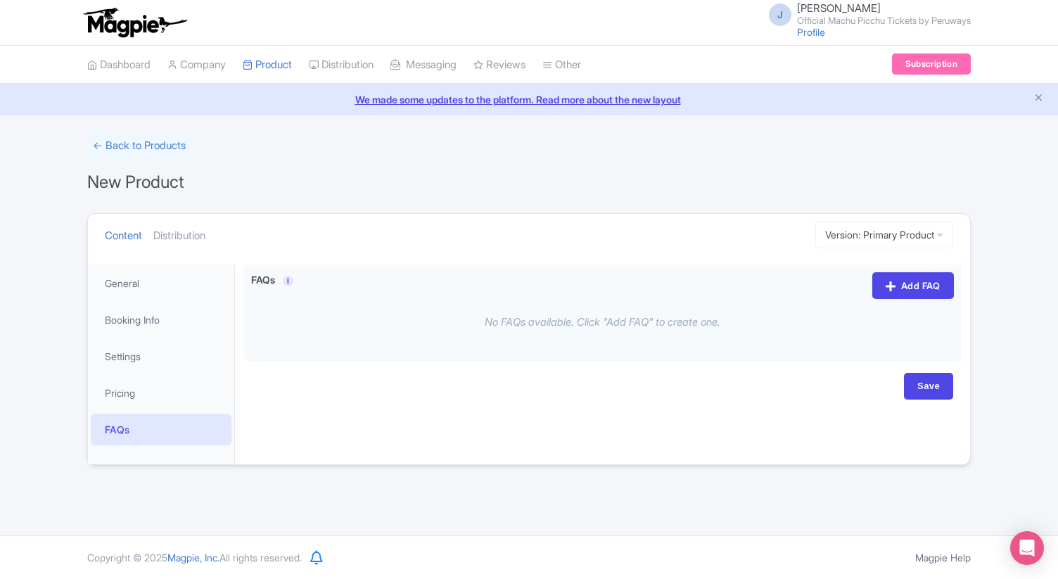
scroll to position [0, 0]
click at [125, 242] on link "Content" at bounding box center [123, 236] width 37 height 44
click at [140, 286] on link "General" at bounding box center [161, 283] width 141 height 32
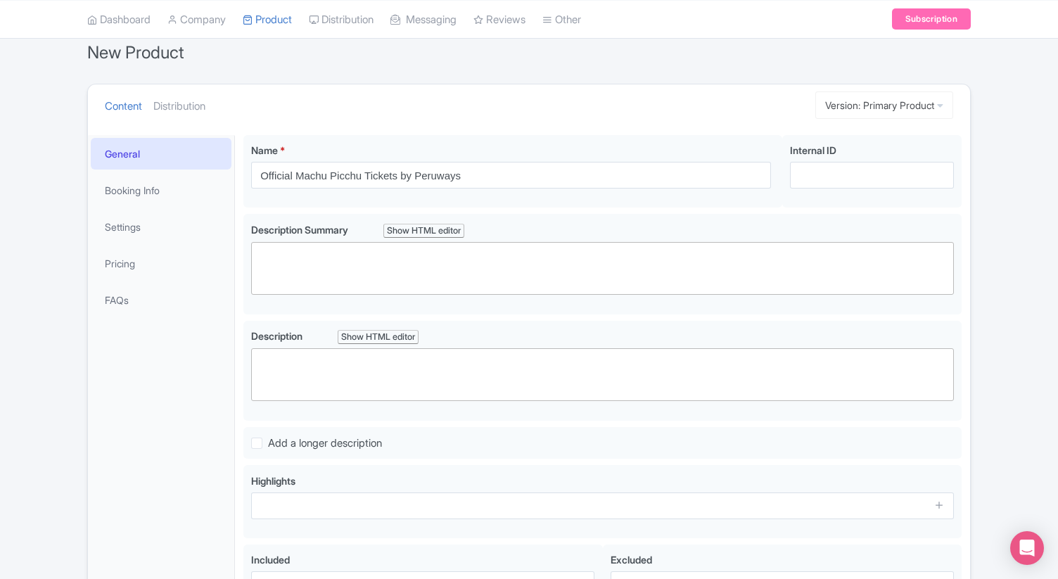
scroll to position [127, 0]
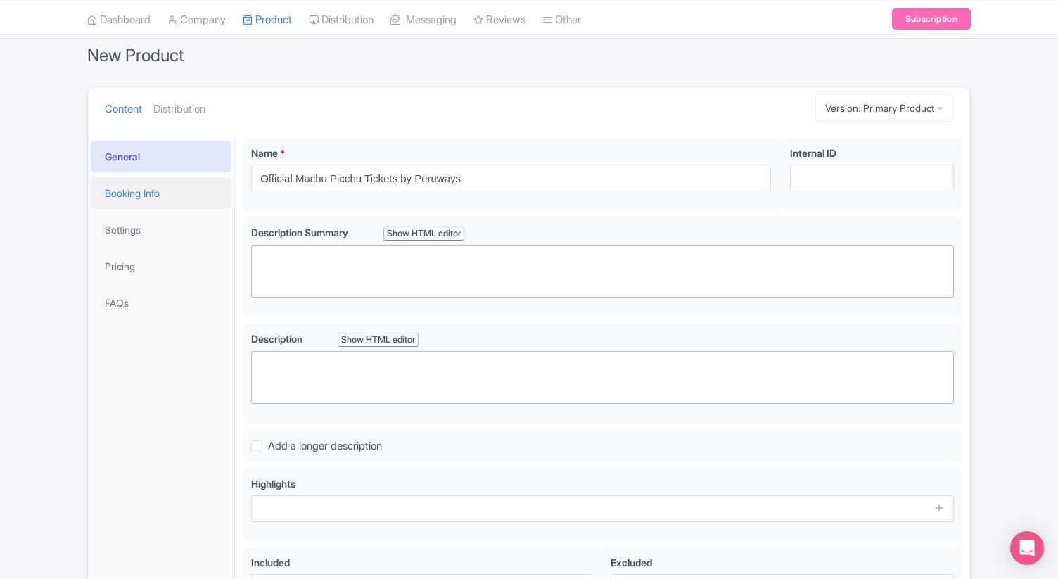
click at [157, 196] on link "Booking Info" at bounding box center [161, 193] width 141 height 32
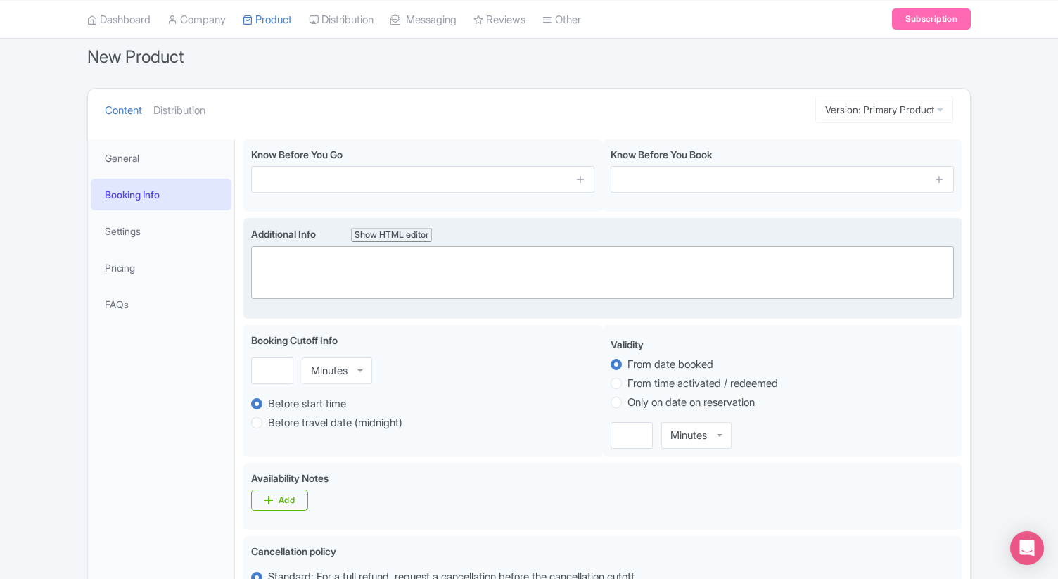
scroll to position [123, 0]
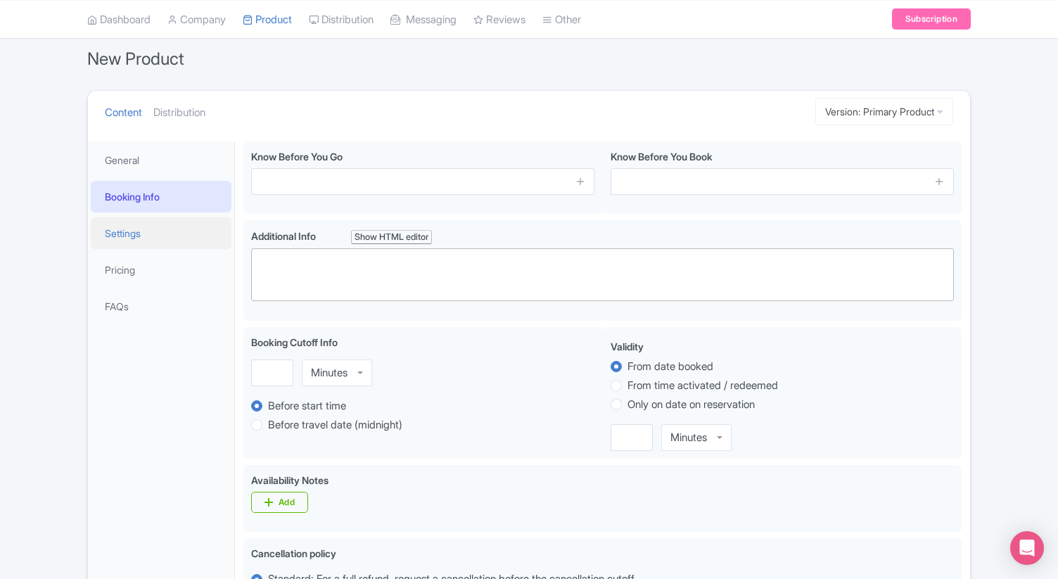
click at [136, 234] on link "Settings" at bounding box center [161, 233] width 141 height 32
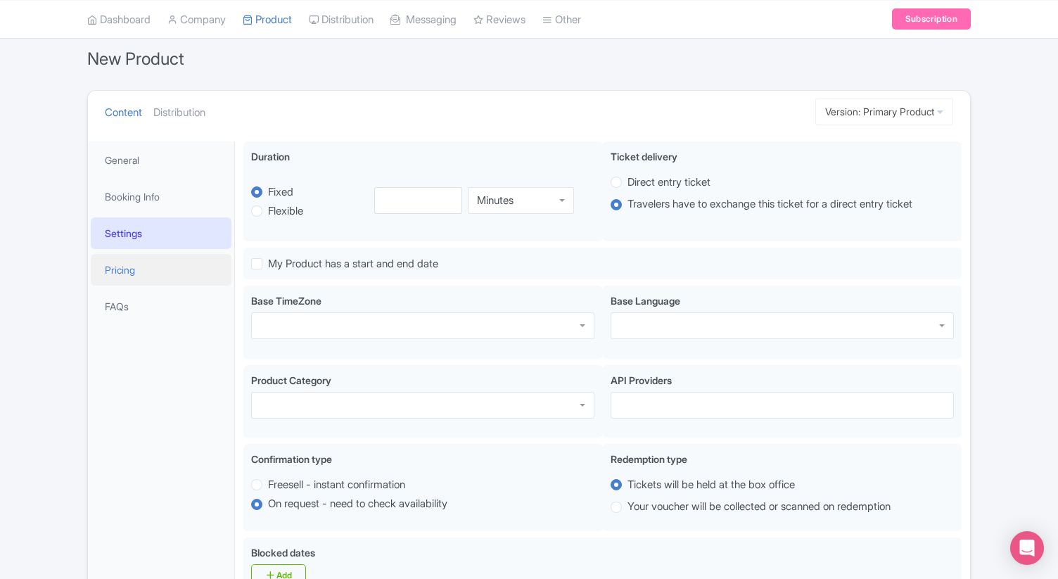
click at [122, 264] on link "Pricing" at bounding box center [161, 270] width 141 height 32
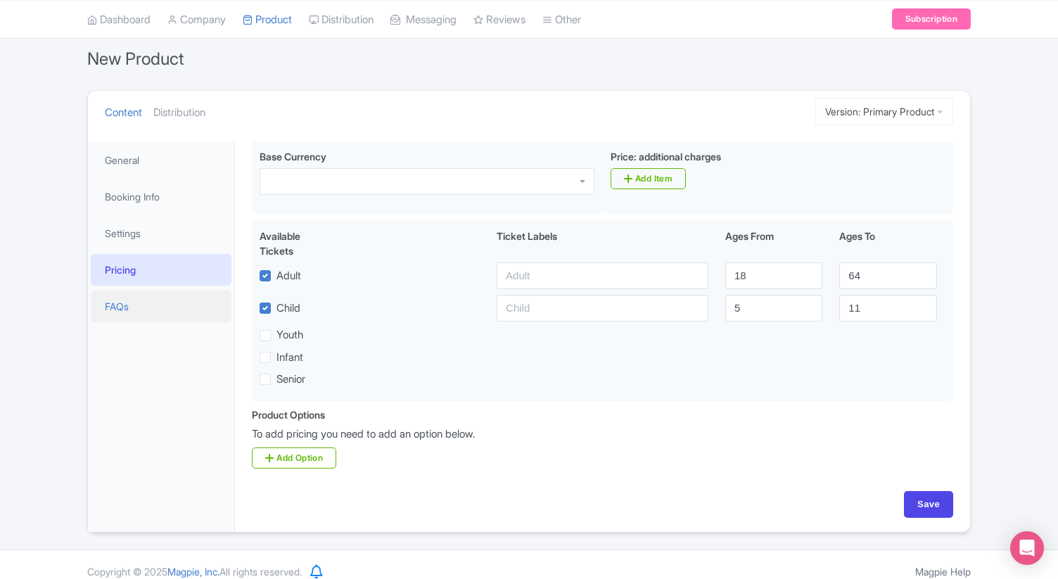
click at [113, 303] on link "FAQs" at bounding box center [161, 306] width 141 height 32
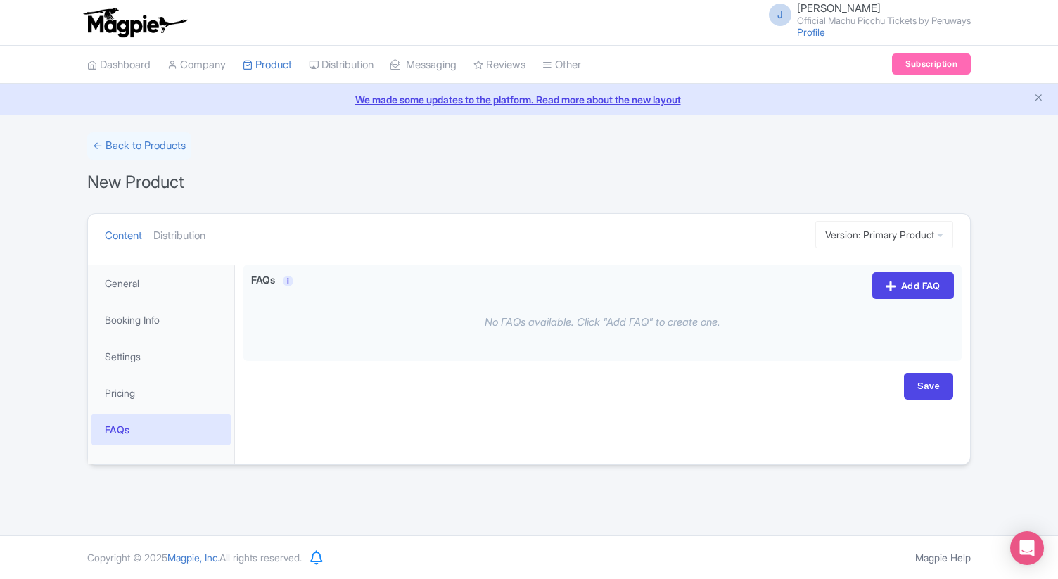
scroll to position [0, 0]
click at [111, 281] on link "General" at bounding box center [161, 283] width 141 height 32
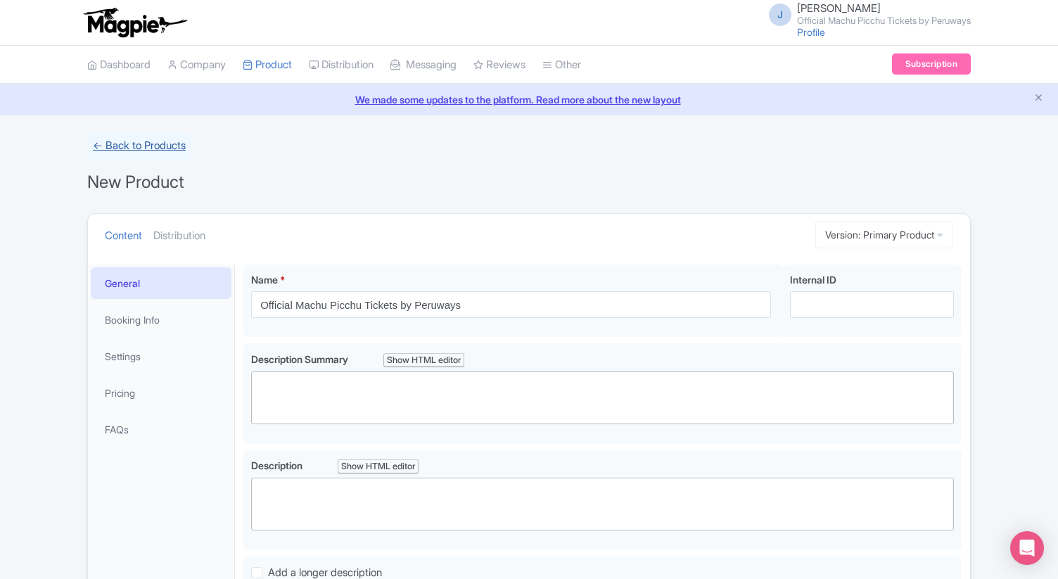
click at [144, 145] on link "← Back to Products" at bounding box center [139, 145] width 104 height 27
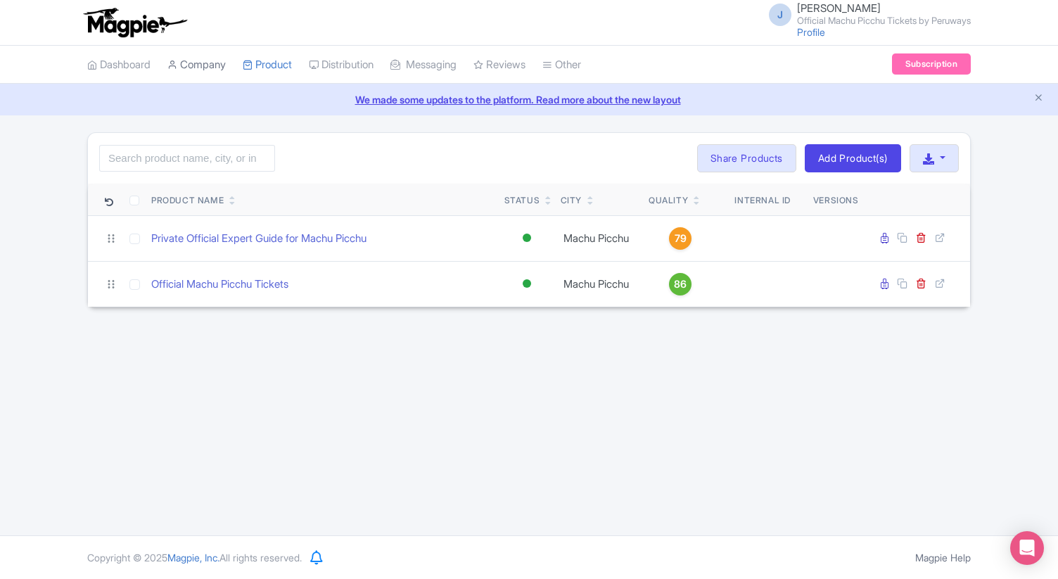
click at [208, 64] on link "Company" at bounding box center [196, 65] width 58 height 39
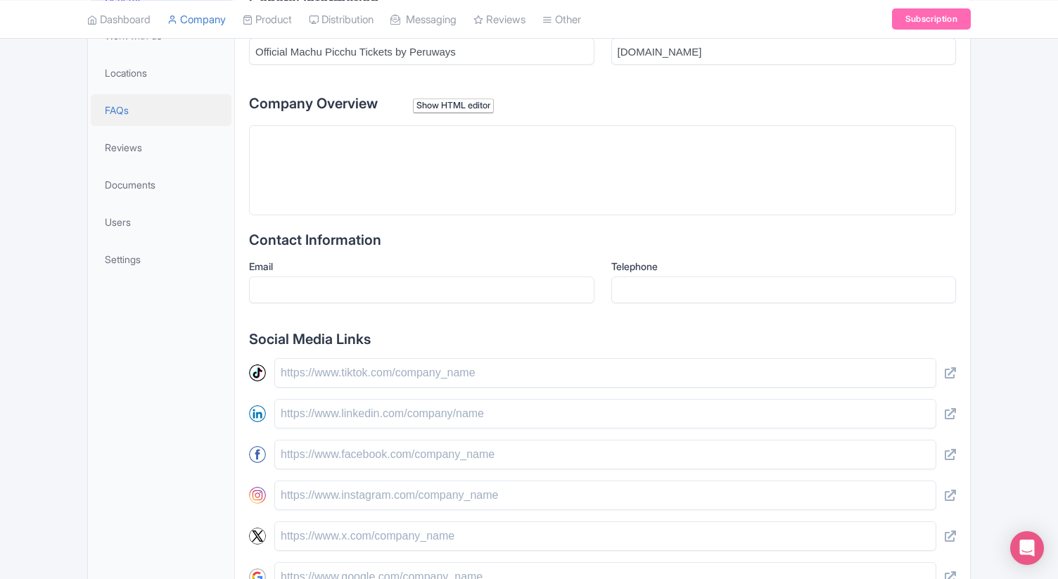
scroll to position [369, 0]
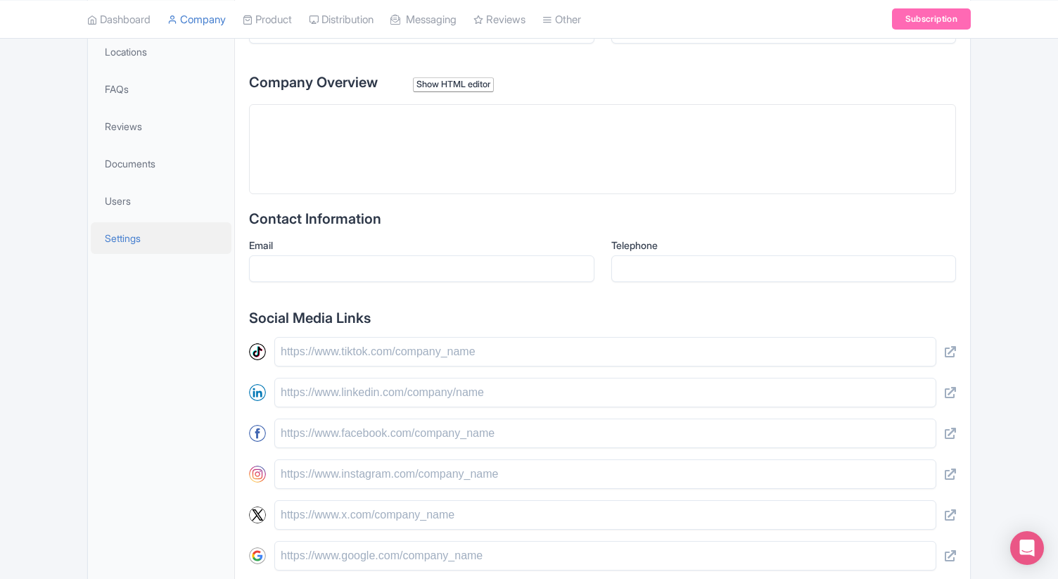
click at [141, 241] on span "Settings" at bounding box center [123, 238] width 36 height 15
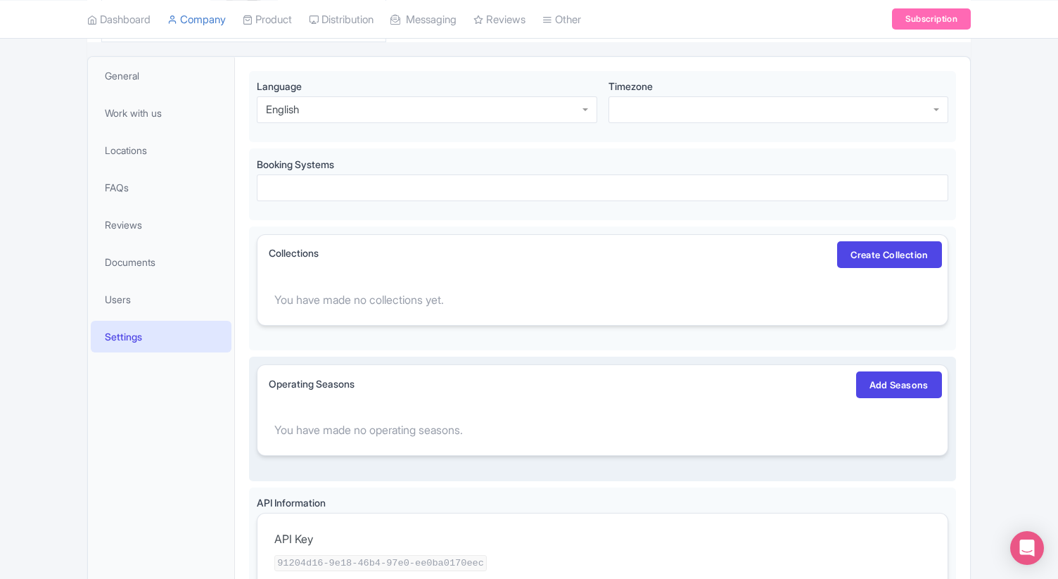
scroll to position [172, 0]
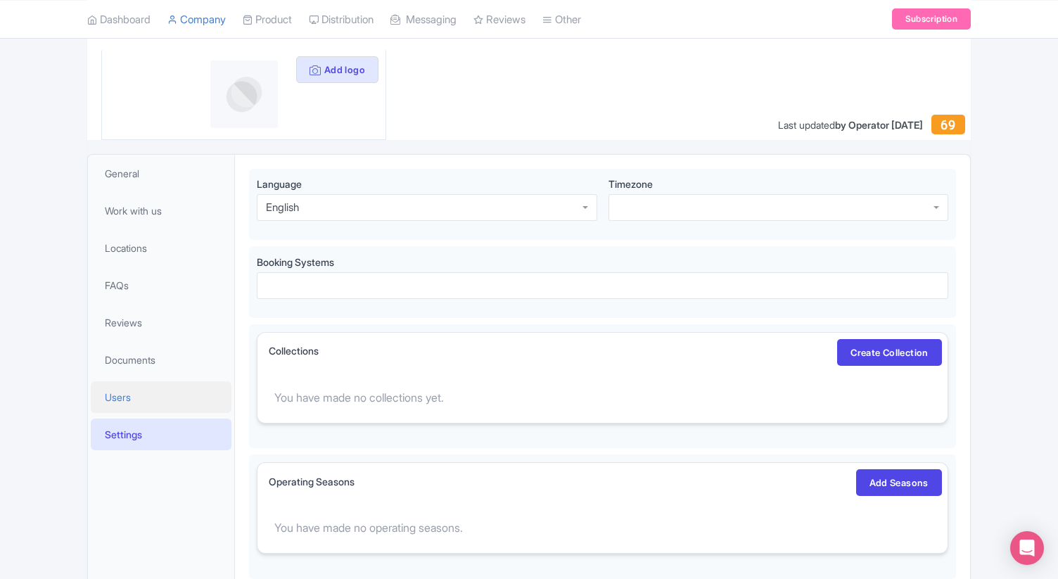
click at [141, 392] on link "Users" at bounding box center [161, 397] width 141 height 32
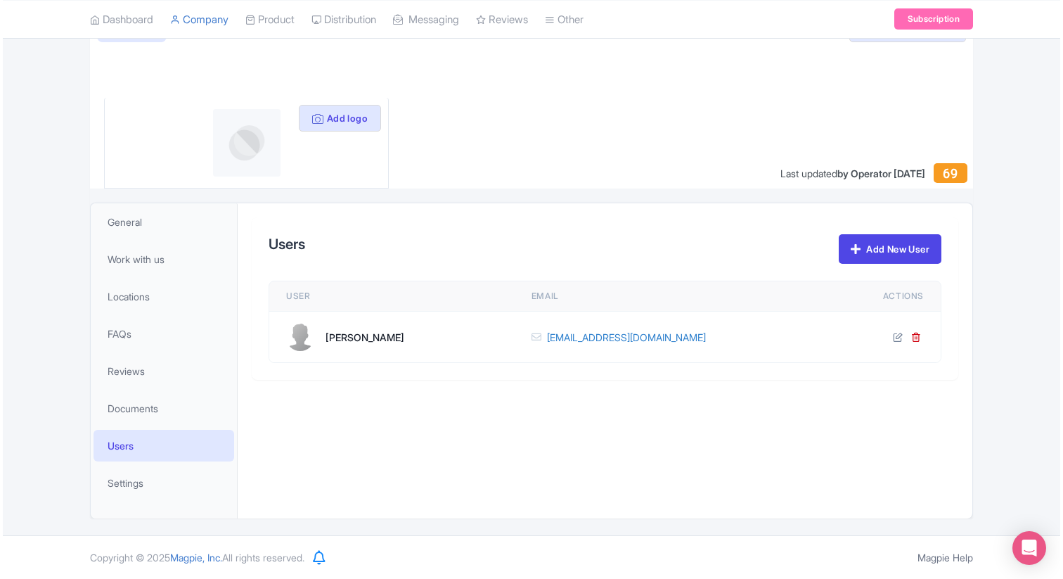
scroll to position [124, 0]
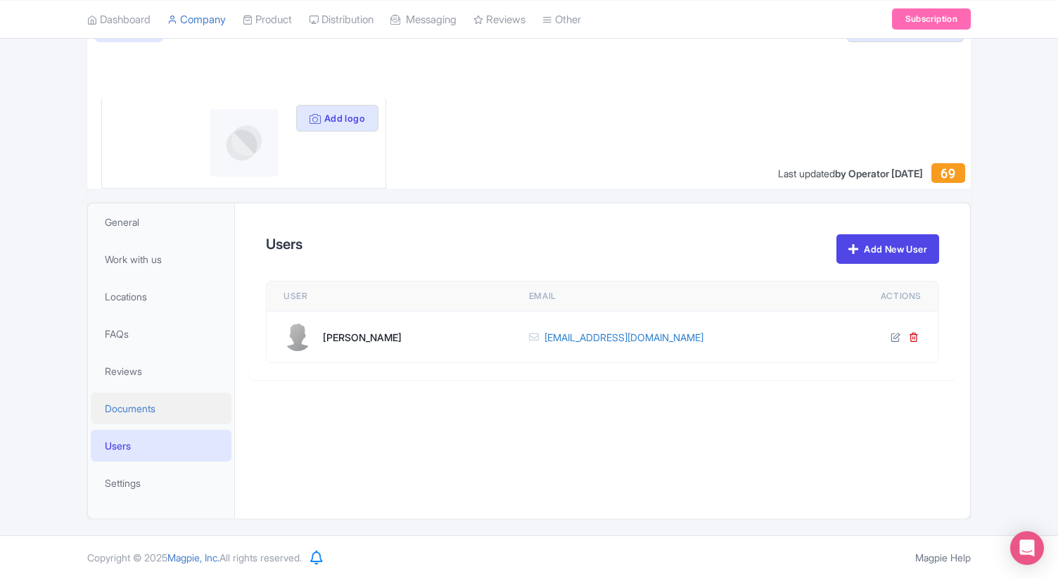
click at [147, 412] on span "Documents" at bounding box center [130, 408] width 51 height 15
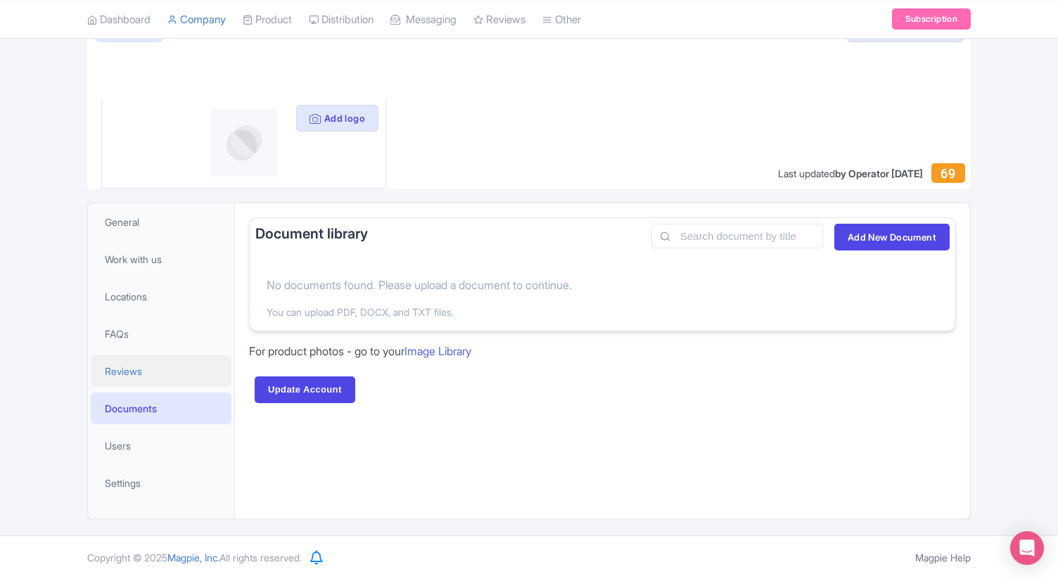
click at [130, 373] on span "Reviews" at bounding box center [123, 371] width 37 height 15
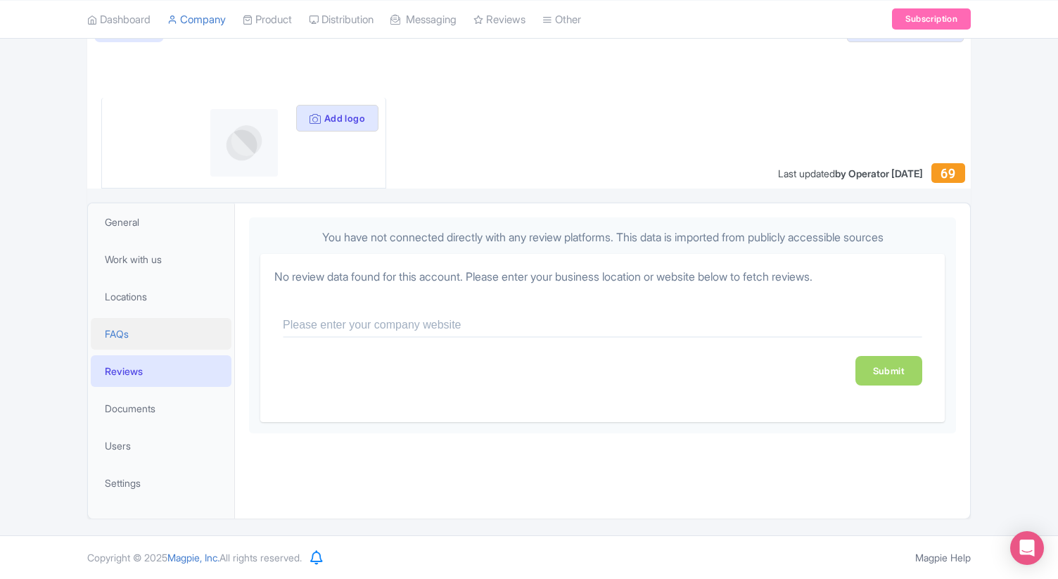
click at [123, 345] on link "FAQs" at bounding box center [161, 334] width 141 height 32
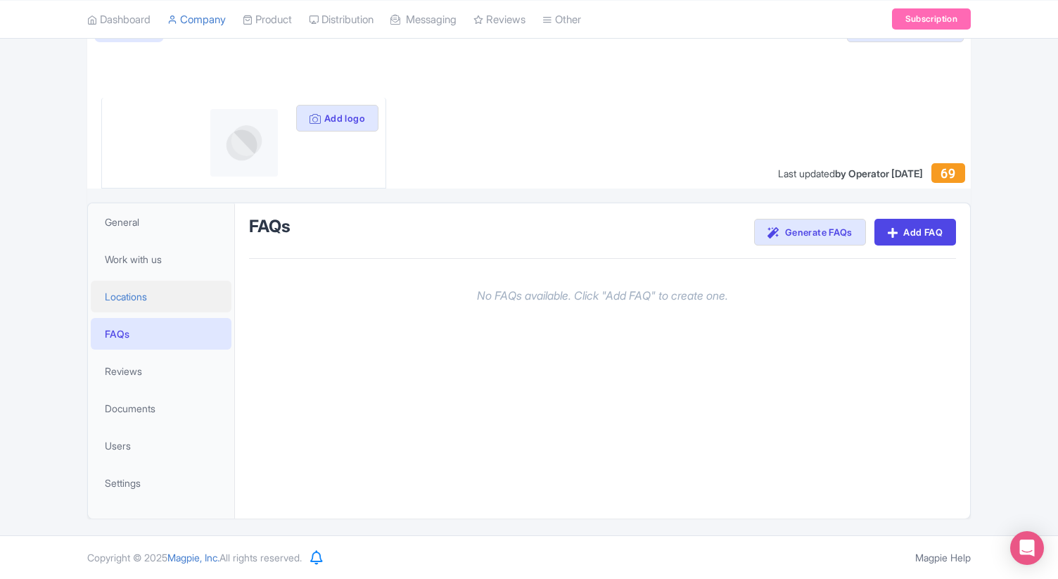
click at [132, 301] on span "Locations" at bounding box center [126, 296] width 42 height 15
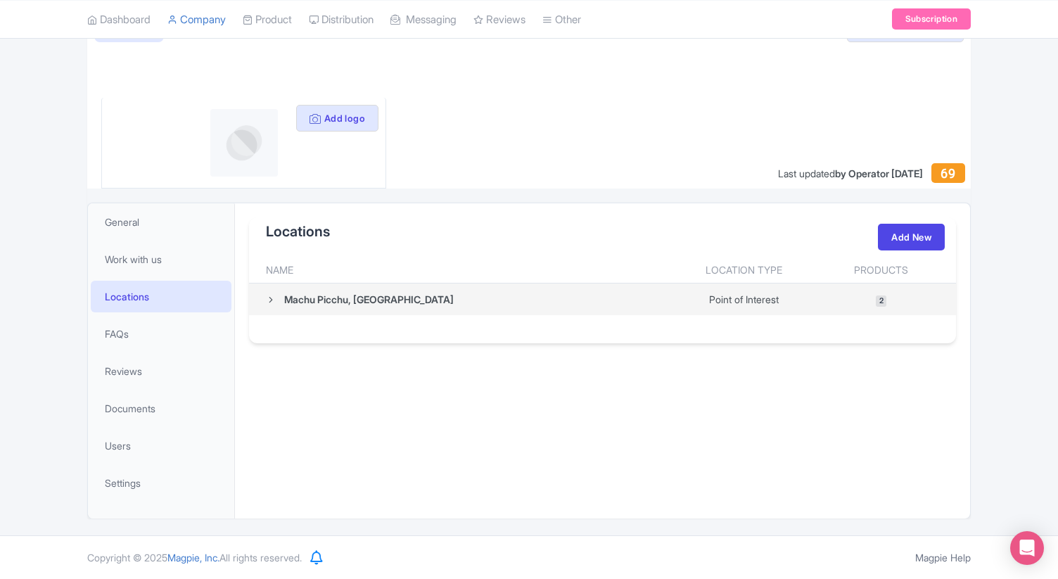
click at [428, 309] on td "Machu Picchu, Peru" at bounding box center [461, 299] width 424 height 32
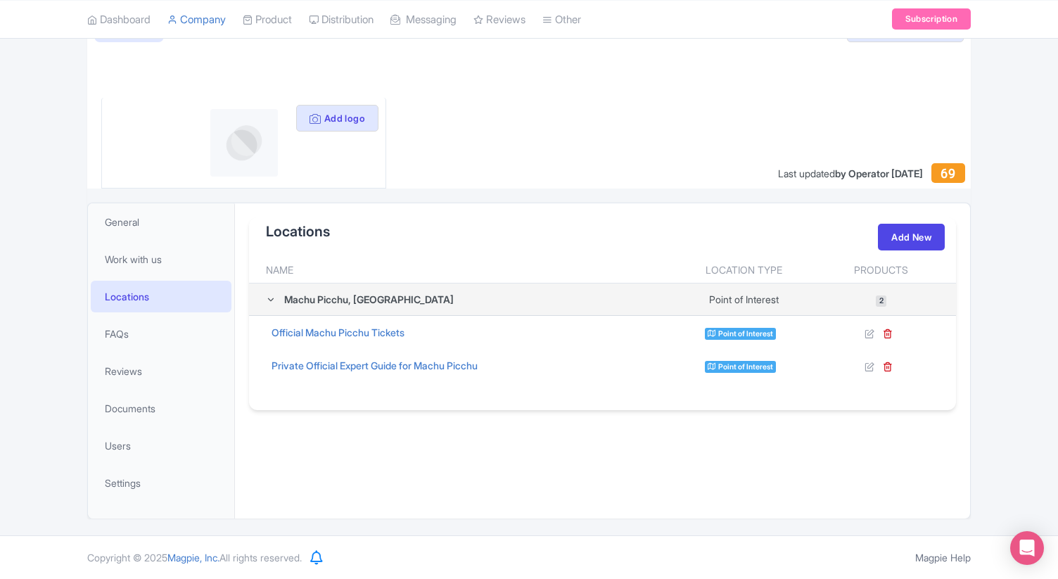
click at [271, 300] on icon at bounding box center [271, 300] width 10 height 10
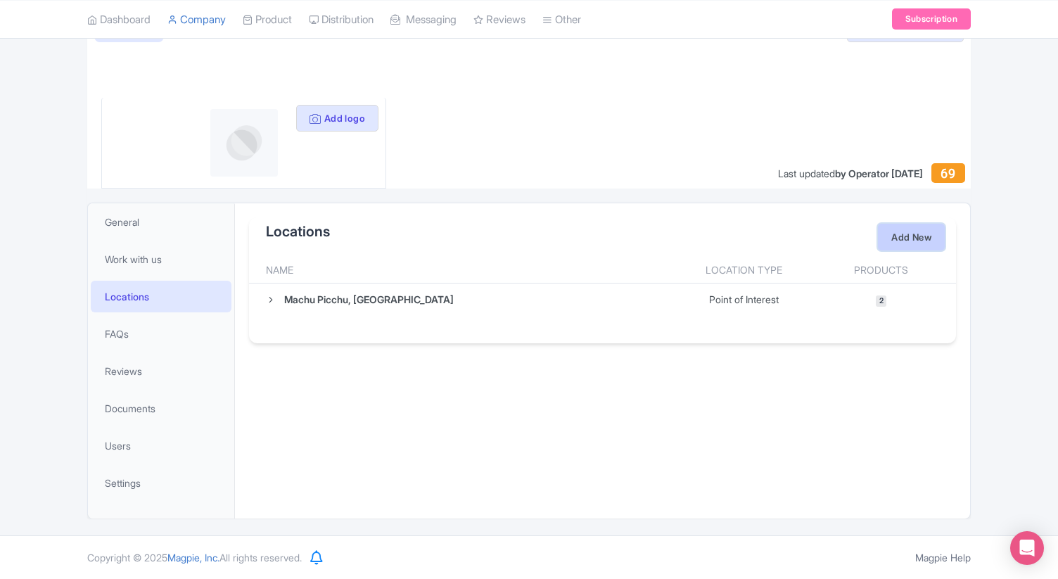
click at [909, 243] on link "Add New" at bounding box center [911, 237] width 67 height 27
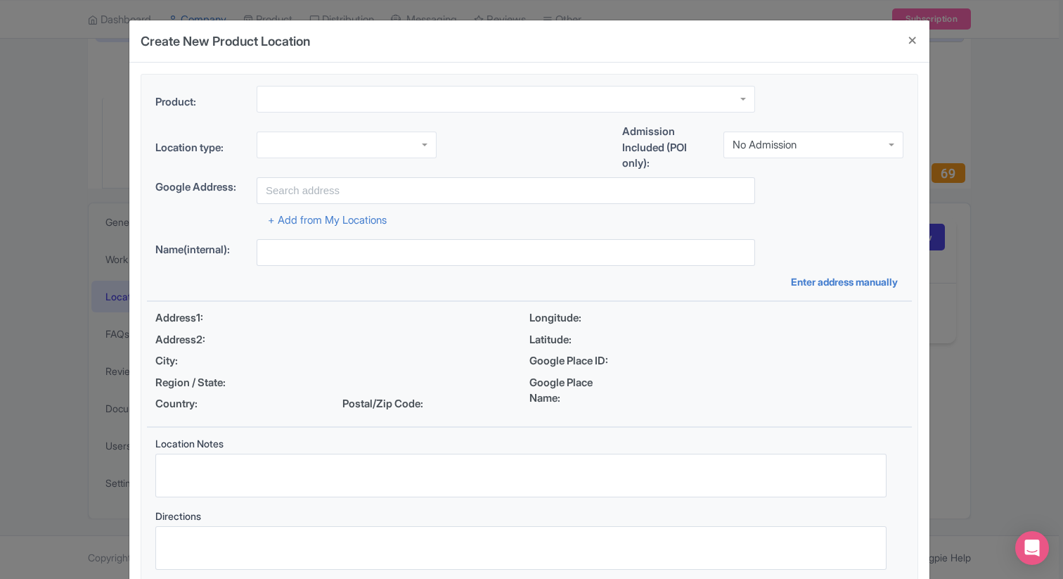
click at [700, 103] on div at bounding box center [506, 99] width 499 height 27
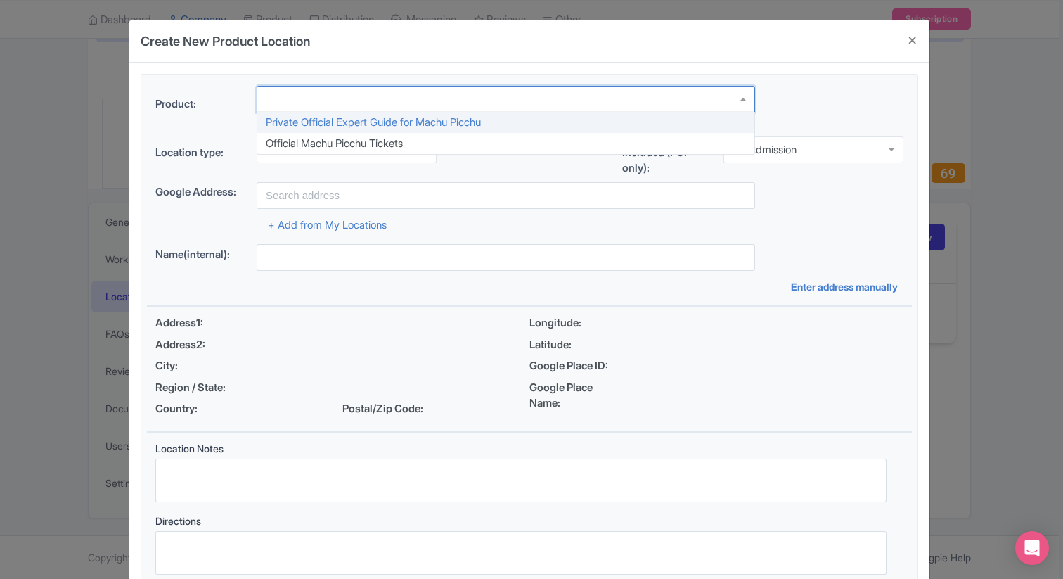
click at [796, 72] on div "Product: Private Official Expert Guide for Machu Picchu Official Machu Picchu T…" at bounding box center [529, 335] width 800 height 544
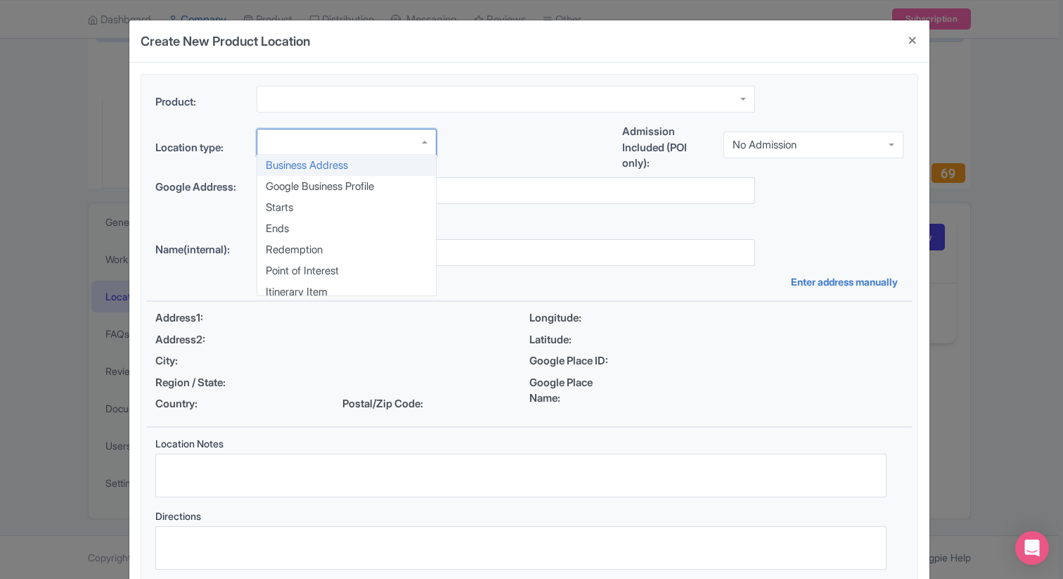
click at [418, 157] on div "Business Address Google Business Profile Starts Ends Redemption Point of Intere…" at bounding box center [347, 145] width 180 height 32
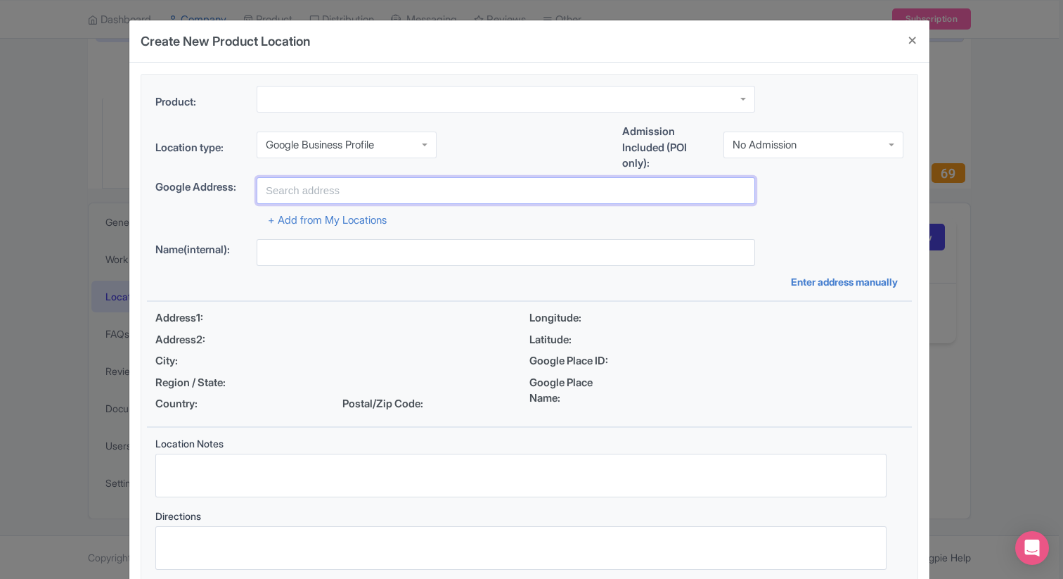
click at [395, 191] on input "text" at bounding box center [506, 190] width 499 height 27
click at [475, 120] on div "Private Official Expert Guide for Machu Picchu Official Machu Picchu Tickets" at bounding box center [506, 105] width 499 height 38
click at [798, 155] on div "No Admission" at bounding box center [814, 145] width 180 height 27
click at [486, 153] on div "Location type: Google Business Profile Google Business Profile Business Address…" at bounding box center [529, 150] width 765 height 53
click at [337, 190] on input "text" at bounding box center [506, 190] width 499 height 27
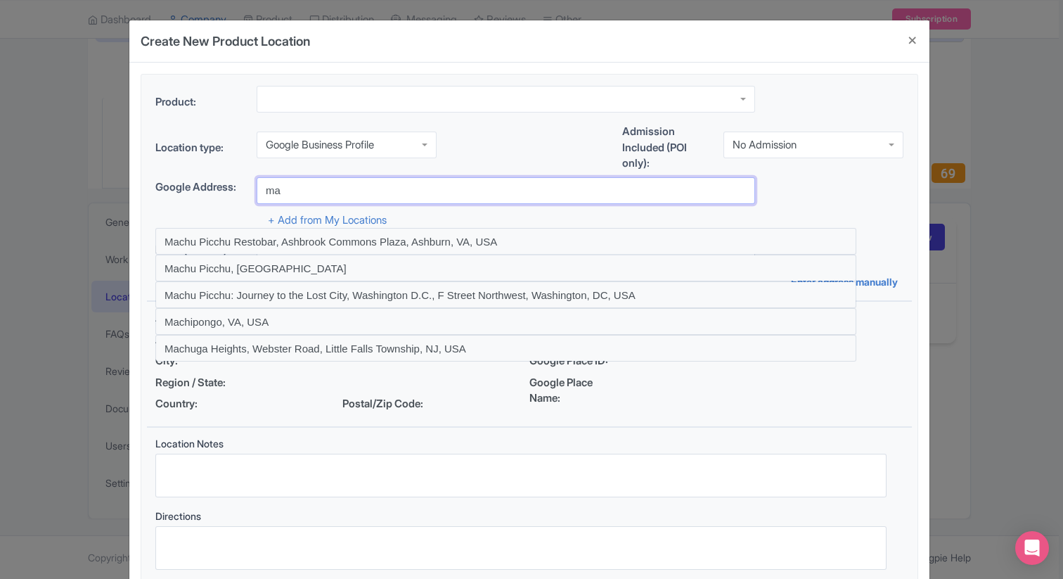
type input "m"
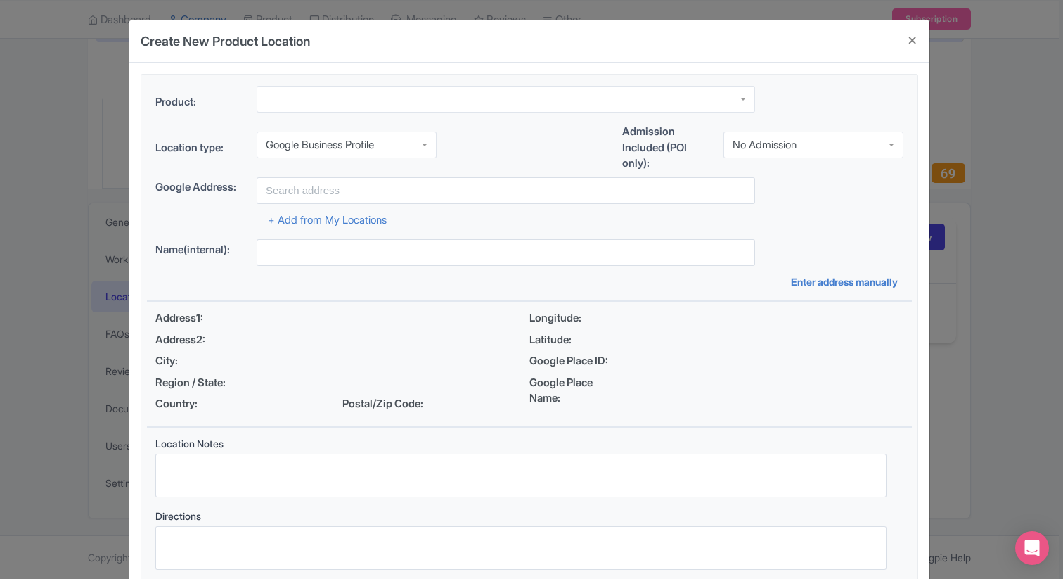
click at [504, 159] on div "Location type: Google Business Profile Google Business Profile Business Address…" at bounding box center [529, 150] width 765 height 53
click at [913, 42] on button "Close" at bounding box center [913, 40] width 34 height 40
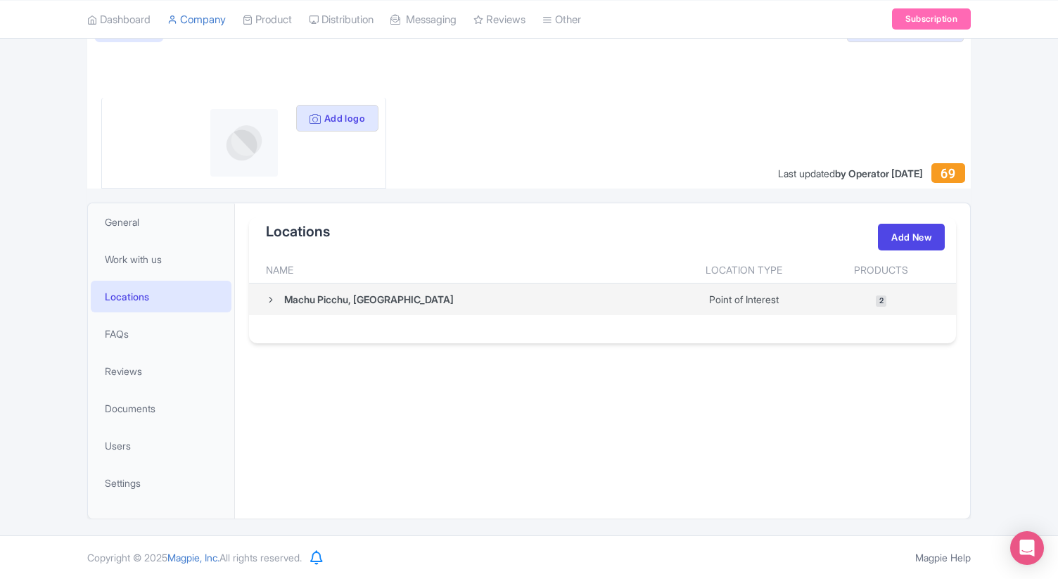
click at [269, 304] on icon at bounding box center [271, 300] width 10 height 10
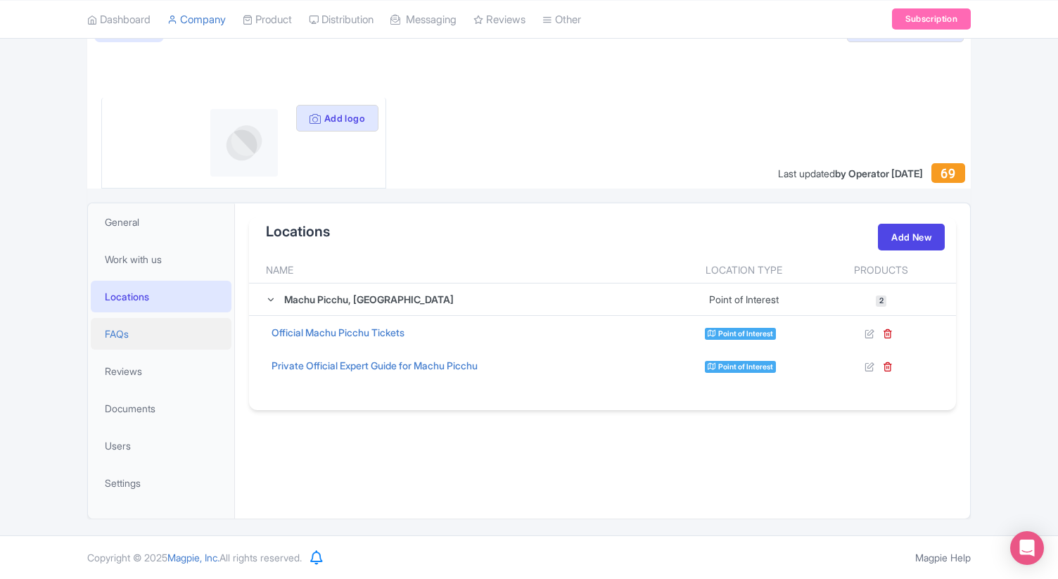
click at [127, 341] on link "FAQs" at bounding box center [161, 334] width 141 height 32
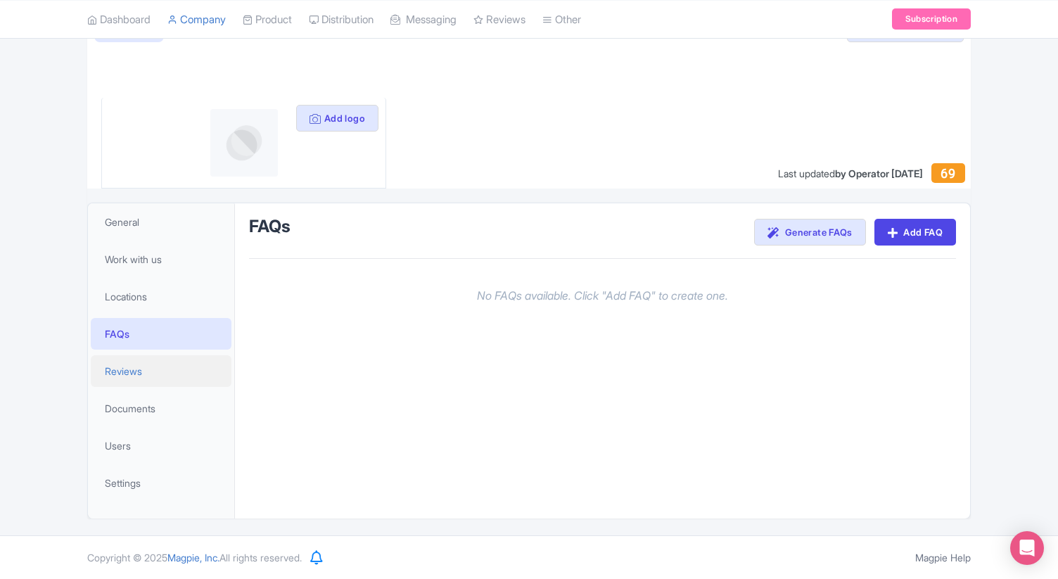
click at [129, 377] on span "Reviews" at bounding box center [123, 371] width 37 height 15
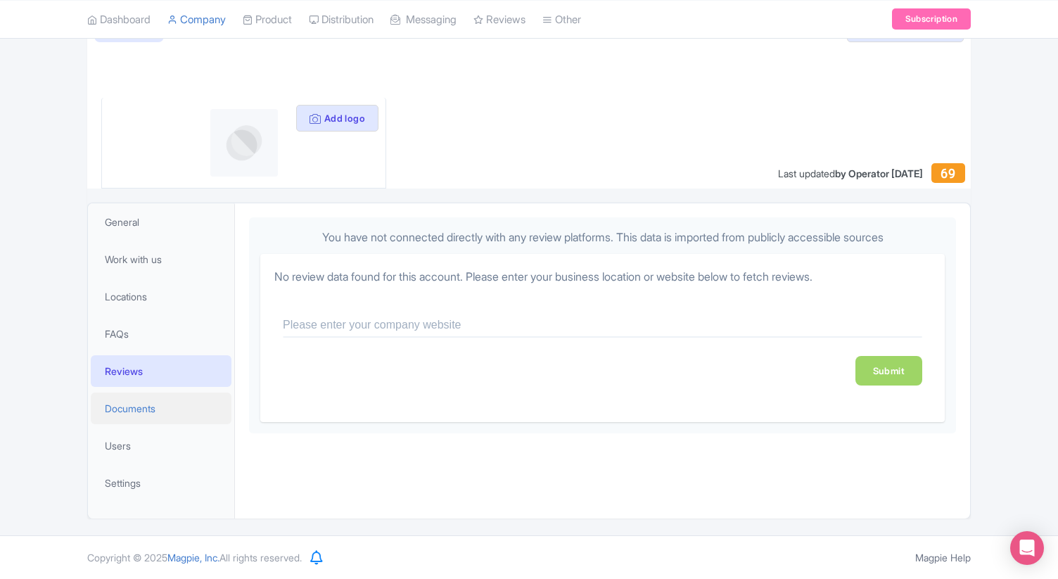
click at [131, 417] on link "Documents" at bounding box center [161, 408] width 141 height 32
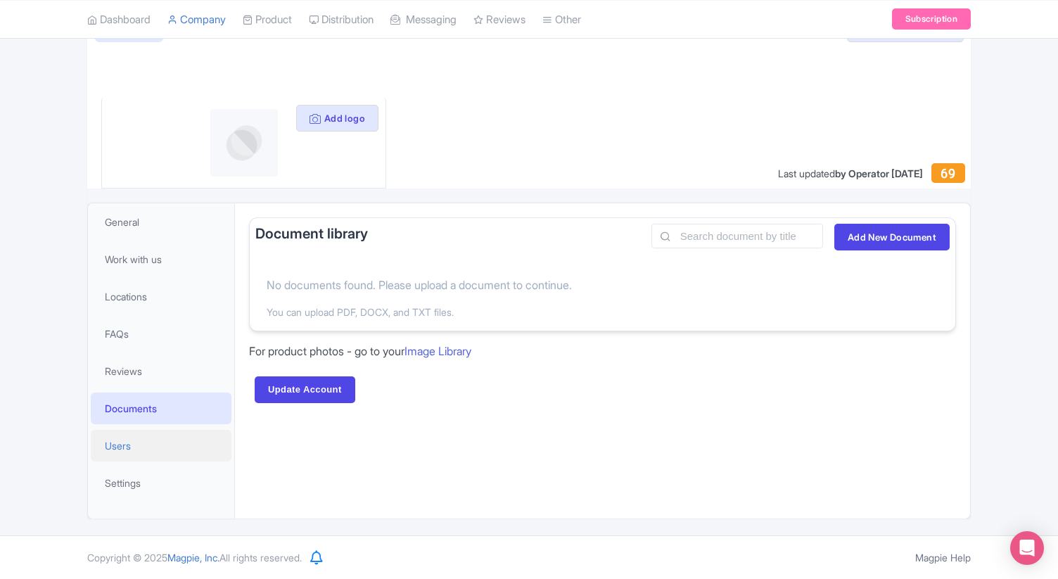
click at [127, 454] on link "Users" at bounding box center [161, 446] width 141 height 32
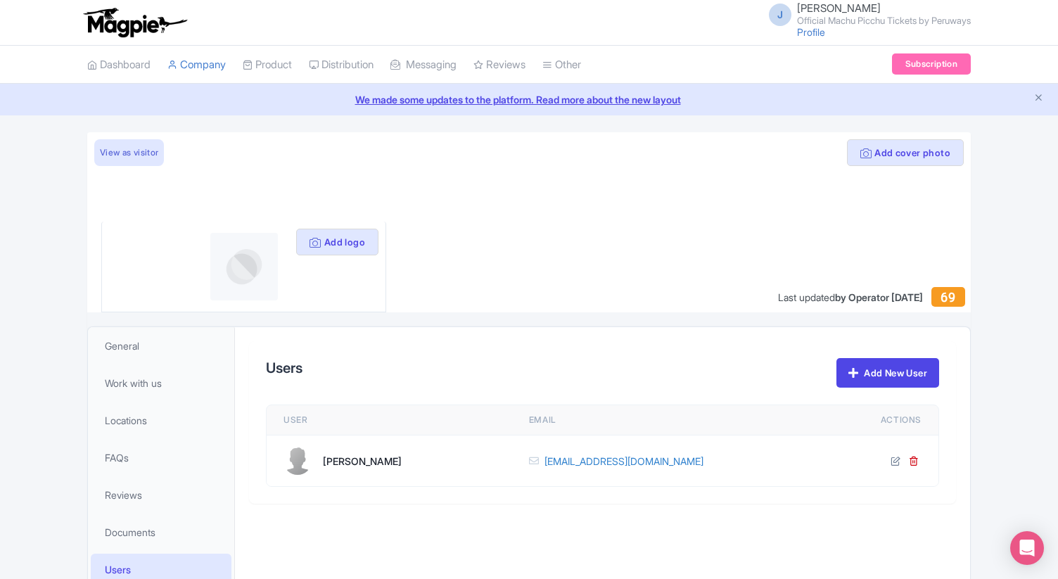
click at [537, 102] on link "We made some updates to the platform. Read more about the new layout" at bounding box center [528, 99] width 1041 height 15
click at [283, 98] on link "My Products" at bounding box center [310, 100] width 134 height 22
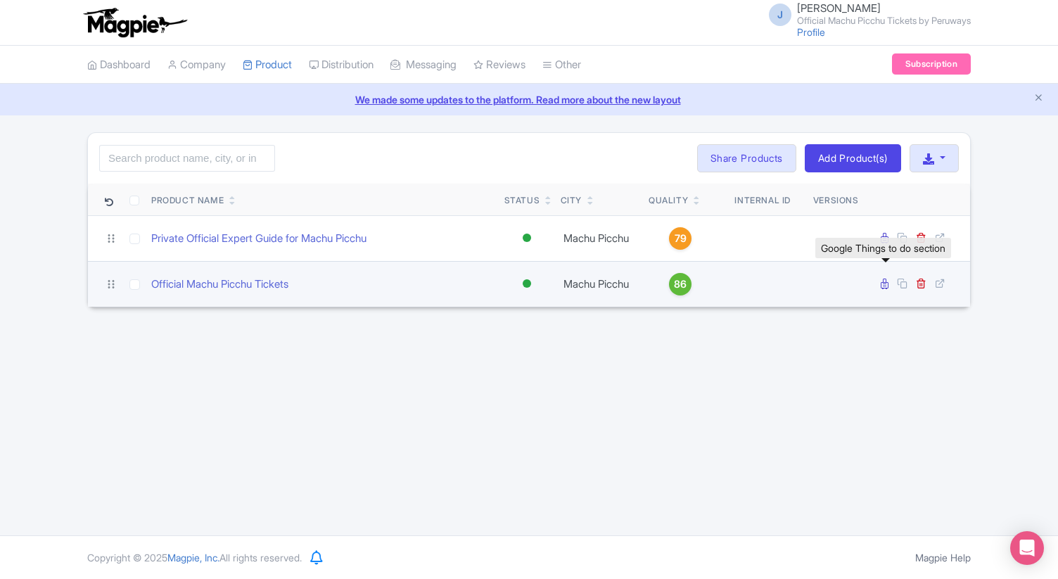
click at [886, 285] on icon at bounding box center [885, 284] width 8 height 11
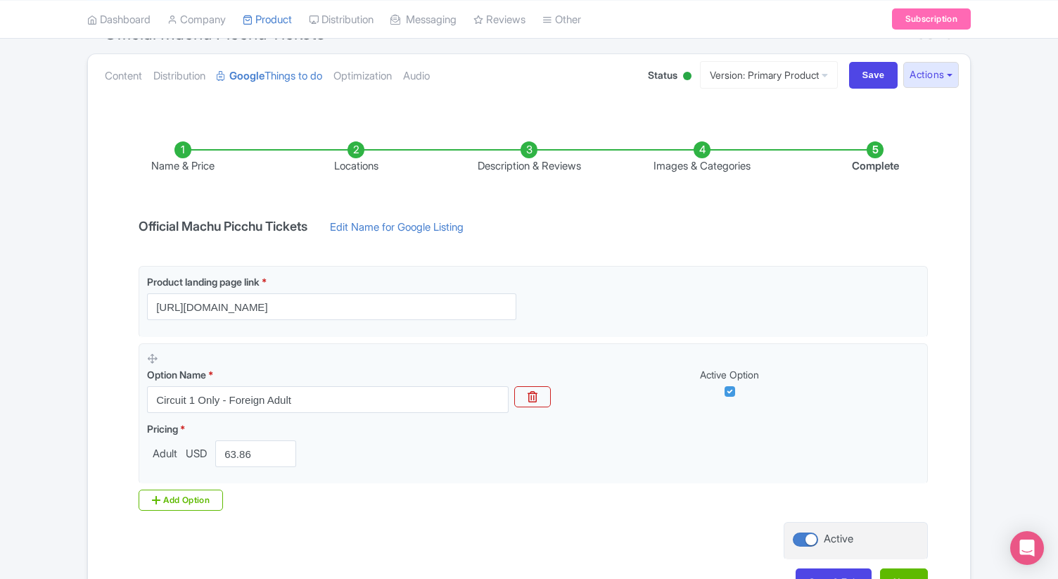
scroll to position [125, 0]
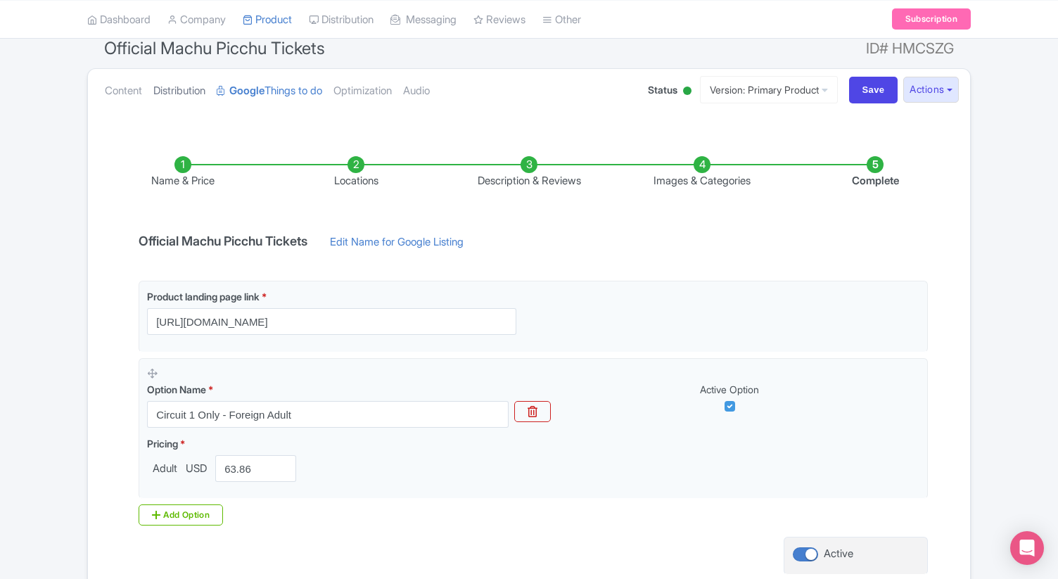
click at [186, 92] on link "Distribution" at bounding box center [179, 91] width 52 height 44
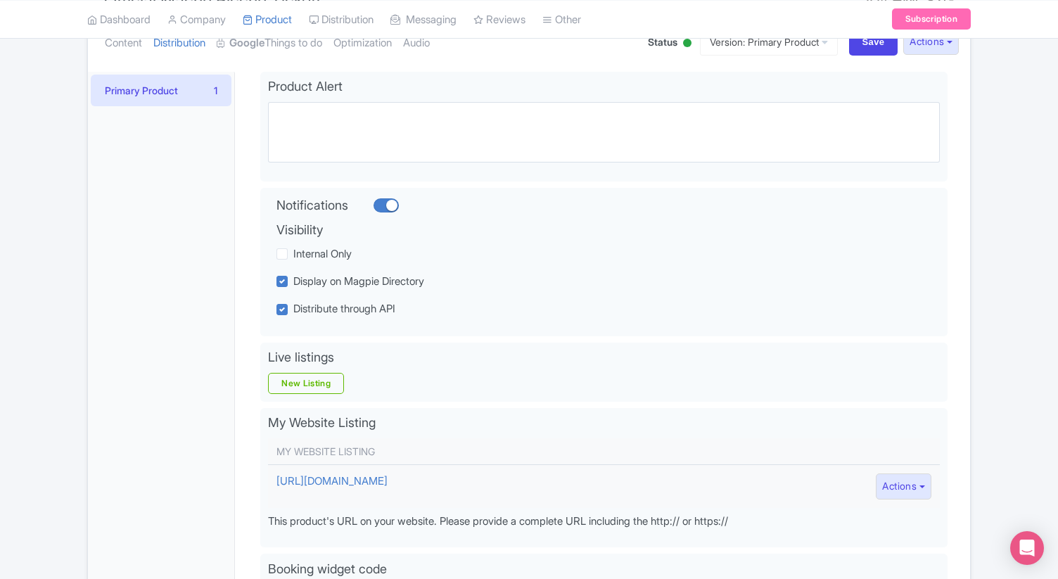
scroll to position [132, 0]
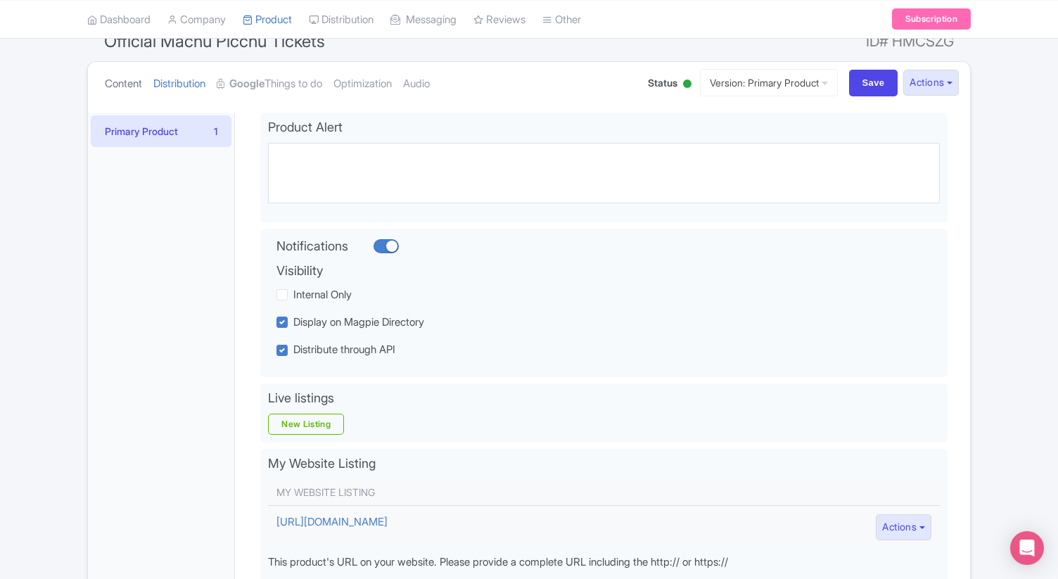
click at [133, 80] on link "Content" at bounding box center [123, 84] width 37 height 44
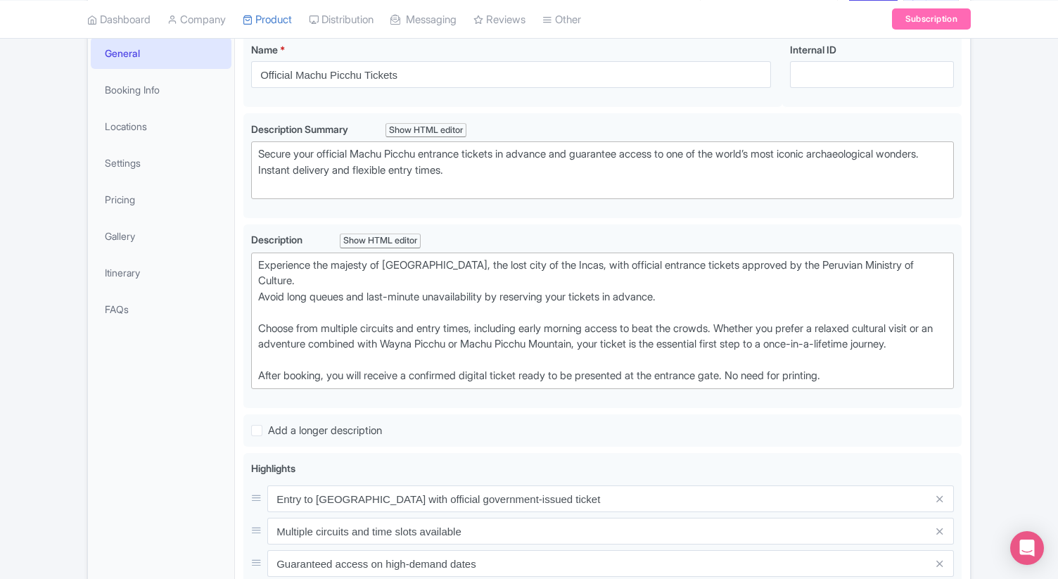
scroll to position [119, 0]
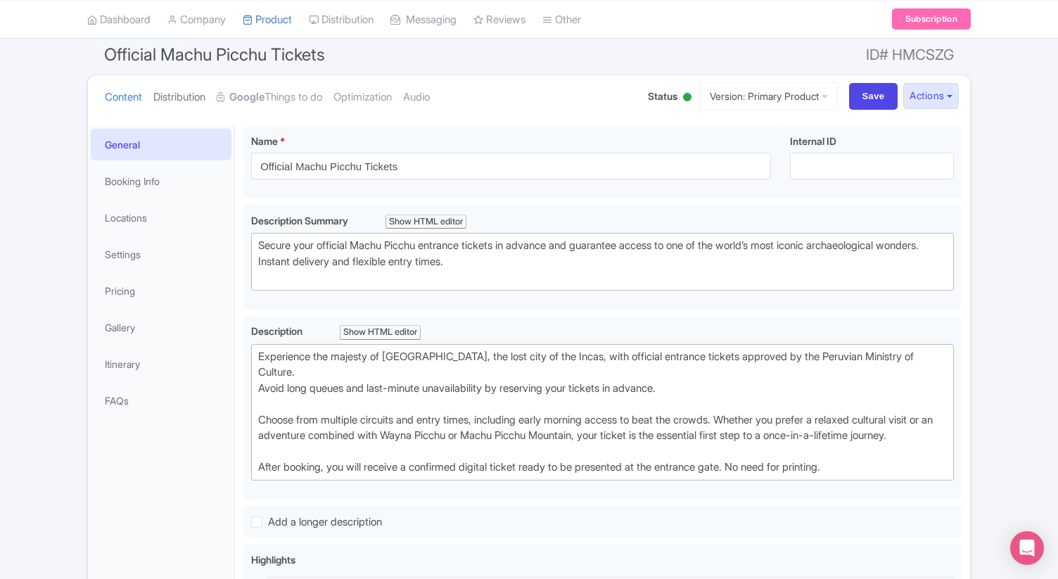
click at [197, 97] on link "Distribution" at bounding box center [179, 97] width 52 height 44
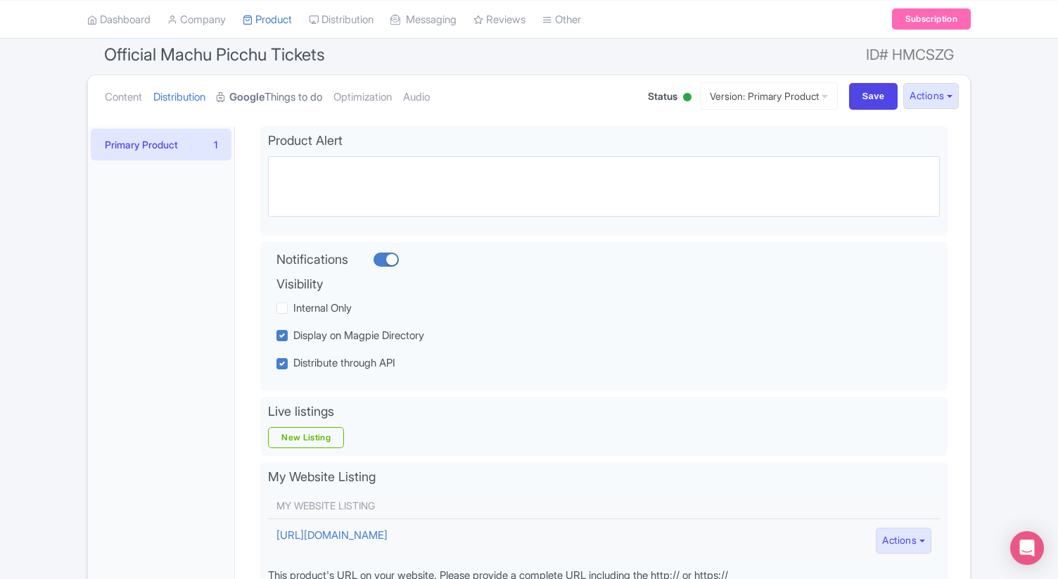
click at [279, 102] on link "Google Things to do" at bounding box center [270, 97] width 106 height 44
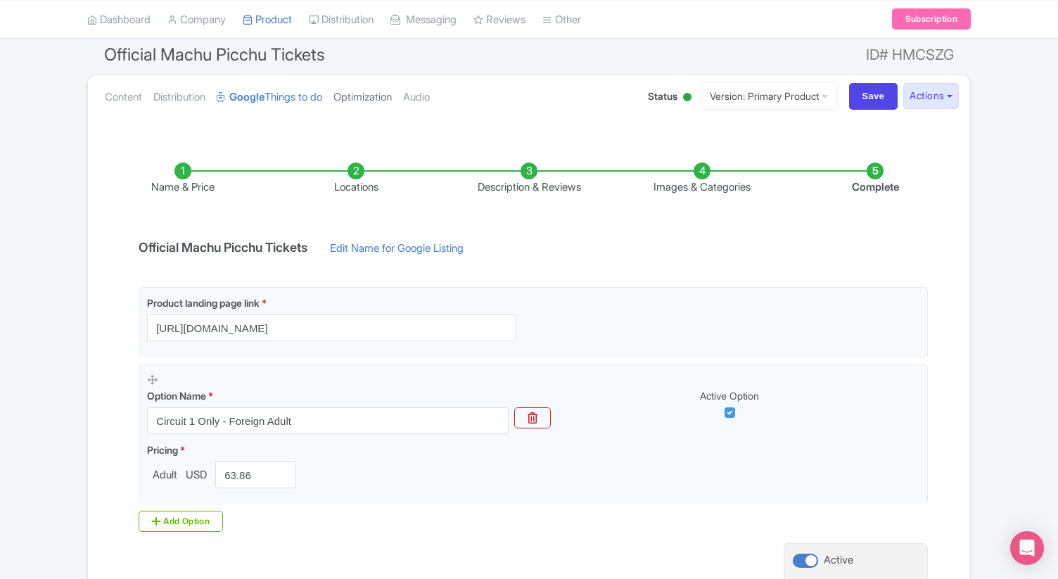
click at [388, 98] on link "Optimization" at bounding box center [362, 97] width 58 height 44
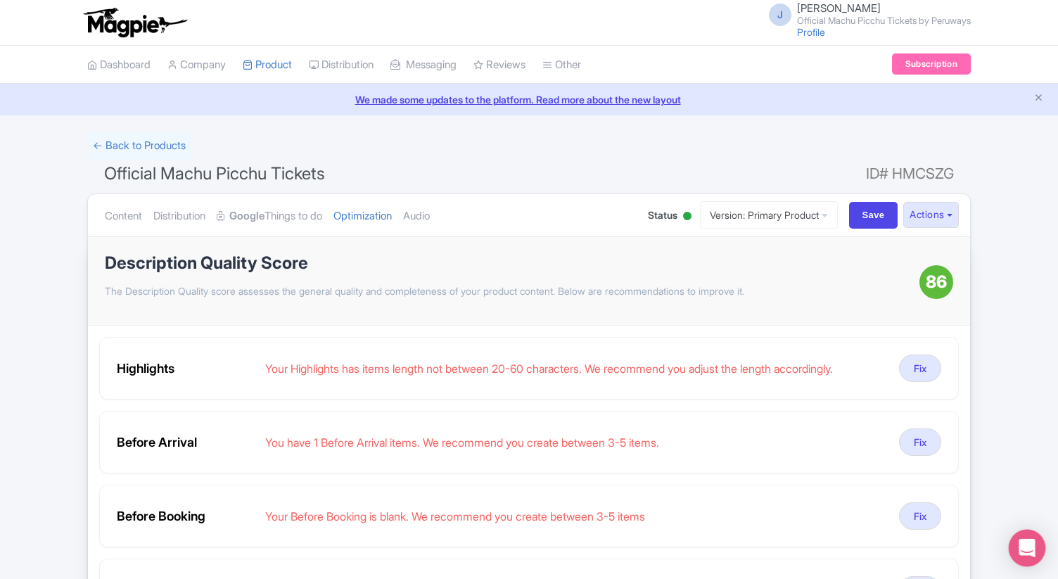
click at [1035, 544] on div "Open Intercom Messenger" at bounding box center [1027, 548] width 37 height 37
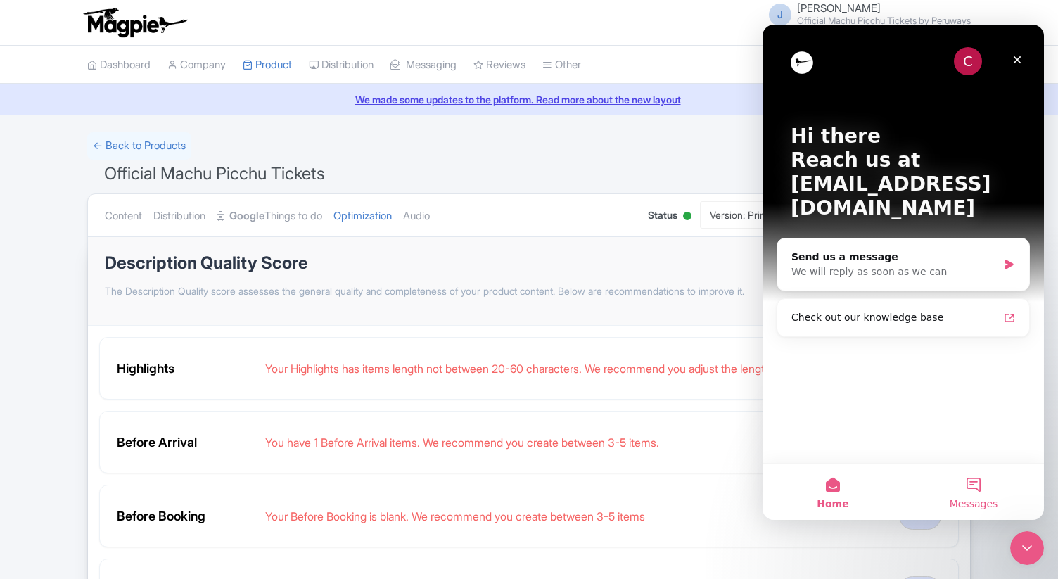
click at [976, 485] on button "Messages" at bounding box center [973, 491] width 141 height 56
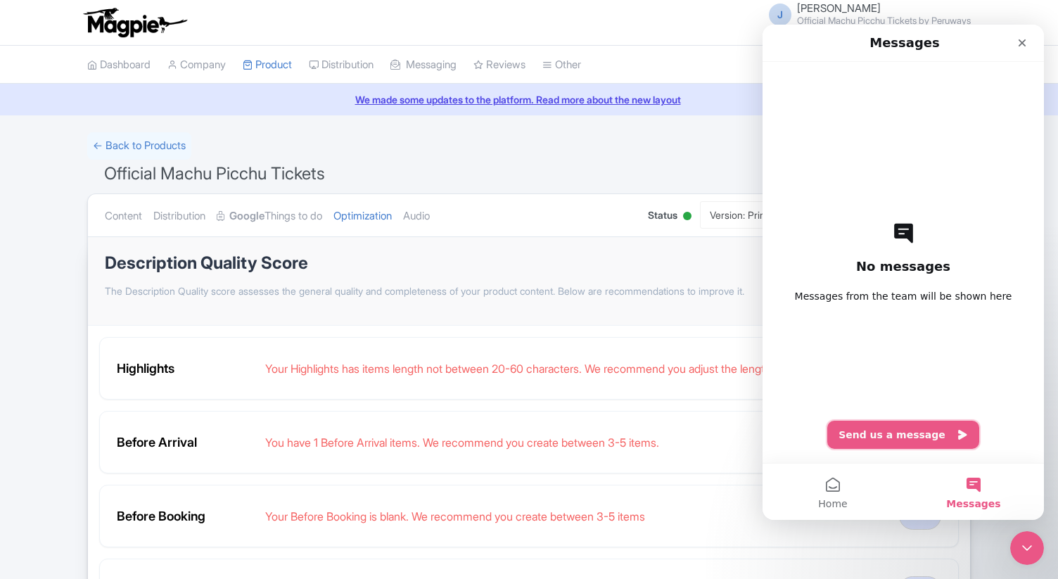
click at [909, 428] on button "Send us a message" at bounding box center [903, 435] width 152 height 28
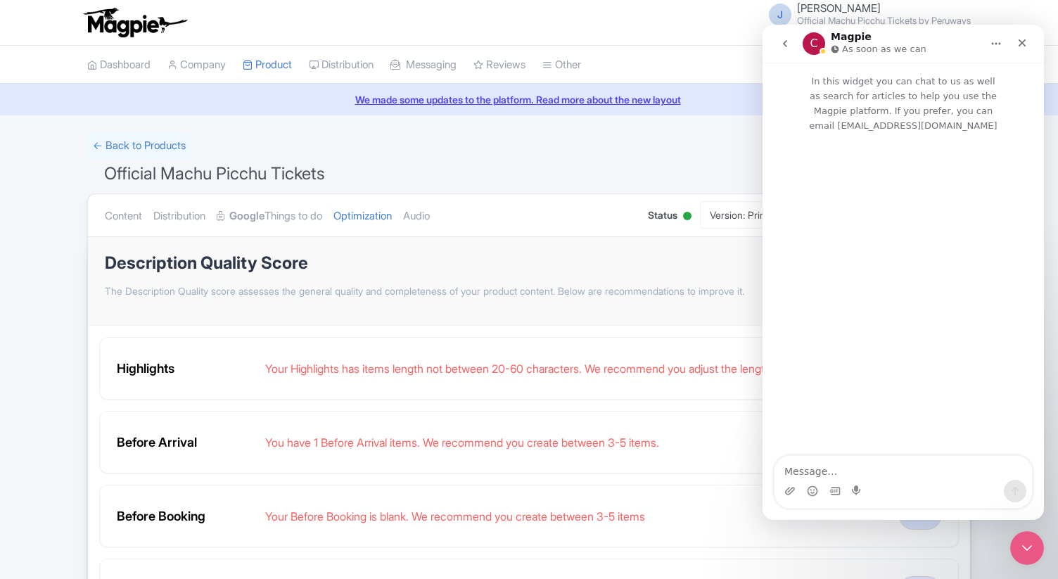
click at [843, 471] on textarea "Message…" at bounding box center [902, 468] width 257 height 24
type textarea "hello"
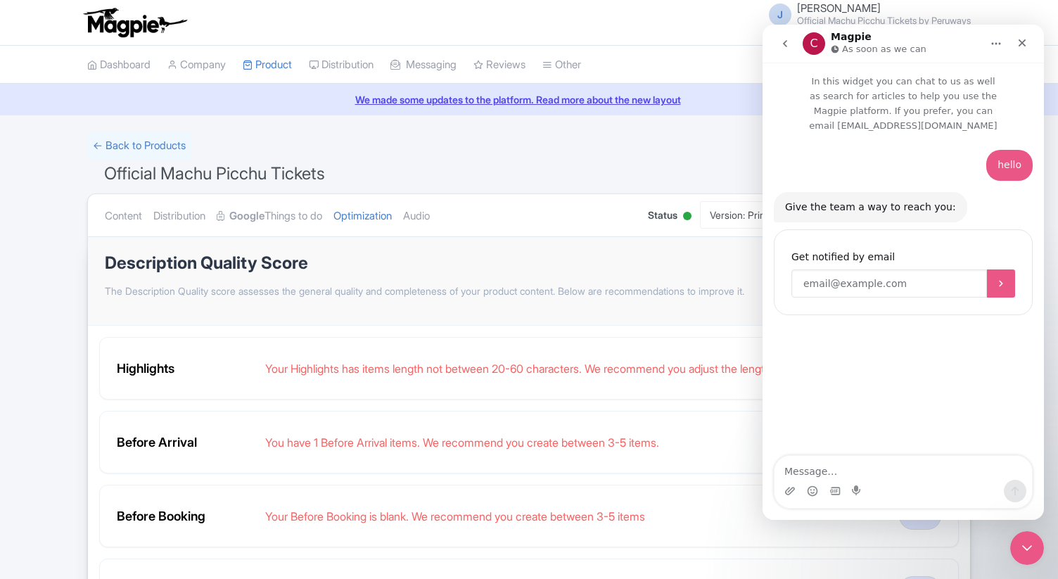
click at [909, 275] on input "Enter your email" at bounding box center [889, 283] width 196 height 28
type input "contact@peruwys.com"
click at [820, 480] on div "Intercom messenger" at bounding box center [902, 491] width 257 height 23
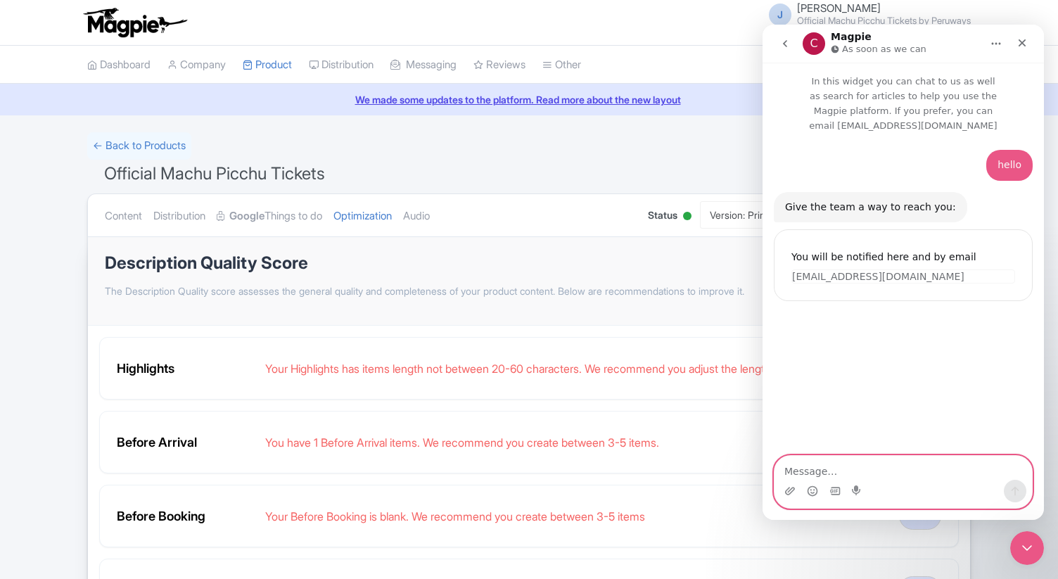
click at [820, 475] on textarea "Message…" at bounding box center [902, 468] width 257 height 24
type textarea "hi"
click at [995, 47] on icon "Home" at bounding box center [995, 43] width 11 height 11
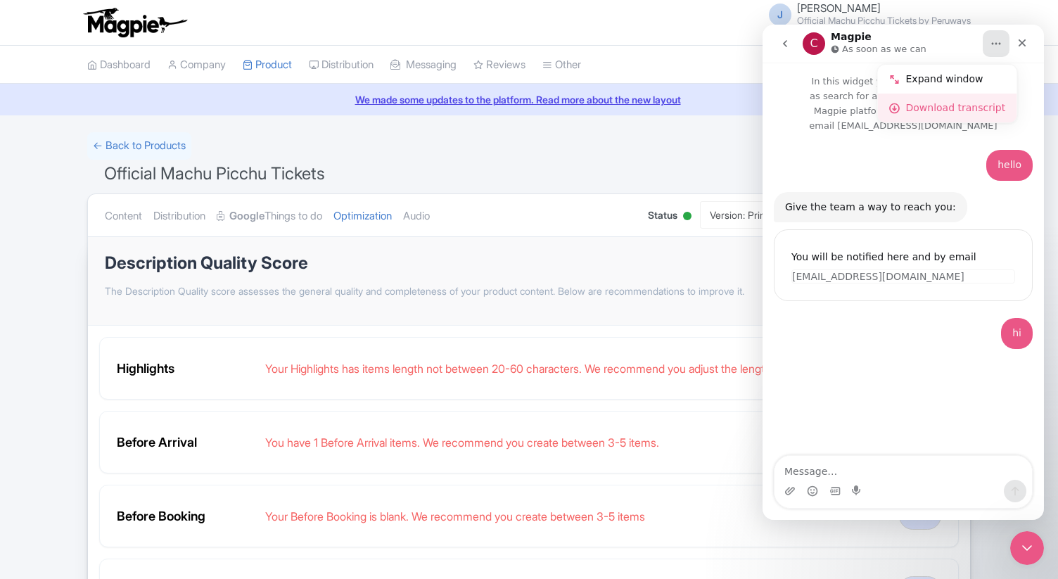
click at [958, 111] on div "Download transcript" at bounding box center [956, 108] width 100 height 15
click at [1023, 42] on icon "Close" at bounding box center [1021, 42] width 11 height 11
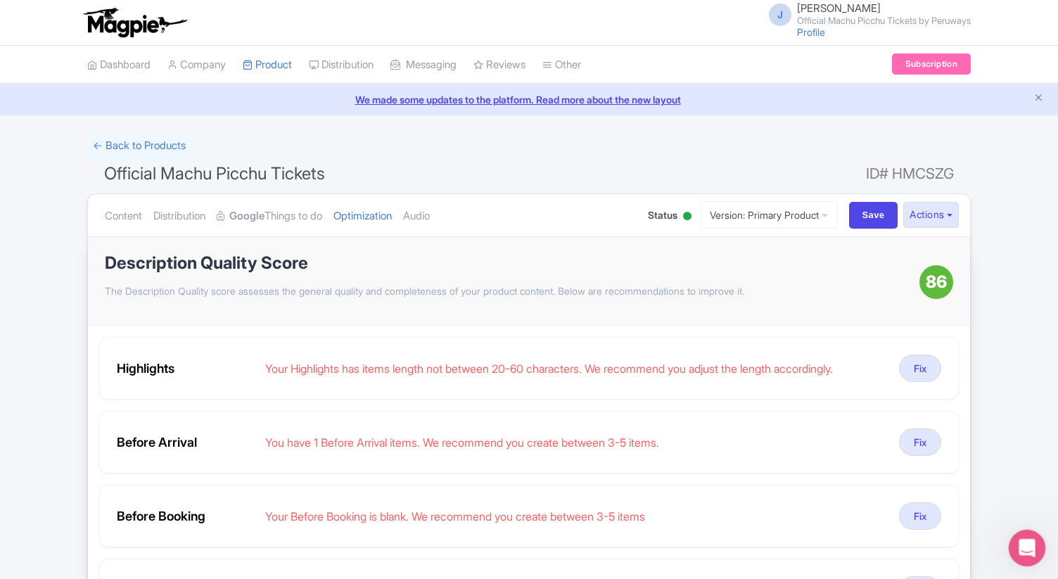
click at [1021, 548] on icon "Open Intercom Messenger" at bounding box center [1025, 545] width 10 height 11
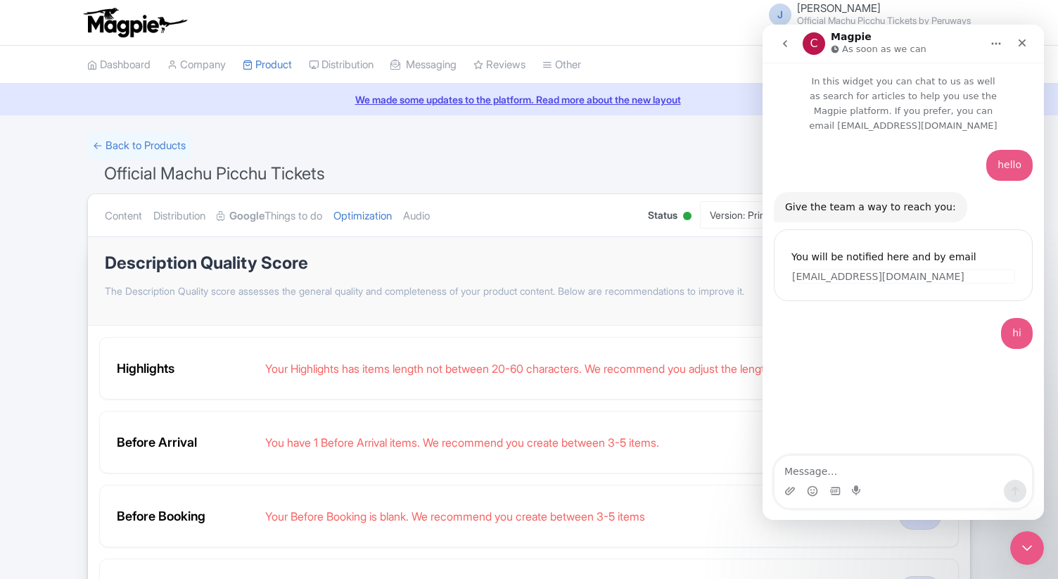
click at [997, 46] on icon "Home" at bounding box center [995, 43] width 11 height 11
click at [814, 359] on div "hello • Just now Give the team a way to reach you: Operator • AI Agent • Just n…" at bounding box center [902, 295] width 281 height 324
click at [794, 44] on button "go back" at bounding box center [785, 43] width 27 height 27
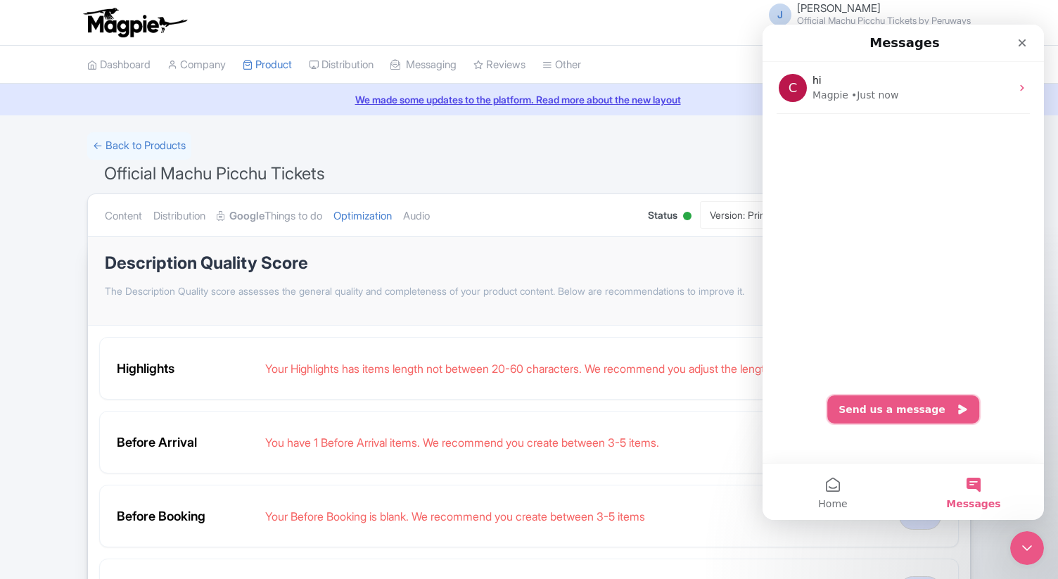
click at [904, 410] on button "Send us a message" at bounding box center [903, 409] width 152 height 28
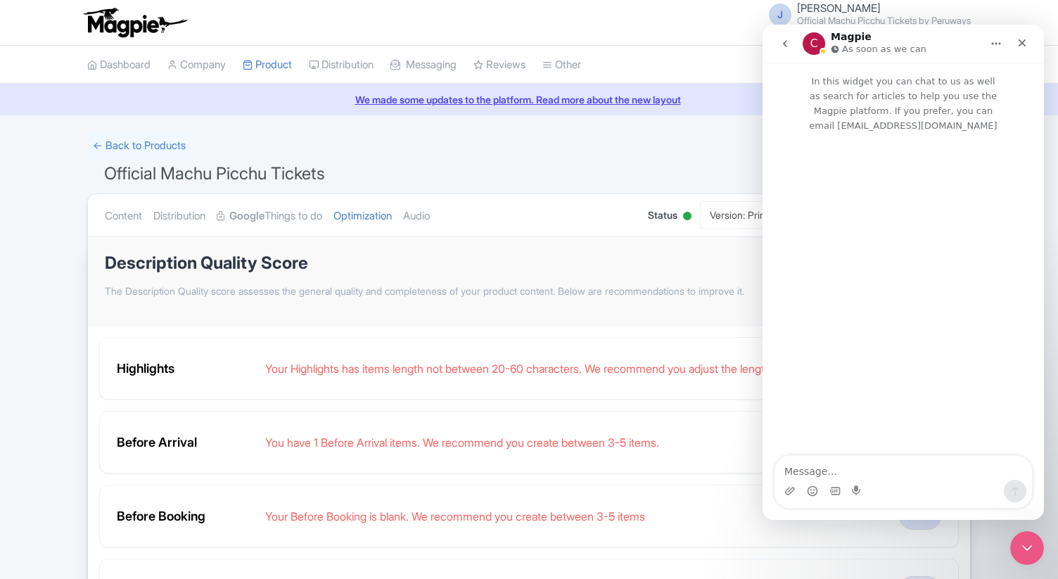
click at [865, 472] on textarea "Message…" at bounding box center [902, 468] width 257 height 24
type textarea "hi"
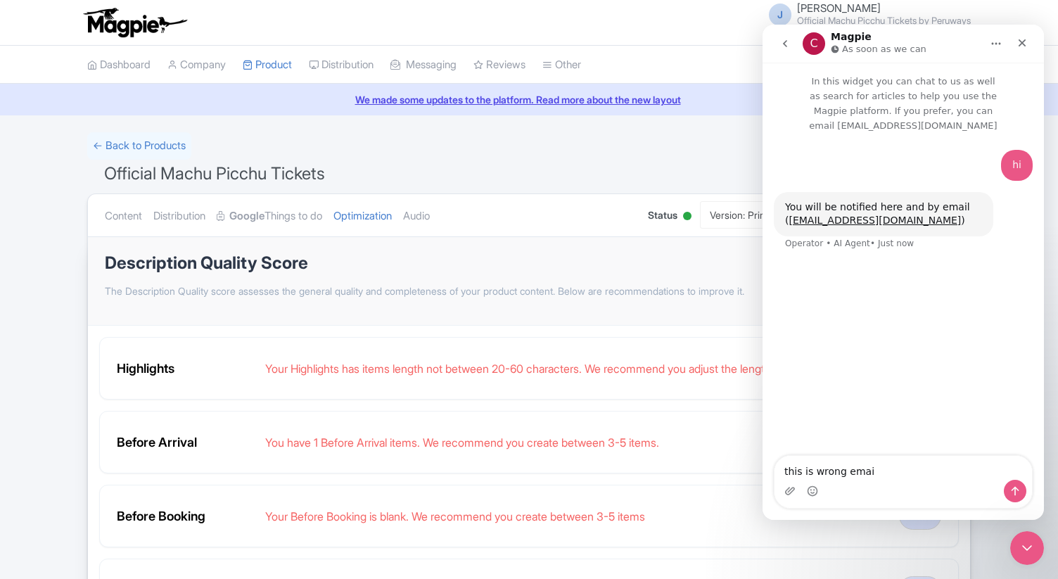
type textarea "this is wrong email"
type textarea "I"
type textarea "my email is contact@sacreproducts.com"
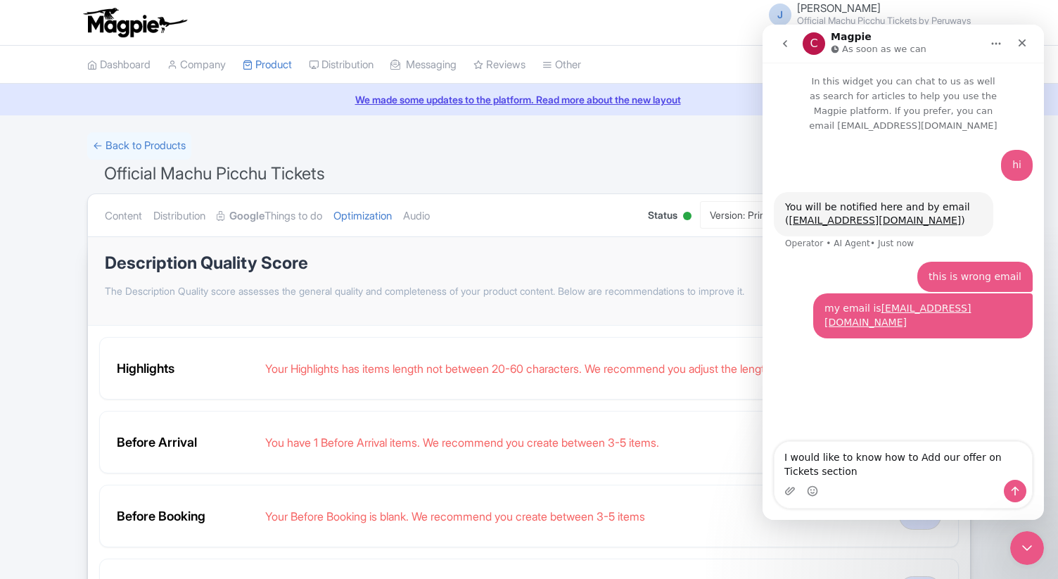
type textarea "I would like to know how to Add our offer on Tickets section"
click at [784, 492] on icon "Upload attachment" at bounding box center [789, 490] width 11 height 11
click at [862, 472] on textarea "I would like to know how to Add our offer on Tickets section like this (enclose…" at bounding box center [902, 461] width 257 height 38
click at [919, 472] on textarea "I would like to know how to Add our offer on Tickets section like enclosed)" at bounding box center [902, 461] width 257 height 38
click at [784, 456] on textarea "I would like to know how to Add our offer on Tickets section like enclosed." at bounding box center [902, 461] width 257 height 38
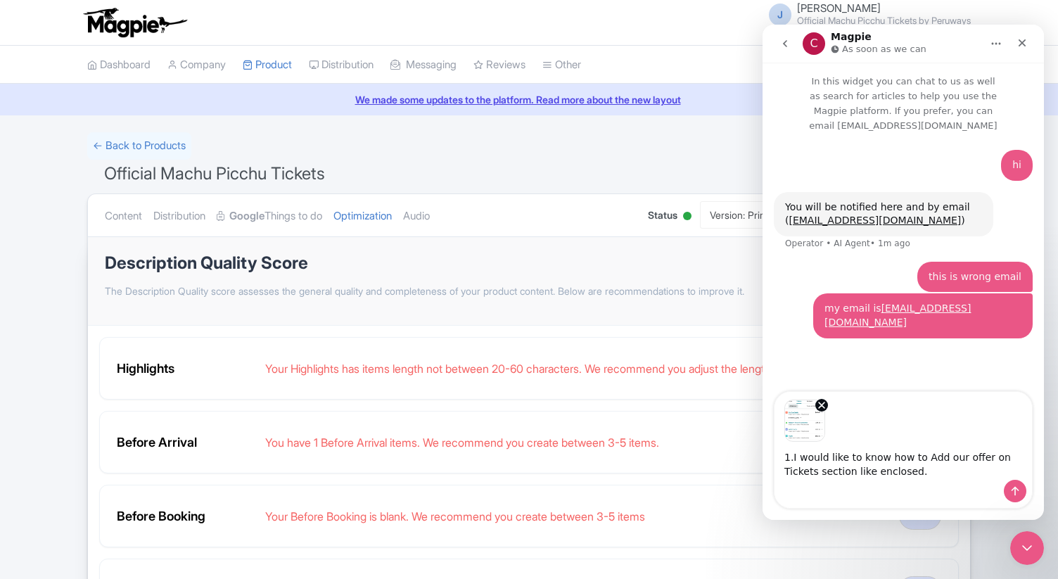
click at [784, 456] on textarea "1.I would like to know how to Add our offer on Tickets section like enclosed." at bounding box center [902, 461] width 257 height 38
click at [791, 459] on textarea "1.I would like to know how to Add our offer on Tickets section like enclosed." at bounding box center [902, 461] width 257 height 38
click at [922, 472] on textarea "1. I would like to know how to Add our offer on Tickets section like enclosed." at bounding box center [902, 461] width 257 height 38
click at [941, 459] on textarea "1. I would like to know how to Add our offer on Tickets section like enclosed." at bounding box center [902, 461] width 257 height 38
click at [929, 475] on textarea "1. I would like to know how to Add a our new offer on Tickets section like encl…" at bounding box center [902, 461] width 257 height 38
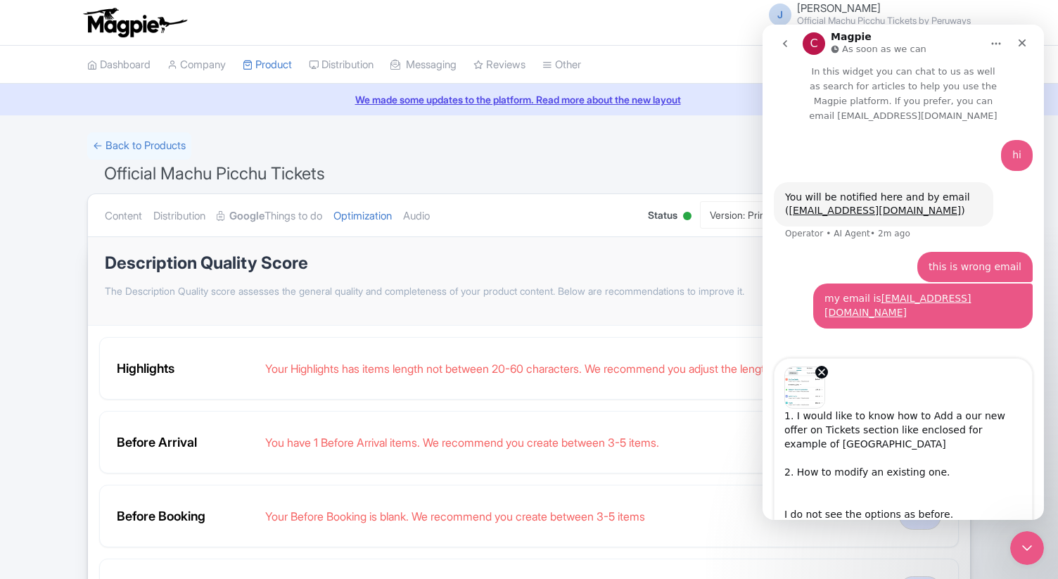
scroll to position [37, 0]
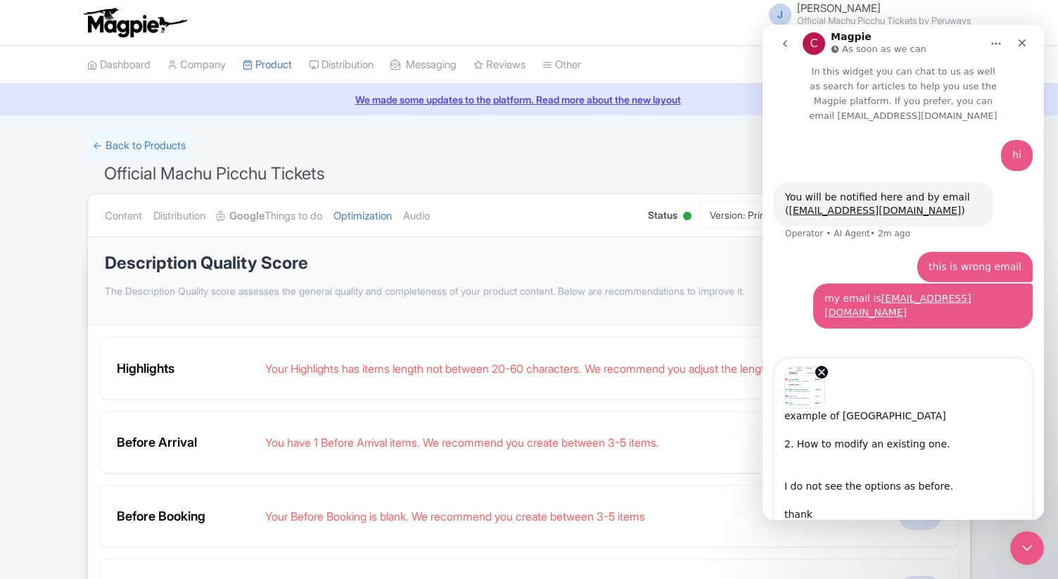
type textarea "1. I would like to know how to Add a our new offer on Tickets section like encl…"
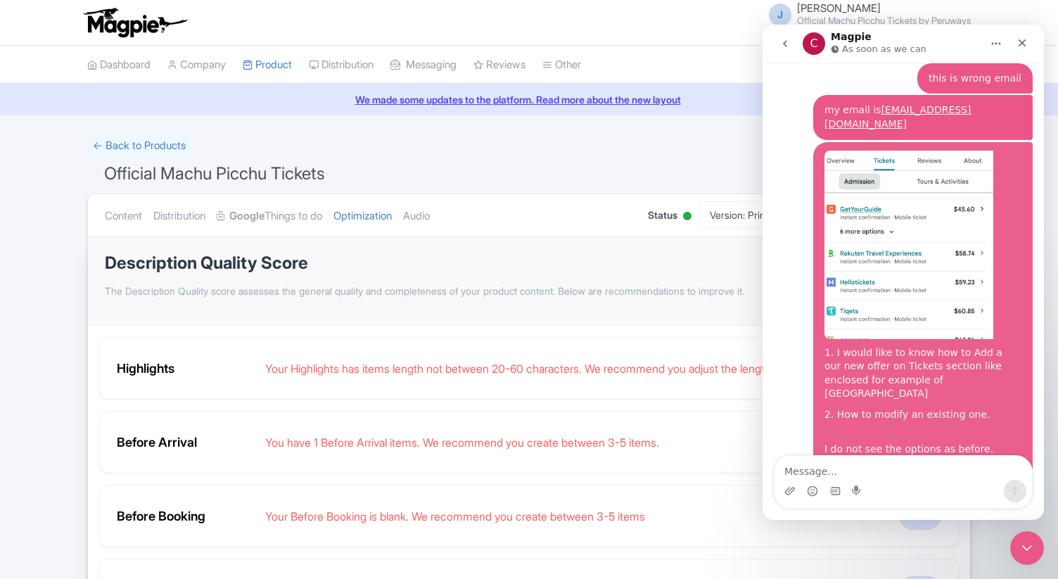
scroll to position [200, 0]
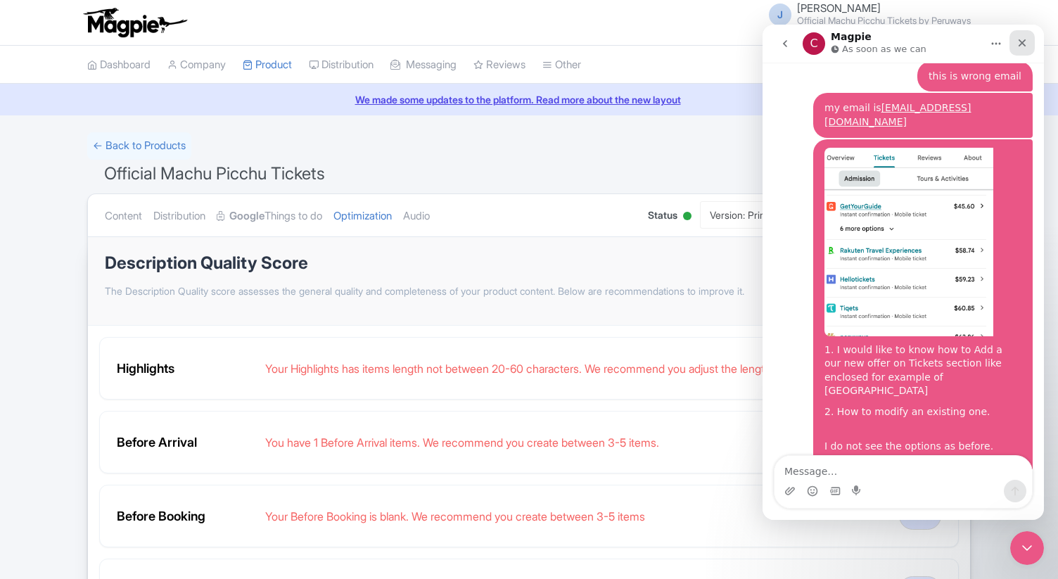
click at [1020, 37] on icon "Close" at bounding box center [1021, 42] width 11 height 11
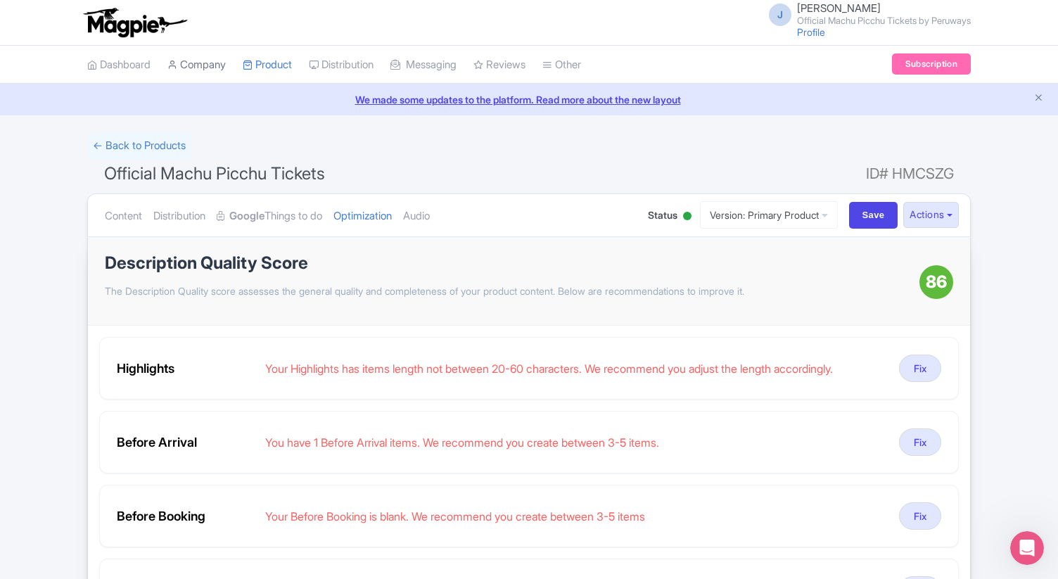
click at [203, 66] on link "Company" at bounding box center [196, 65] width 58 height 39
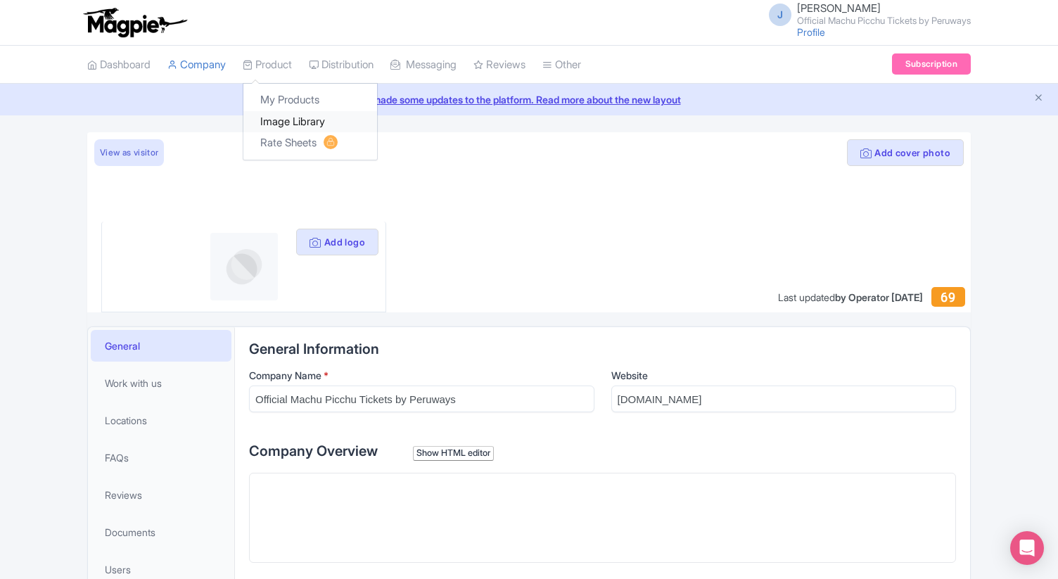
click at [283, 117] on link "Image Library" at bounding box center [310, 122] width 134 height 22
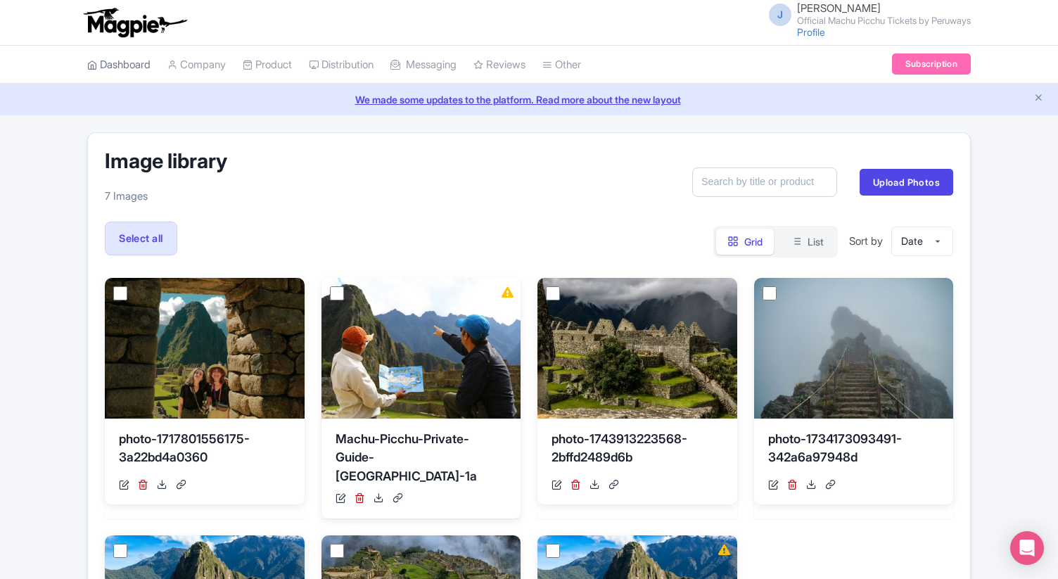
click at [122, 65] on link "Dashboard" at bounding box center [118, 65] width 63 height 39
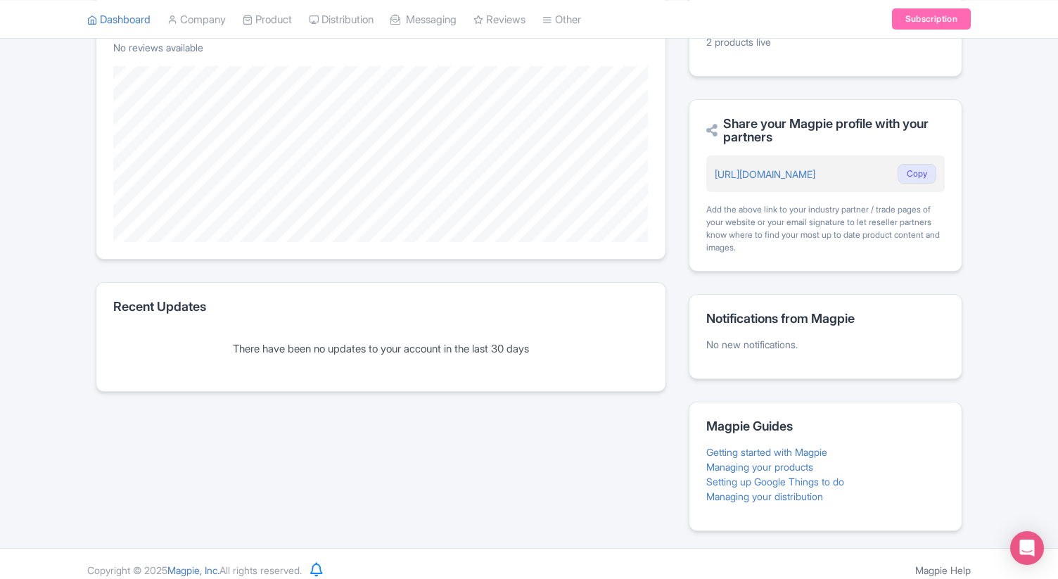
scroll to position [350, 0]
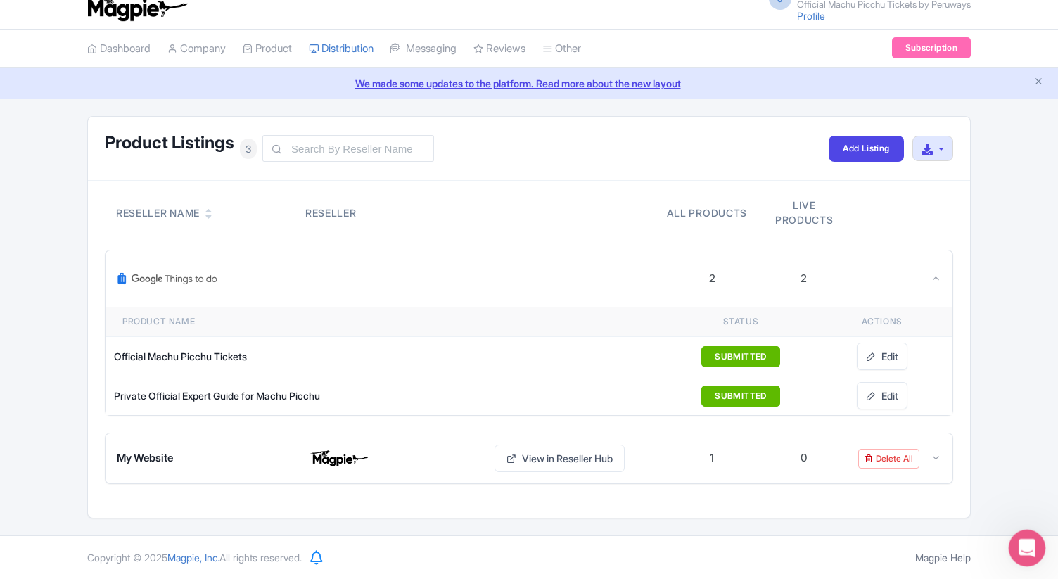
click at [1028, 546] on icon "Open Intercom Messenger" at bounding box center [1025, 546] width 23 height 23
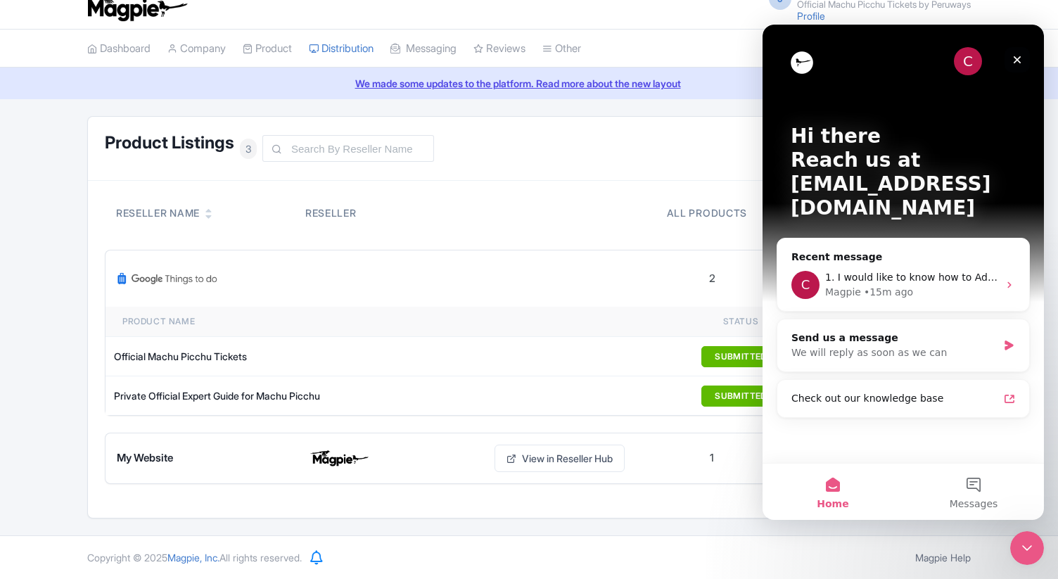
click at [1015, 62] on icon "Close" at bounding box center [1016, 59] width 11 height 11
